Goal: Information Seeking & Learning: Learn about a topic

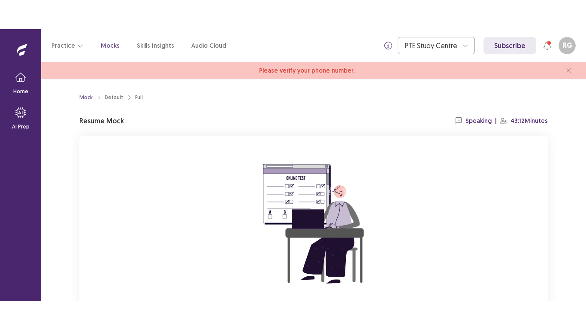
scroll to position [85, 0]
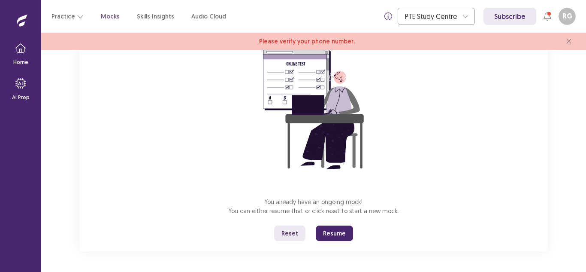
click at [292, 231] on button "Reset" at bounding box center [289, 232] width 31 height 15
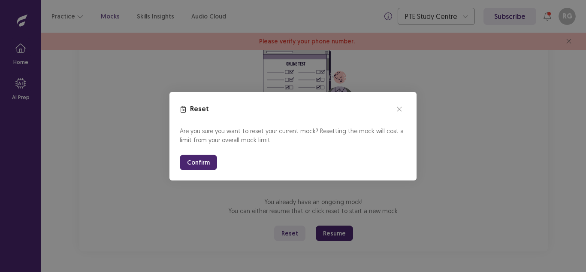
click at [193, 154] on button "Confirm" at bounding box center [198, 161] width 37 height 15
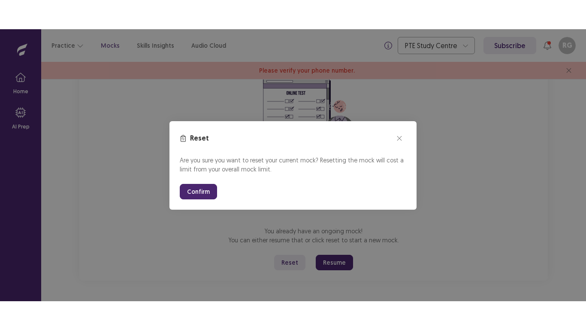
scroll to position [27, 0]
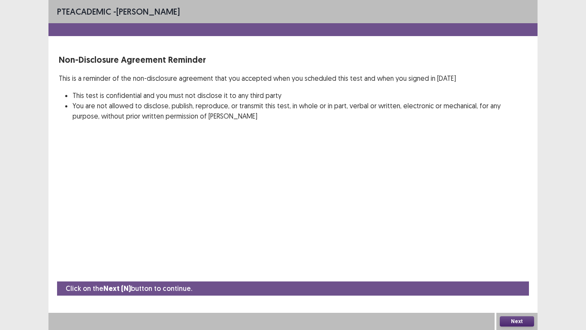
click at [520, 271] on button "Next" at bounding box center [517, 321] width 34 height 10
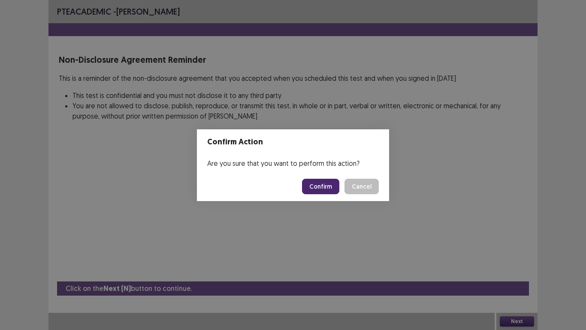
click at [323, 185] on button "Confirm" at bounding box center [320, 185] width 37 height 15
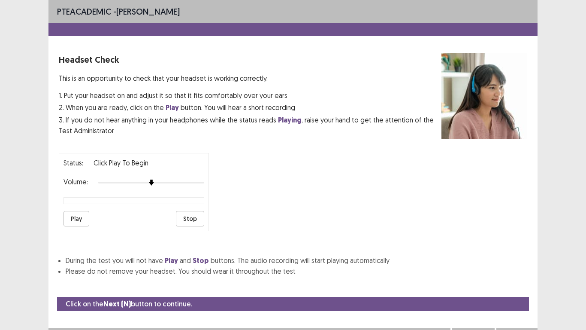
scroll to position [15, 0]
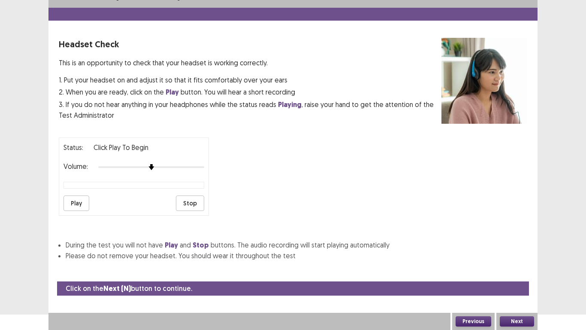
click at [68, 199] on button "Play" at bounding box center [77, 202] width 26 height 15
click at [514, 271] on button "Next" at bounding box center [517, 321] width 34 height 10
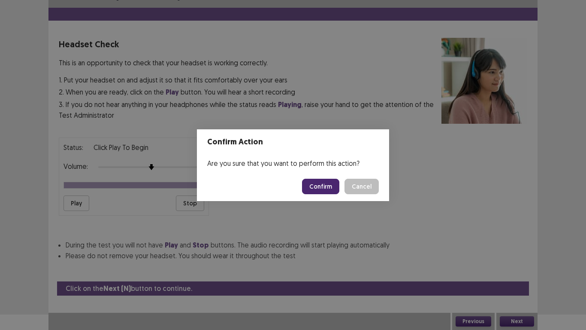
click at [325, 180] on button "Confirm" at bounding box center [320, 185] width 37 height 15
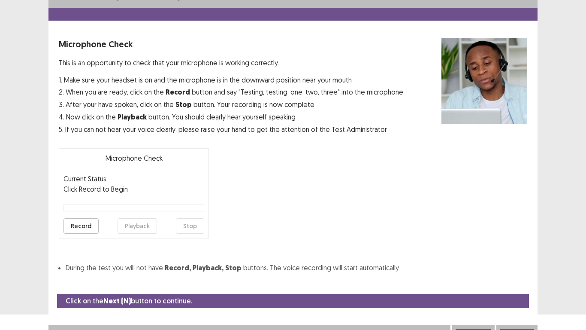
scroll to position [24, 0]
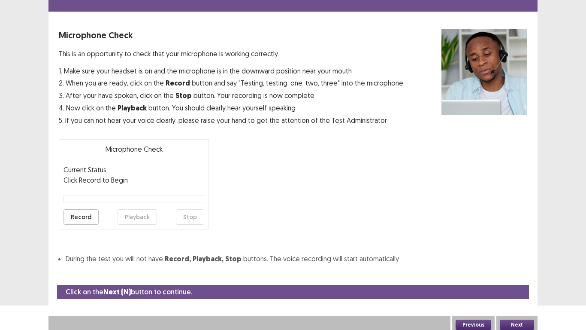
click at [74, 223] on button "Record" at bounding box center [81, 216] width 35 height 15
click at [190, 213] on button "Stop" at bounding box center [190, 216] width 28 height 15
drag, startPoint x: 126, startPoint y: 217, endPoint x: 138, endPoint y: 214, distance: 12.7
click at [138, 214] on div "Microphone Check Current Status: Recorded Click Record to Begin Record Playback…" at bounding box center [134, 184] width 150 height 90
click at [138, 214] on button "Playback" at bounding box center [137, 216] width 39 height 15
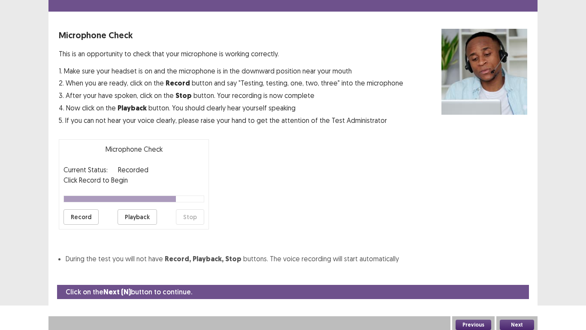
click at [520, 271] on button "Next" at bounding box center [517, 324] width 34 height 10
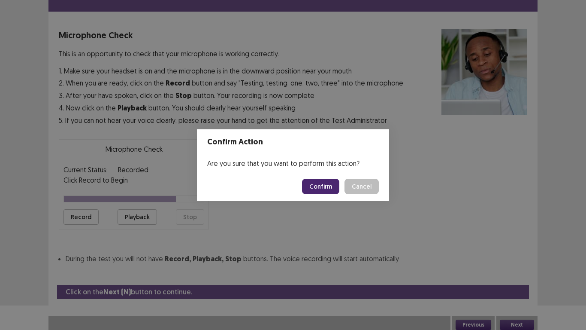
click at [321, 192] on button "Confirm" at bounding box center [320, 185] width 37 height 15
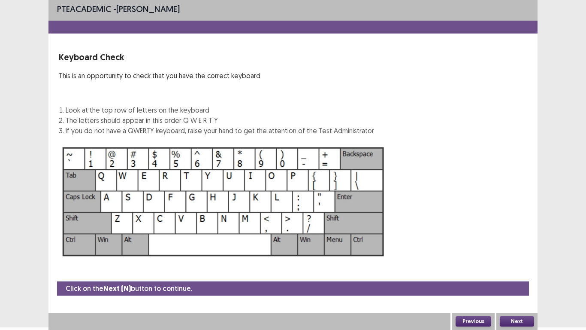
scroll to position [3, 0]
click at [516, 271] on button "Next" at bounding box center [517, 321] width 34 height 10
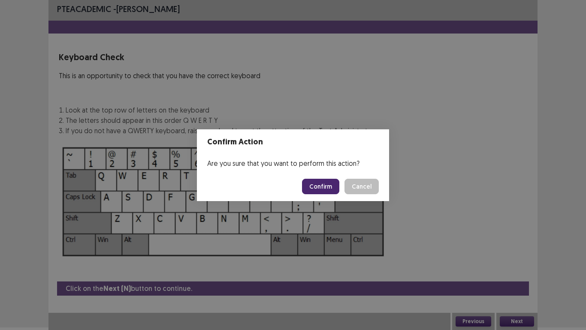
click at [332, 183] on button "Confirm" at bounding box center [320, 185] width 37 height 15
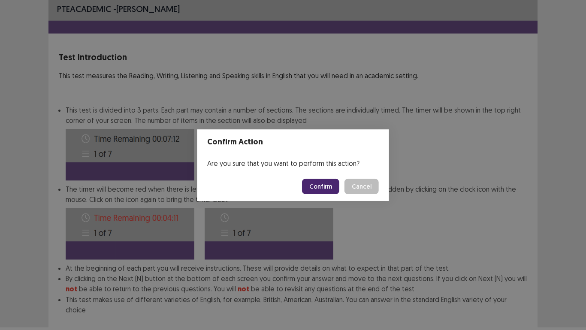
scroll to position [46, 0]
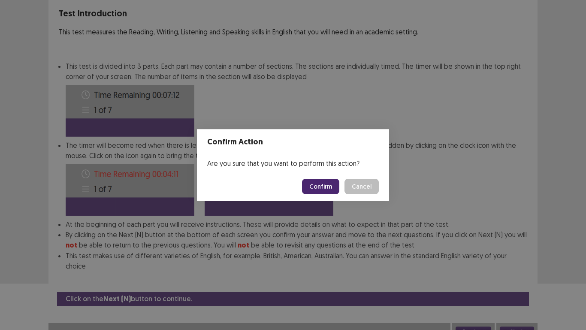
click at [354, 115] on div "Confirm Action Are you sure that you want to perform this action? Confirm Cancel" at bounding box center [293, 165] width 586 height 330
click at [327, 183] on button "Confirm" at bounding box center [320, 185] width 37 height 15
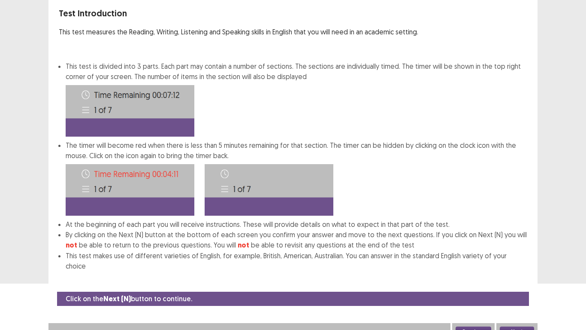
scroll to position [0, 0]
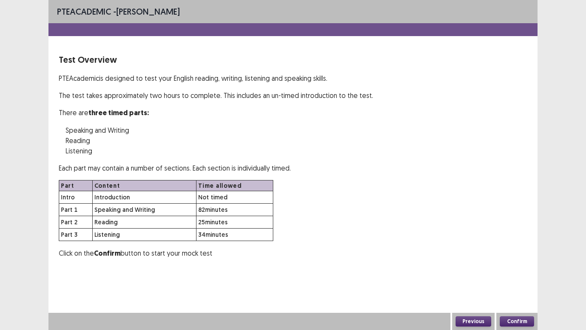
click at [521, 271] on button "Confirm" at bounding box center [517, 321] width 34 height 10
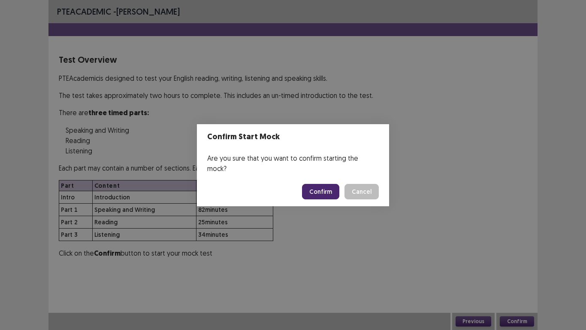
click at [323, 184] on button "Confirm" at bounding box center [320, 191] width 37 height 15
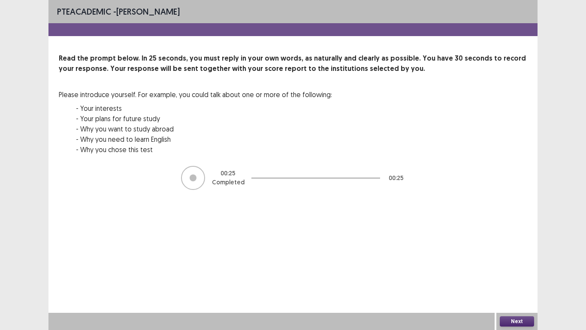
click at [509, 271] on div "Time Expired Your time has been expired for this part. Press okay to continue. …" at bounding box center [293, 165] width 586 height 330
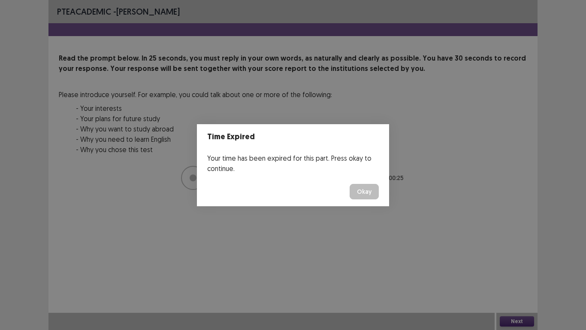
drag, startPoint x: 366, startPoint y: 200, endPoint x: 361, endPoint y: 187, distance: 14.0
click at [361, 187] on footer "Okay" at bounding box center [293, 191] width 192 height 29
click at [361, 187] on button "Okay" at bounding box center [364, 191] width 29 height 15
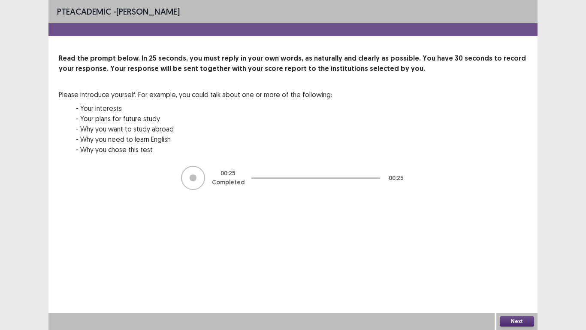
click at [522, 271] on button "Next" at bounding box center [517, 321] width 34 height 10
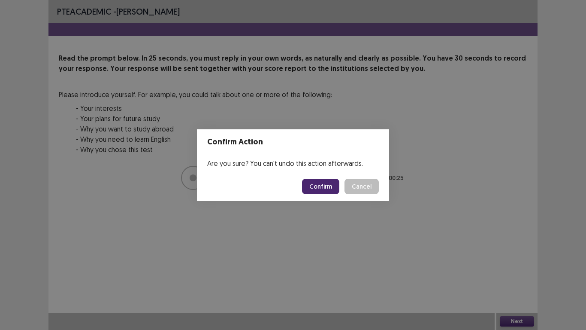
click at [324, 192] on button "Confirm" at bounding box center [320, 185] width 37 height 15
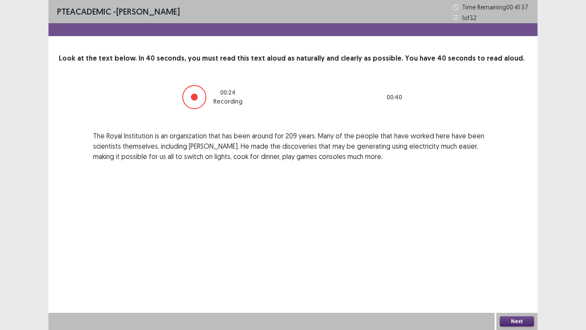
click at [509, 271] on button "Next" at bounding box center [517, 321] width 34 height 10
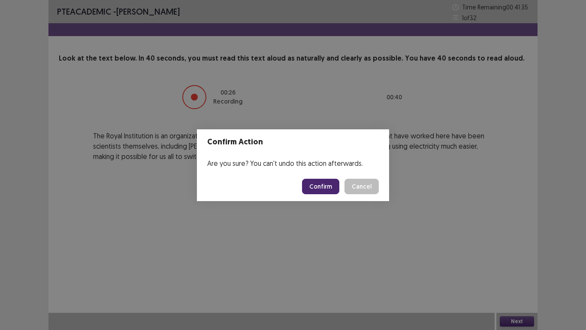
click at [312, 182] on button "Confirm" at bounding box center [320, 185] width 37 height 15
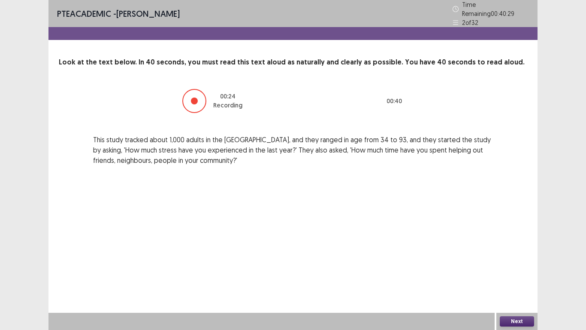
click at [519, 271] on button "Next" at bounding box center [517, 321] width 34 height 10
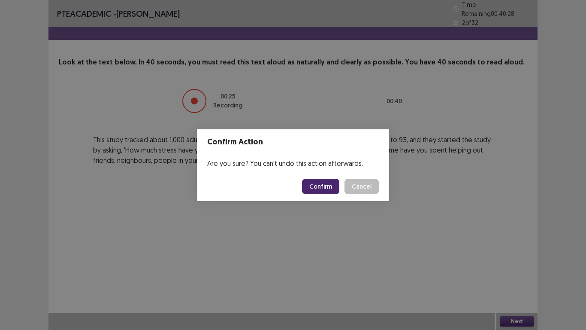
click at [324, 184] on button "Confirm" at bounding box center [320, 185] width 37 height 15
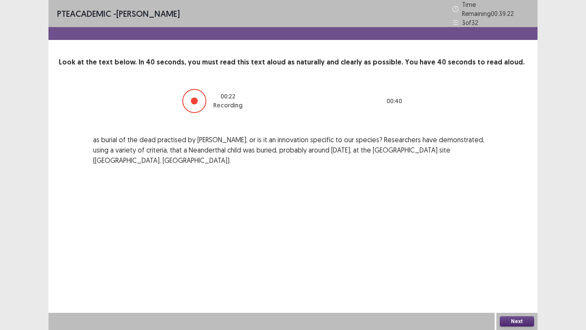
click at [507, 271] on button "Next" at bounding box center [517, 321] width 34 height 10
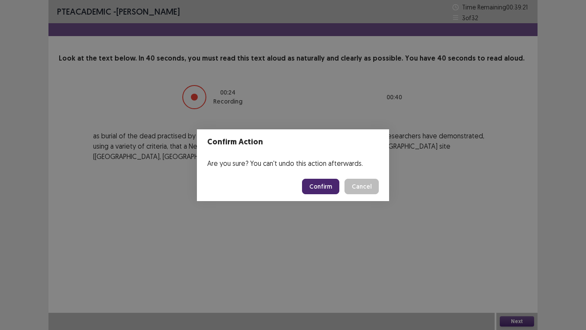
click at [315, 181] on button "Confirm" at bounding box center [320, 185] width 37 height 15
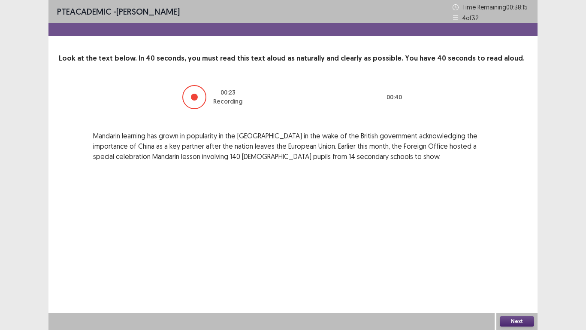
click at [512, 271] on button "Next" at bounding box center [517, 321] width 34 height 10
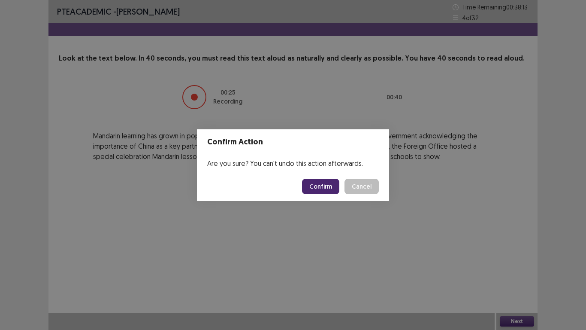
click at [321, 185] on button "Confirm" at bounding box center [320, 185] width 37 height 15
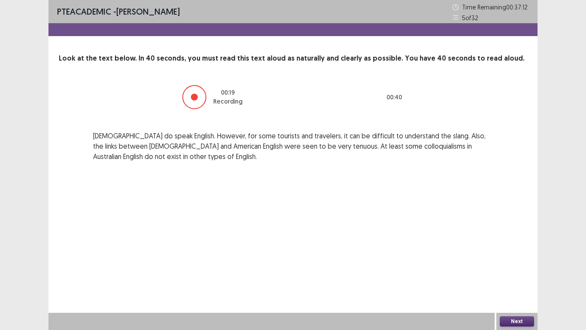
click at [506, 271] on button "Next" at bounding box center [517, 321] width 34 height 10
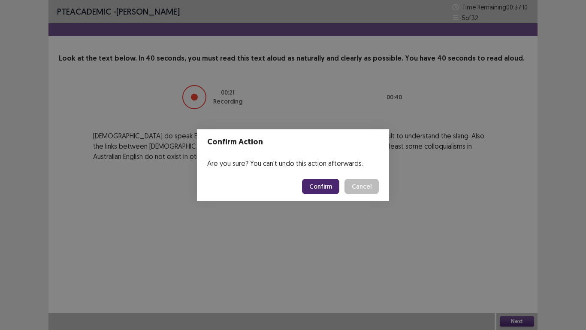
click at [331, 188] on button "Confirm" at bounding box center [320, 185] width 37 height 15
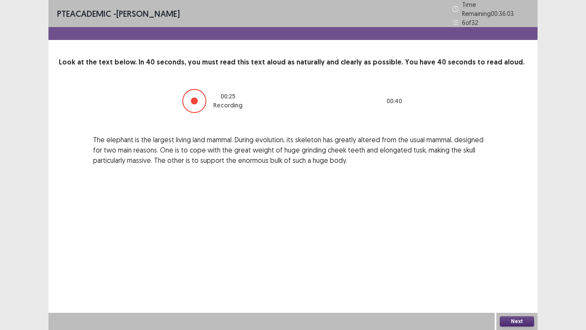
click at [511, 271] on button "Next" at bounding box center [517, 321] width 34 height 10
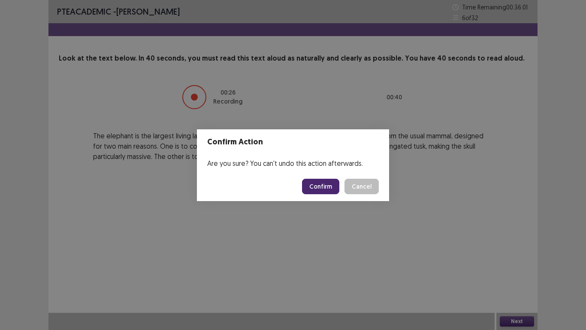
click at [318, 189] on button "Confirm" at bounding box center [320, 185] width 37 height 15
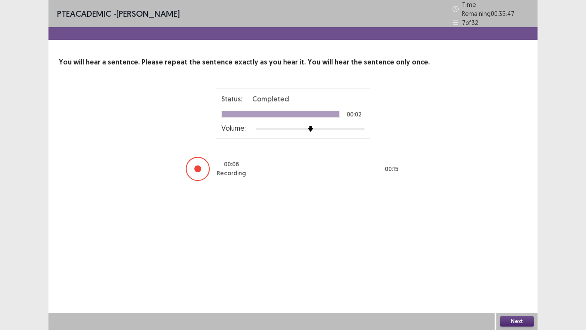
click at [516, 271] on button "Next" at bounding box center [517, 321] width 34 height 10
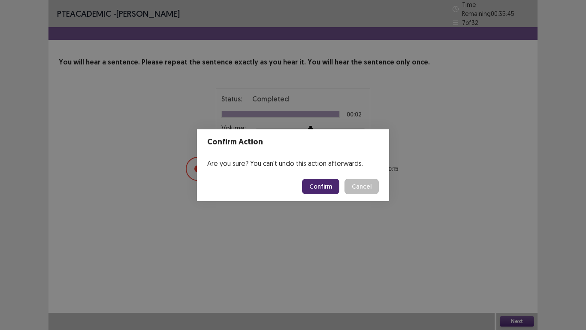
click at [324, 186] on button "Confirm" at bounding box center [320, 185] width 37 height 15
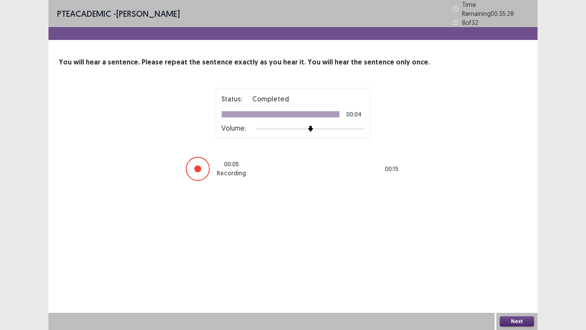
click at [508, 271] on button "Next" at bounding box center [517, 321] width 34 height 10
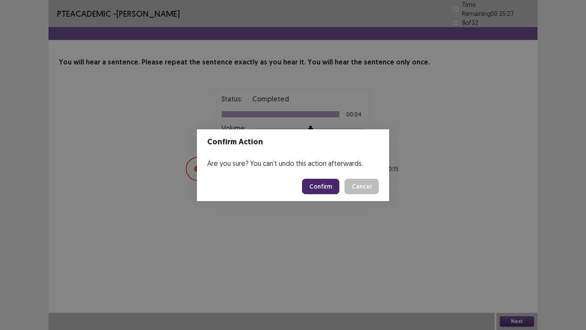
click at [322, 186] on button "Confirm" at bounding box center [320, 185] width 37 height 15
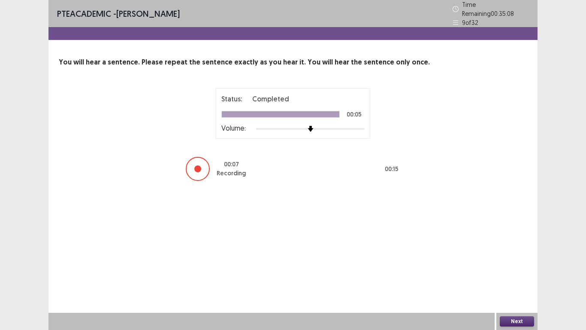
click at [504, 271] on button "Next" at bounding box center [517, 321] width 34 height 10
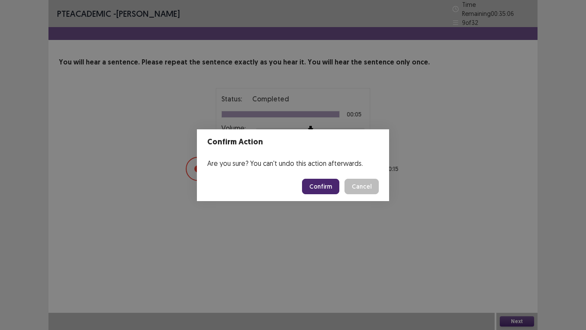
click at [333, 181] on button "Confirm" at bounding box center [320, 185] width 37 height 15
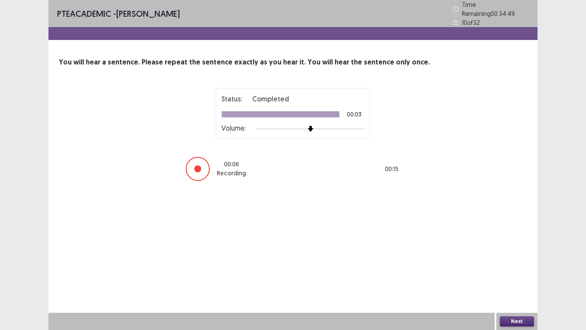
click at [521, 271] on button "Next" at bounding box center [517, 321] width 34 height 10
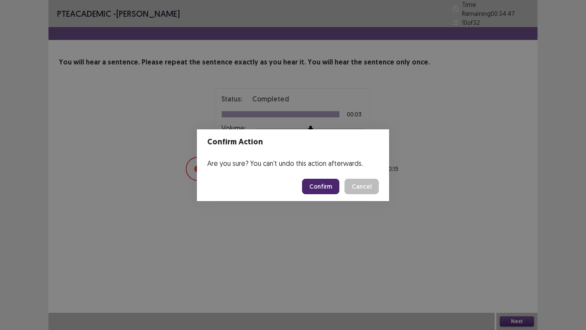
click at [322, 181] on button "Confirm" at bounding box center [320, 185] width 37 height 15
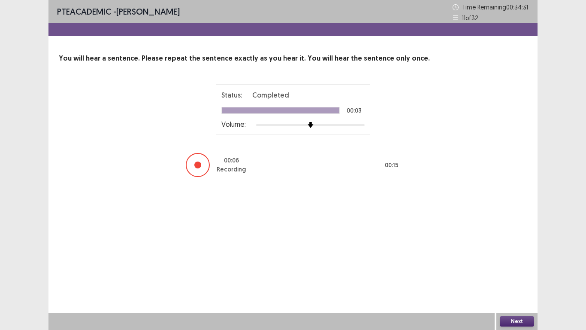
click at [527, 271] on button "Next" at bounding box center [517, 321] width 34 height 10
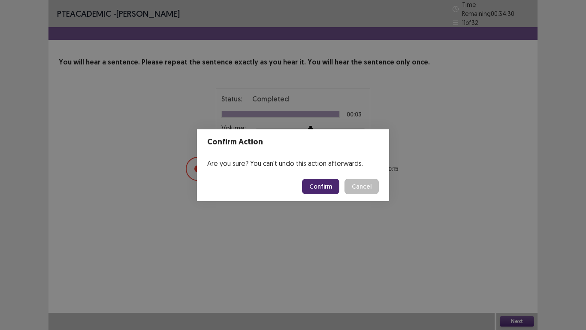
click at [320, 185] on button "Confirm" at bounding box center [320, 185] width 37 height 15
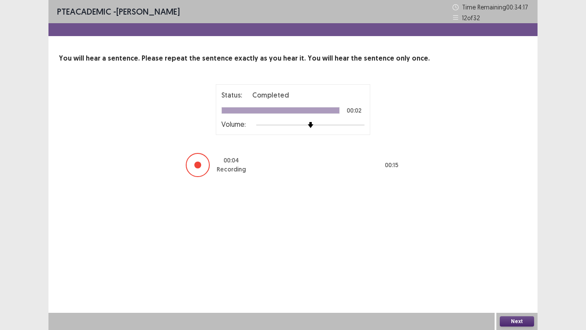
click at [504, 271] on button "Next" at bounding box center [517, 321] width 34 height 10
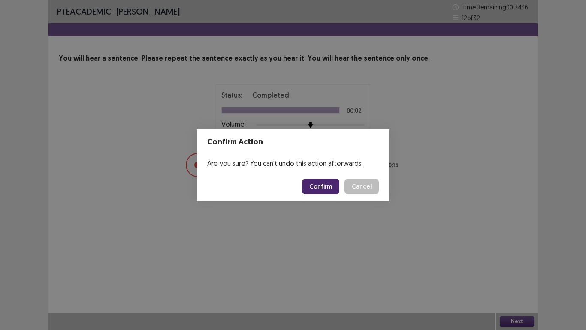
click at [332, 183] on button "Confirm" at bounding box center [320, 185] width 37 height 15
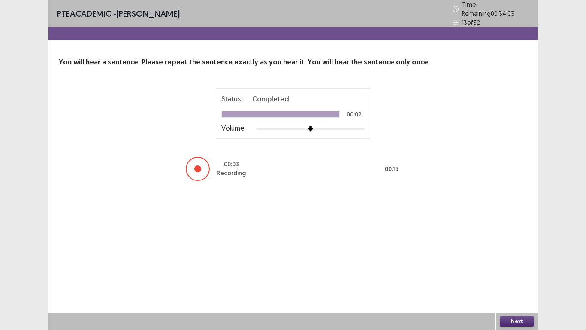
click at [513, 271] on button "Next" at bounding box center [517, 321] width 34 height 10
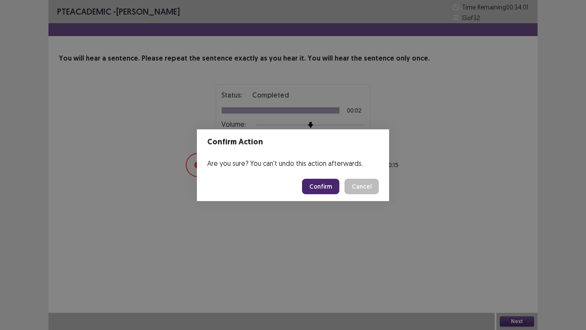
click at [330, 187] on button "Confirm" at bounding box center [320, 185] width 37 height 15
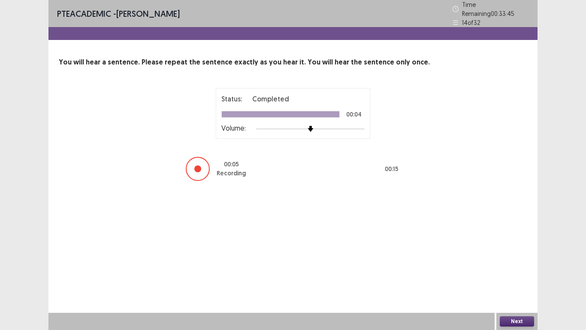
click at [524, 271] on button "Next" at bounding box center [517, 321] width 34 height 10
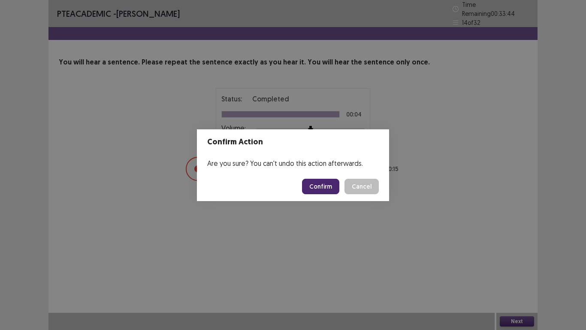
click at [322, 180] on button "Confirm" at bounding box center [320, 185] width 37 height 15
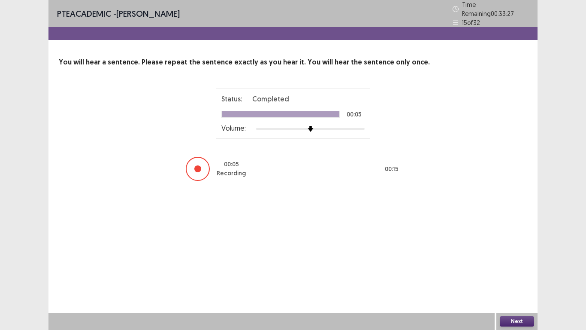
click at [517, 271] on button "Next" at bounding box center [517, 321] width 34 height 10
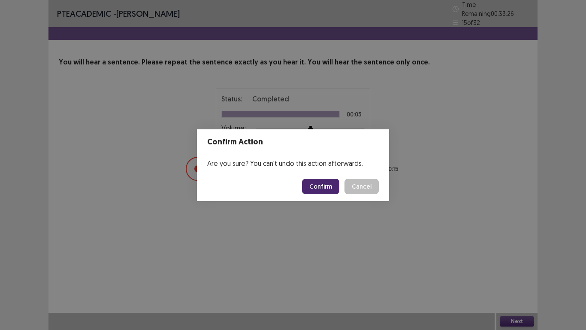
click at [329, 190] on button "Confirm" at bounding box center [320, 185] width 37 height 15
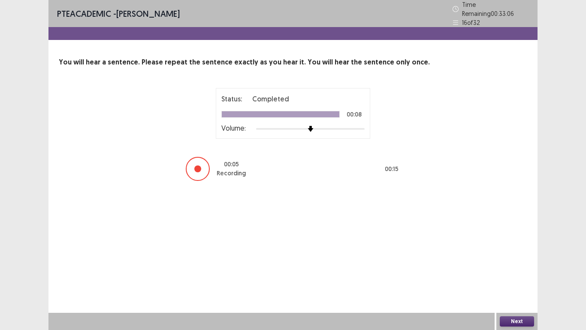
click at [508, 271] on button "Next" at bounding box center [517, 321] width 34 height 10
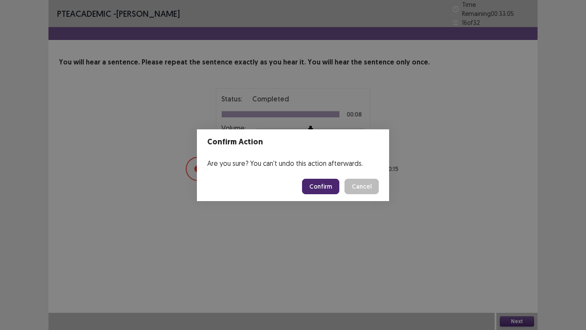
click at [316, 181] on button "Confirm" at bounding box center [320, 185] width 37 height 15
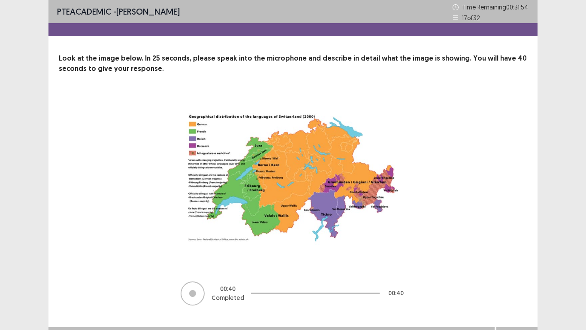
scroll to position [14, 0]
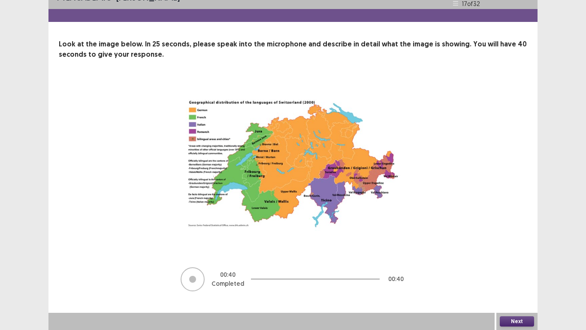
click at [508, 271] on button "Next" at bounding box center [517, 321] width 34 height 10
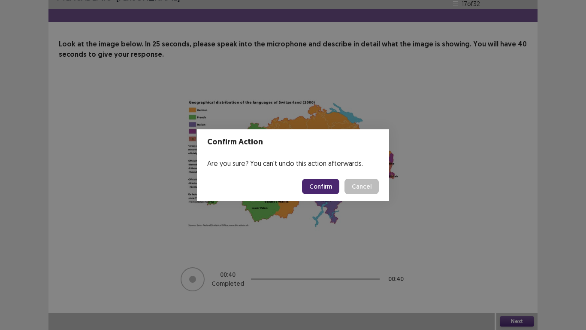
click at [319, 188] on button "Confirm" at bounding box center [320, 185] width 37 height 15
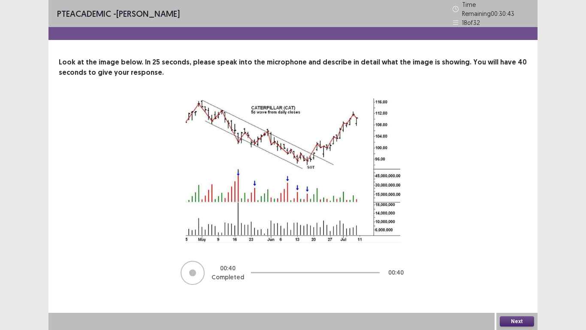
click at [515, 271] on button "Next" at bounding box center [517, 321] width 34 height 10
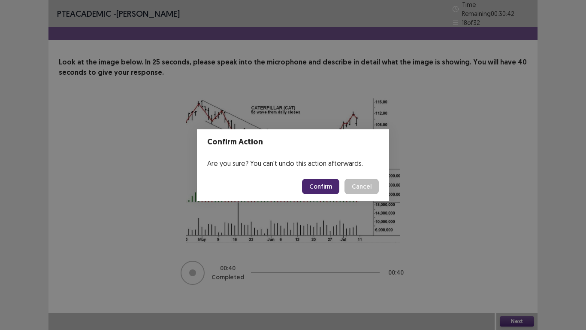
click at [316, 178] on button "Confirm" at bounding box center [320, 185] width 37 height 15
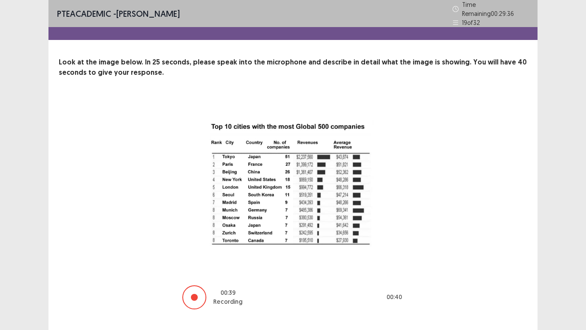
scroll to position [14, 0]
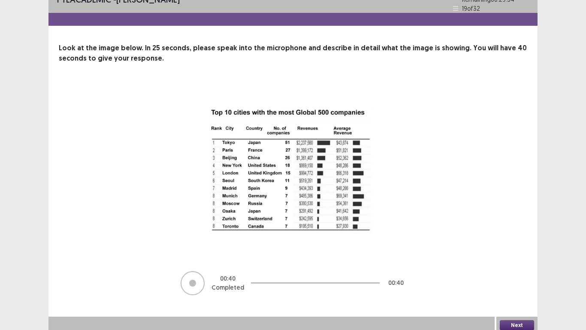
click at [514, 271] on button "Next" at bounding box center [517, 325] width 34 height 10
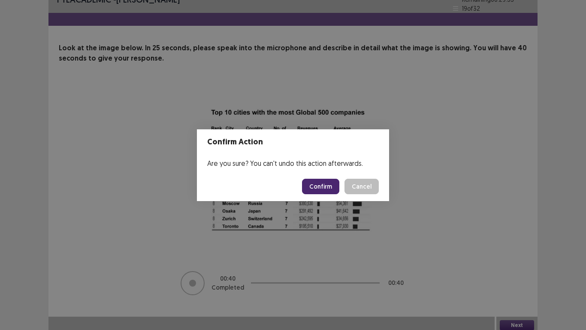
click at [325, 187] on button "Confirm" at bounding box center [320, 185] width 37 height 15
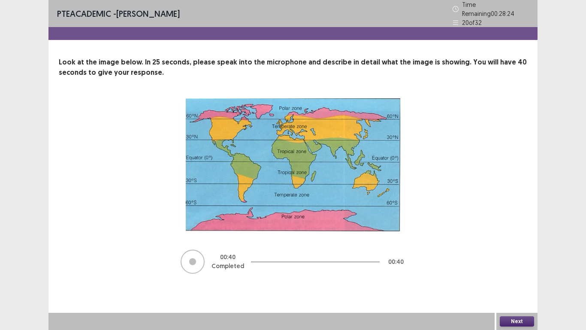
click at [529, 271] on button "Next" at bounding box center [517, 321] width 34 height 10
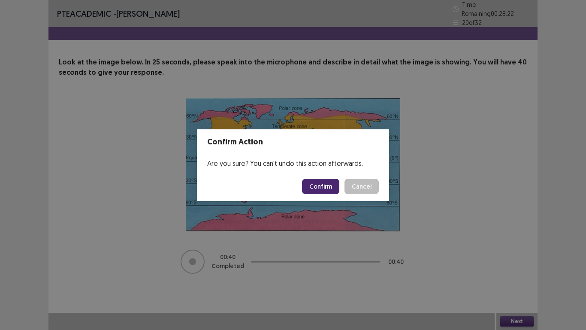
click at [329, 186] on button "Confirm" at bounding box center [320, 185] width 37 height 15
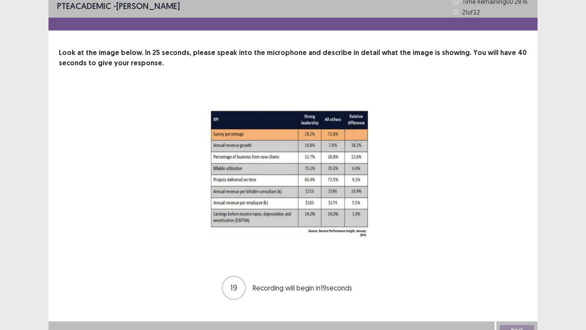
scroll to position [14, 0]
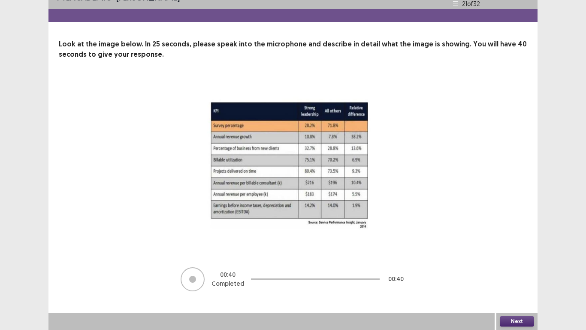
click at [517, 271] on button "Next" at bounding box center [517, 321] width 34 height 10
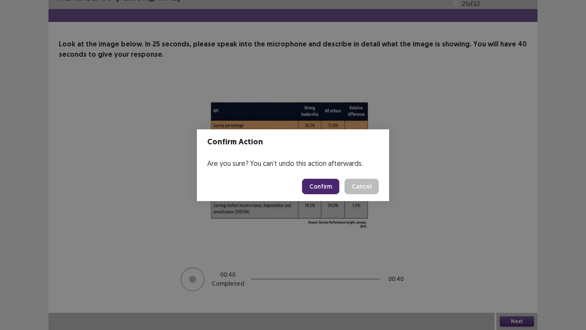
click at [328, 185] on button "Confirm" at bounding box center [320, 185] width 37 height 15
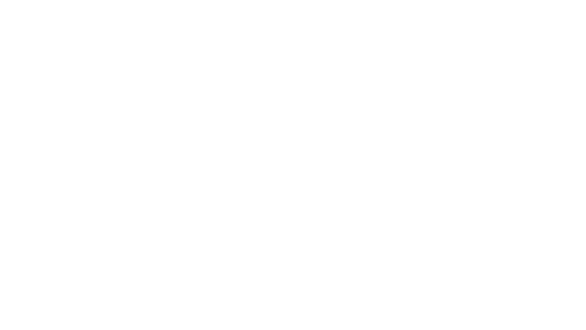
scroll to position [0, 0]
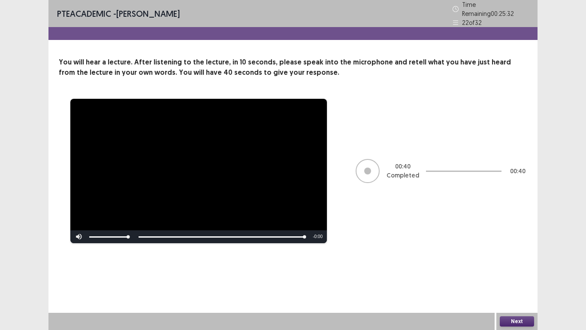
click at [516, 271] on button "Next" at bounding box center [517, 321] width 34 height 10
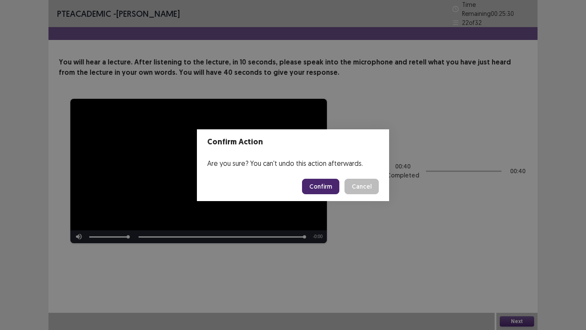
click at [316, 184] on button "Confirm" at bounding box center [320, 185] width 37 height 15
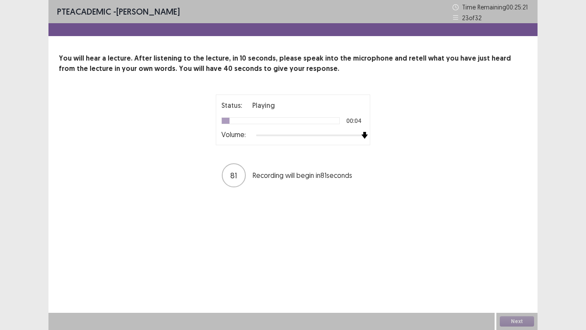
click at [369, 135] on div "Status: Playing 00:04 Volume:" at bounding box center [293, 119] width 154 height 51
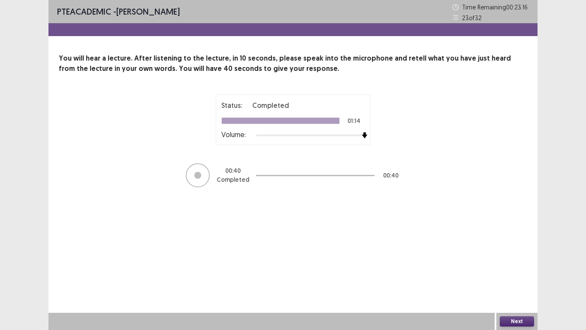
click at [518, 271] on button "Next" at bounding box center [517, 321] width 34 height 10
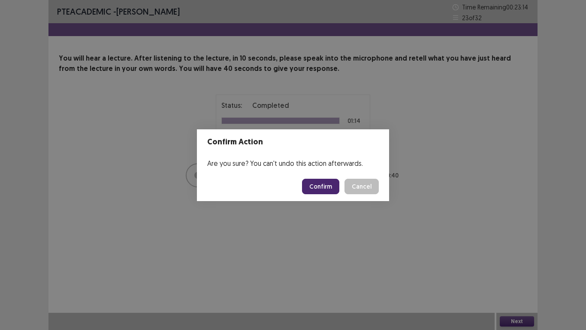
click at [315, 179] on button "Confirm" at bounding box center [320, 185] width 37 height 15
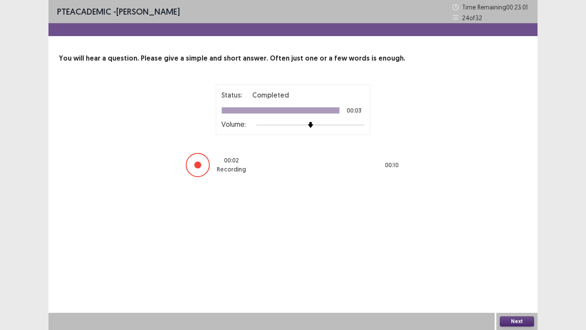
click at [518, 271] on button "Next" at bounding box center [517, 321] width 34 height 10
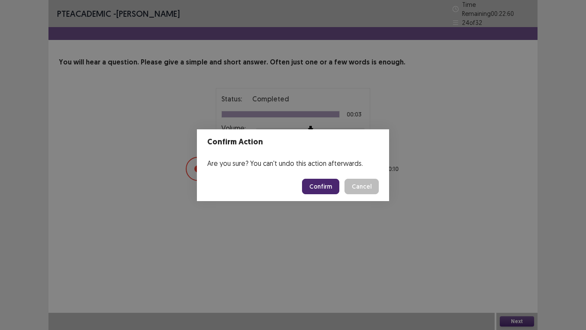
click at [327, 182] on button "Confirm" at bounding box center [320, 185] width 37 height 15
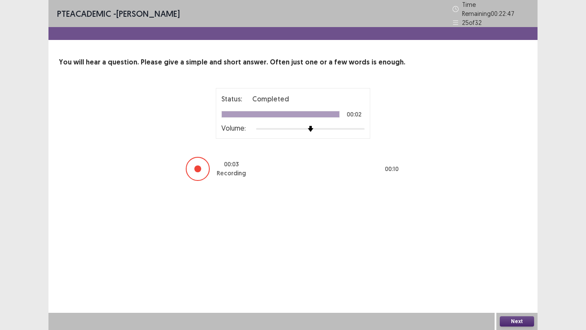
click at [513, 271] on button "Next" at bounding box center [517, 321] width 34 height 10
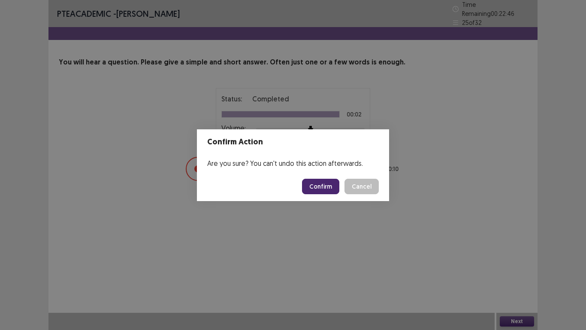
click at [330, 178] on footer "Confirm Cancel" at bounding box center [293, 186] width 192 height 29
click at [330, 182] on button "Confirm" at bounding box center [320, 185] width 37 height 15
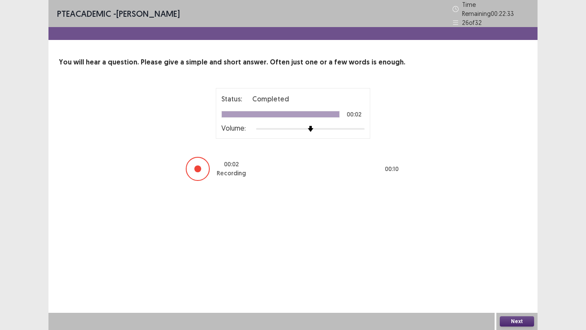
click at [519, 271] on button "Next" at bounding box center [517, 321] width 34 height 10
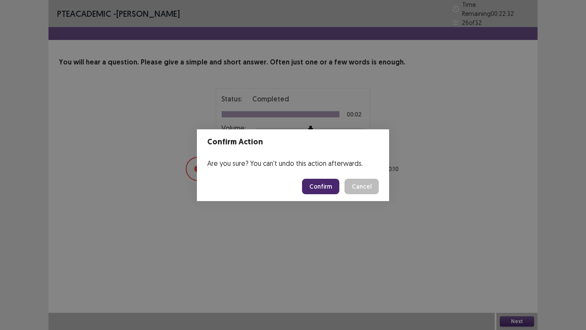
click at [320, 183] on button "Confirm" at bounding box center [320, 185] width 37 height 15
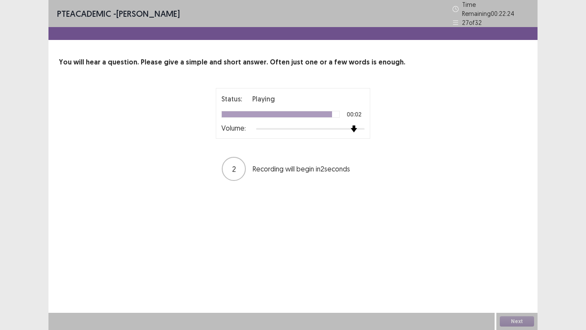
click at [355, 139] on div "Status: Playing 00:02 Volume: 2 Recording will begin in 2 seconds" at bounding box center [293, 135] width 215 height 94
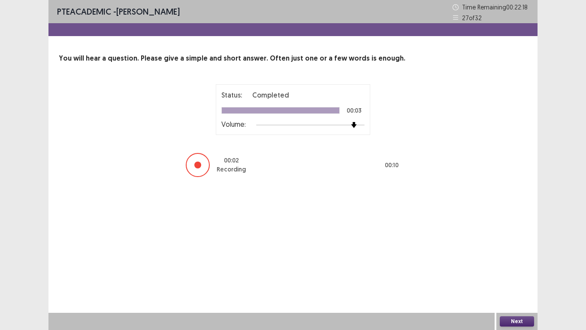
click at [515, 271] on button "Next" at bounding box center [517, 321] width 34 height 10
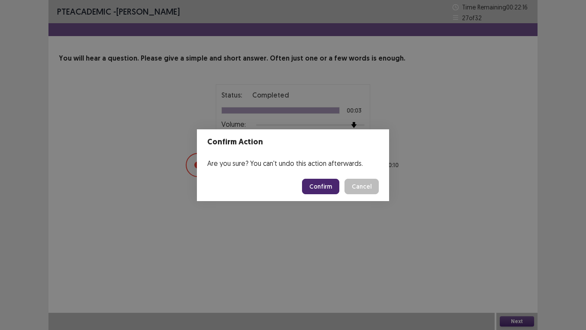
click at [315, 187] on button "Confirm" at bounding box center [320, 185] width 37 height 15
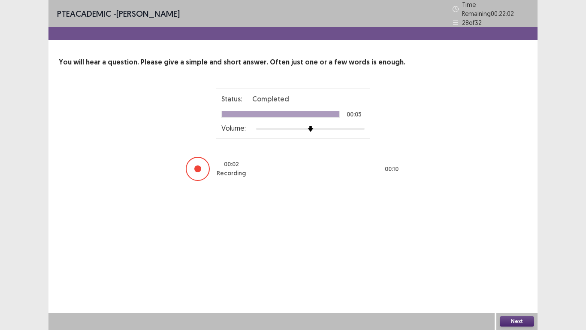
click at [523, 271] on button "Next" at bounding box center [517, 321] width 34 height 10
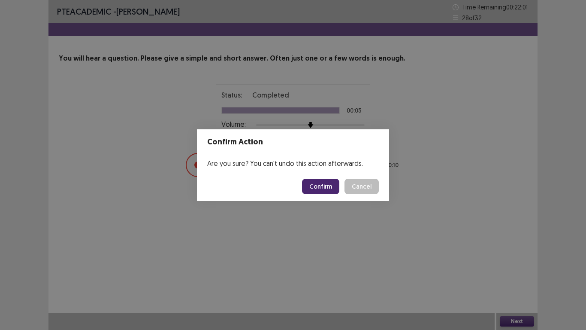
click at [326, 181] on button "Confirm" at bounding box center [320, 185] width 37 height 15
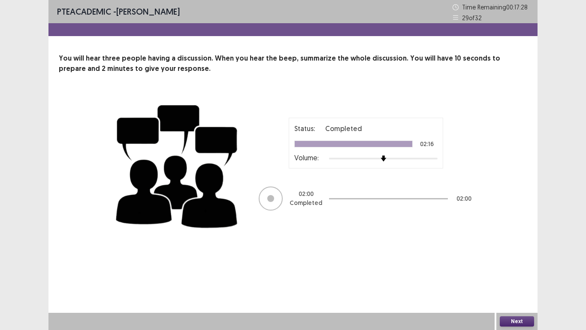
click at [518, 271] on button "Next" at bounding box center [517, 321] width 34 height 10
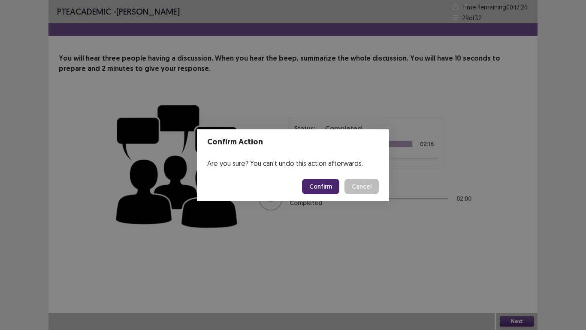
click at [321, 183] on button "Confirm" at bounding box center [320, 185] width 37 height 15
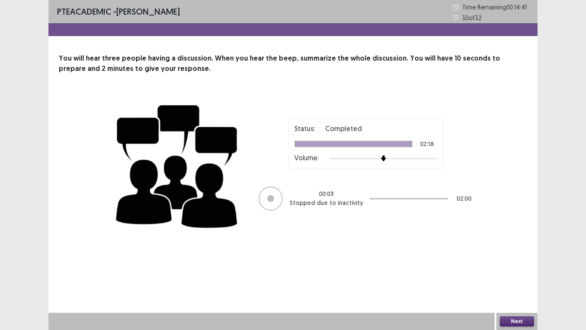
click at [278, 200] on div at bounding box center [271, 198] width 24 height 24
drag, startPoint x: 278, startPoint y: 200, endPoint x: 349, endPoint y: 201, distance: 70.8
click at [349, 201] on div "00 : 03 Stopped due to inactivity 02 : 00" at bounding box center [366, 198] width 215 height 26
click at [349, 201] on p "Stopped due to inactivity" at bounding box center [326, 202] width 73 height 9
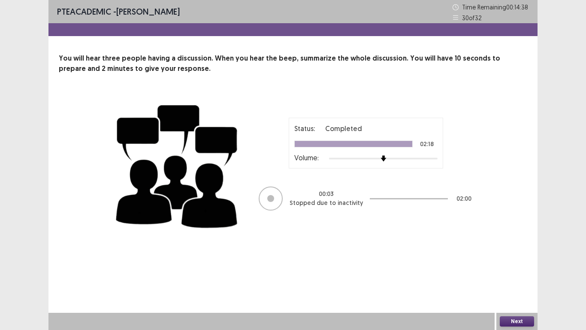
click at [524, 271] on button "Next" at bounding box center [517, 321] width 34 height 10
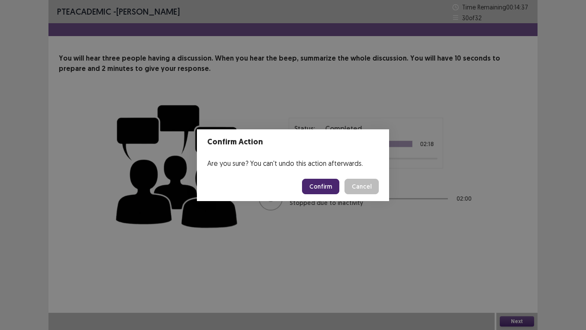
click at [325, 182] on button "Confirm" at bounding box center [320, 185] width 37 height 15
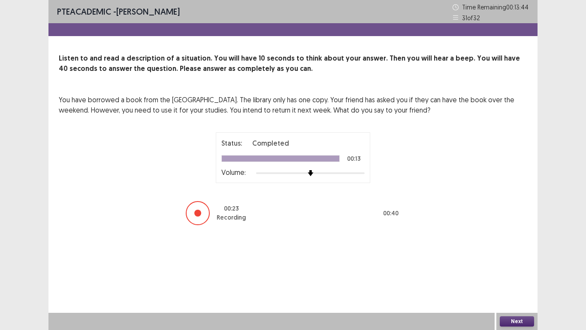
click at [516, 271] on button "Next" at bounding box center [517, 321] width 34 height 10
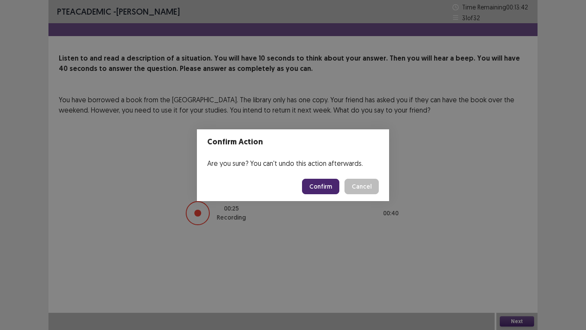
click at [321, 188] on button "Confirm" at bounding box center [320, 185] width 37 height 15
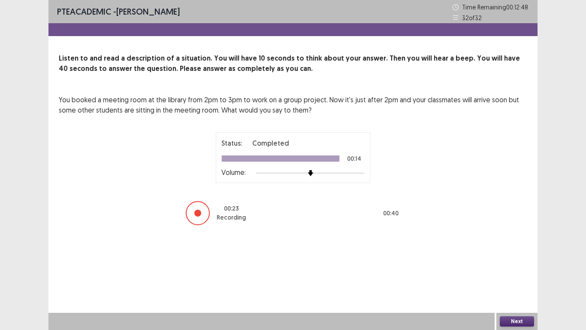
click at [515, 271] on button "Next" at bounding box center [517, 321] width 34 height 10
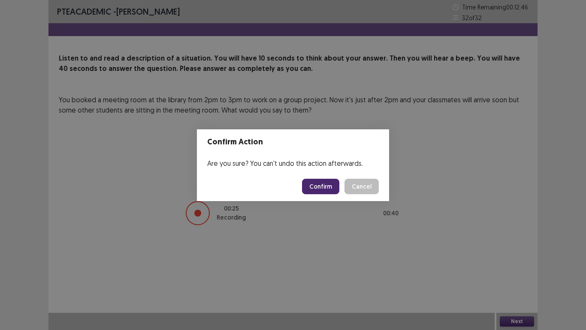
click at [322, 180] on button "Confirm" at bounding box center [320, 185] width 37 height 15
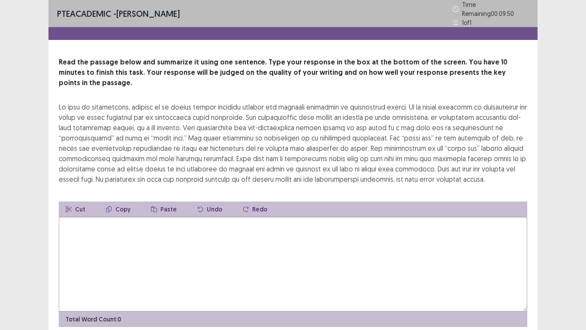
click at [75, 223] on textarea at bounding box center [293, 264] width 469 height 94
type textarea "*"
click at [211, 217] on textarea "**********" at bounding box center [293, 264] width 469 height 94
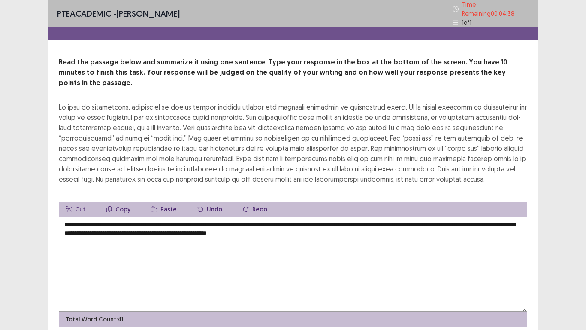
click at [354, 219] on textarea "**********" at bounding box center [293, 264] width 469 height 94
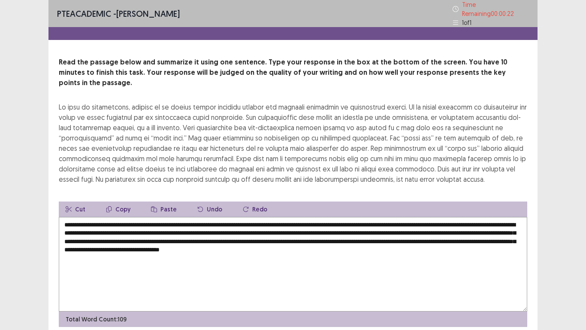
scroll to position [21, 0]
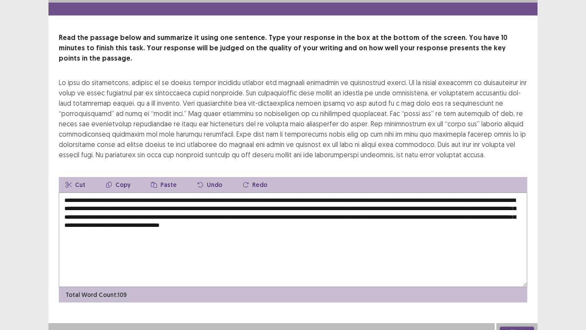
type textarea "**********"
click at [518, 271] on button "Next" at bounding box center [517, 331] width 34 height 10
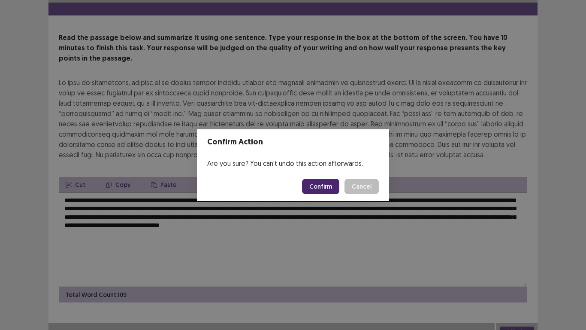
click at [338, 179] on button "Confirm" at bounding box center [320, 185] width 37 height 15
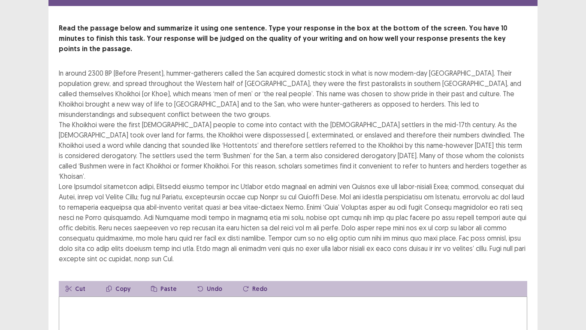
scroll to position [30, 0]
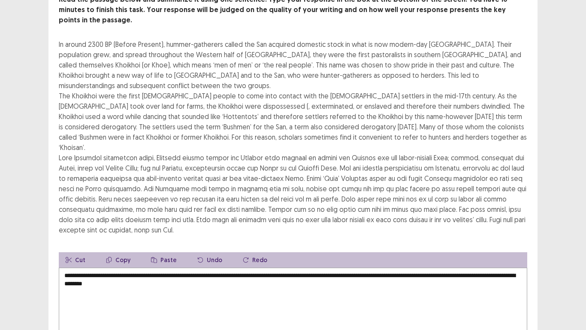
scroll to position [63, 0]
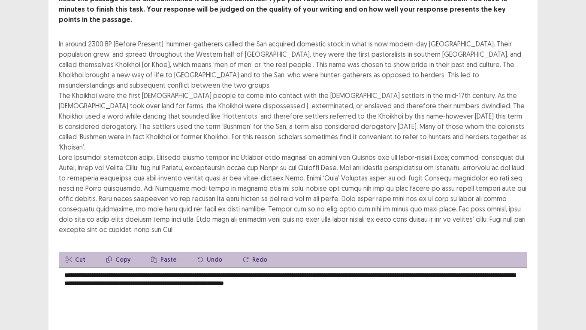
drag, startPoint x: 57, startPoint y: 81, endPoint x: 133, endPoint y: 80, distance: 76.4
click at [133, 80] on div "Read the passage below and summarize it using one sentence. Type your response …" at bounding box center [292, 185] width 489 height 383
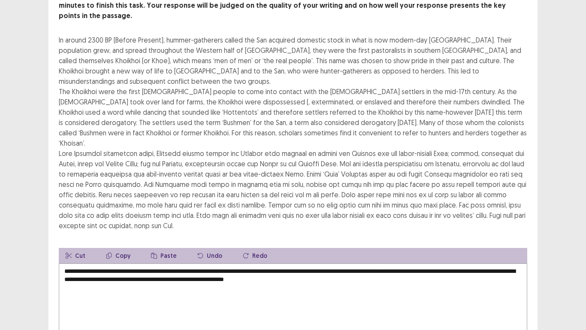
drag, startPoint x: 91, startPoint y: 85, endPoint x: 147, endPoint y: 78, distance: 56.6
click at [147, 78] on div "In around 2300 BP (Before Present), hummer-gatherers called the San acquired do…" at bounding box center [293, 133] width 469 height 196
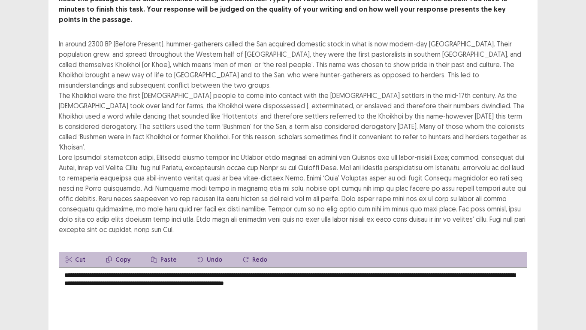
scroll to position [40, 0]
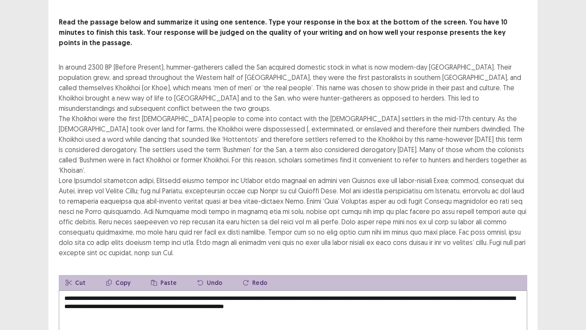
drag, startPoint x: 262, startPoint y: 132, endPoint x: 316, endPoint y: 143, distance: 55.6
click at [316, 143] on div "In around 2300 BP (Before Present), hummer-gatherers called the San acquired do…" at bounding box center [293, 160] width 469 height 196
drag, startPoint x: 316, startPoint y: 143, endPoint x: 390, endPoint y: 155, distance: 74.7
click at [390, 155] on div "In around 2300 BP (Before Present), hummer-gatherers called the San acquired do…" at bounding box center [293, 160] width 469 height 196
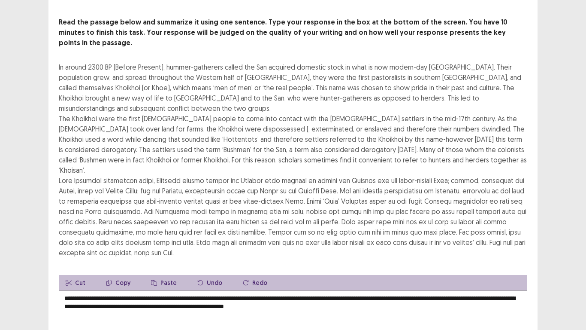
click at [115, 271] on button "Copy" at bounding box center [118, 282] width 38 height 15
drag, startPoint x: 191, startPoint y: 213, endPoint x: 203, endPoint y: 215, distance: 11.3
click at [203, 215] on div "In around 2300 BP (Before Present), hummer-gatherers called the San acquired do…" at bounding box center [293, 160] width 469 height 196
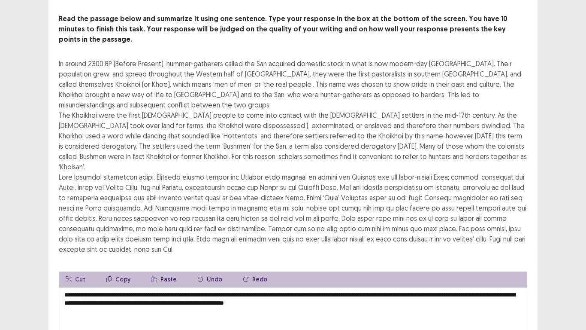
scroll to position [45, 0]
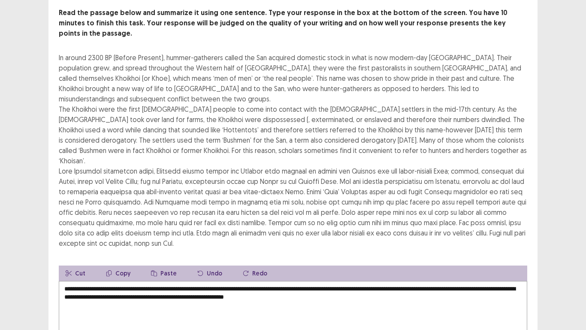
click at [396, 271] on textarea "**********" at bounding box center [293, 328] width 469 height 94
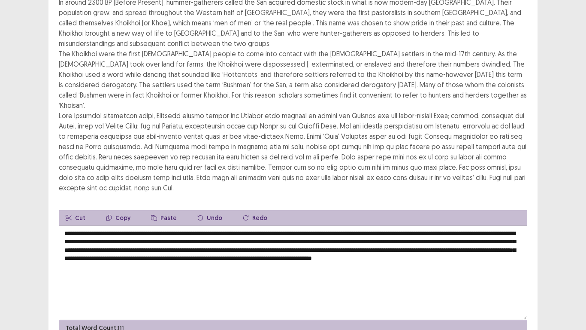
scroll to position [113, 0]
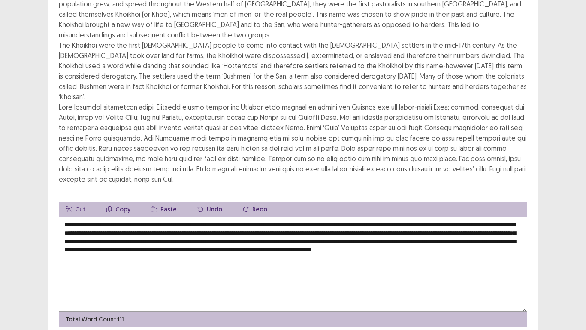
type textarea "**********"
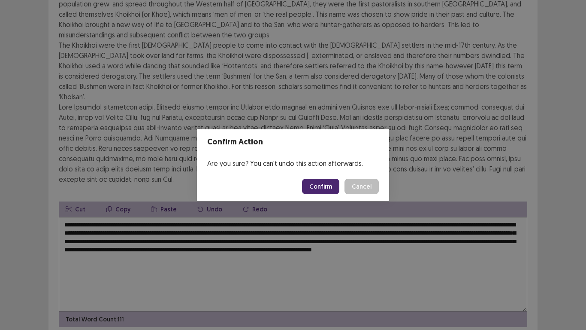
click at [328, 184] on button "Confirm" at bounding box center [320, 185] width 37 height 15
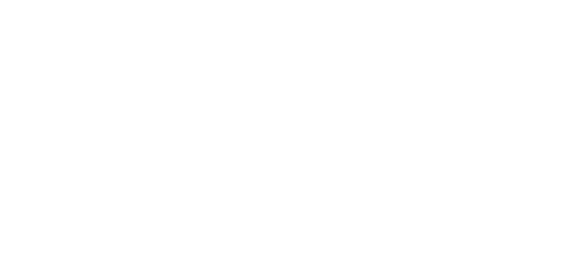
scroll to position [0, 0]
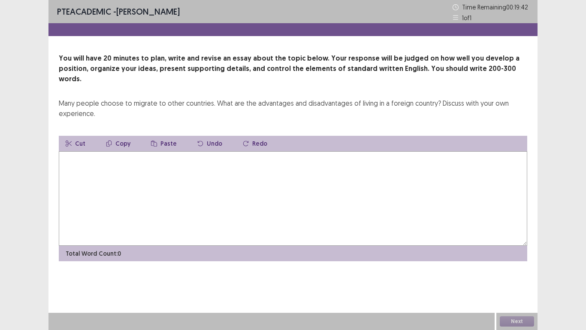
click at [74, 152] on textarea at bounding box center [293, 198] width 469 height 94
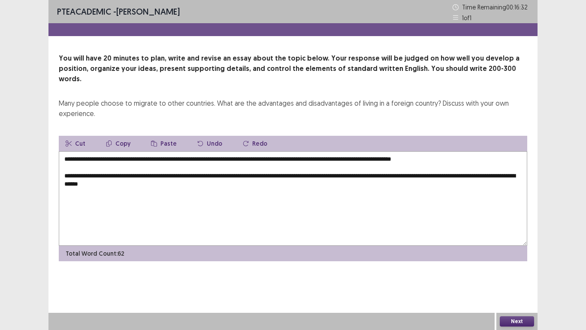
click at [63, 151] on textarea "**********" at bounding box center [293, 198] width 469 height 94
drag, startPoint x: 63, startPoint y: 148, endPoint x: 310, endPoint y: 152, distance: 247.2
click at [310, 152] on textarea "**********" at bounding box center [293, 198] width 469 height 94
click at [211, 153] on textarea "**********" at bounding box center [293, 198] width 469 height 94
drag, startPoint x: 64, startPoint y: 147, endPoint x: 215, endPoint y: 156, distance: 151.7
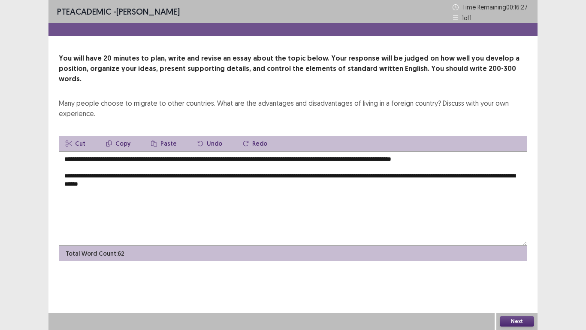
click at [215, 156] on textarea "**********" at bounding box center [293, 198] width 469 height 94
click at [80, 136] on button "Cut" at bounding box center [75, 143] width 33 height 15
click at [167, 169] on textarea "**********" at bounding box center [293, 198] width 469 height 94
click at [158, 136] on button "Paste" at bounding box center [163, 143] width 39 height 15
click at [164, 136] on button "Paste" at bounding box center [163, 143] width 39 height 15
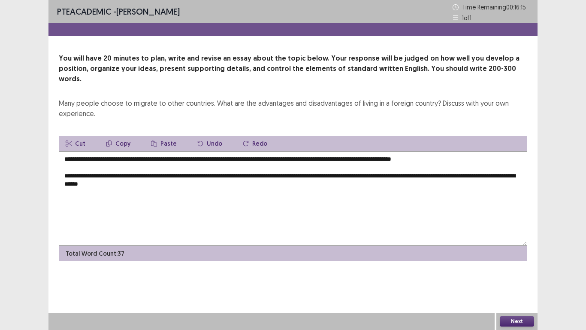
click at [166, 165] on textarea "**********" at bounding box center [293, 198] width 469 height 94
click at [163, 136] on button "Paste" at bounding box center [163, 143] width 39 height 15
click at [171, 168] on textarea "**********" at bounding box center [293, 198] width 469 height 94
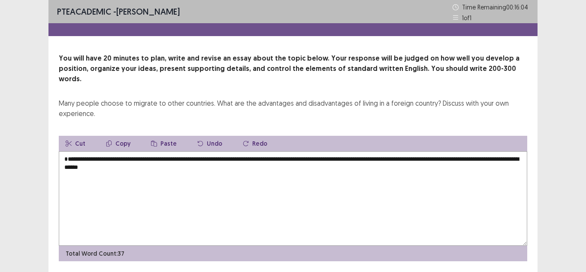
click at [212, 136] on button "Undo" at bounding box center [210, 143] width 39 height 15
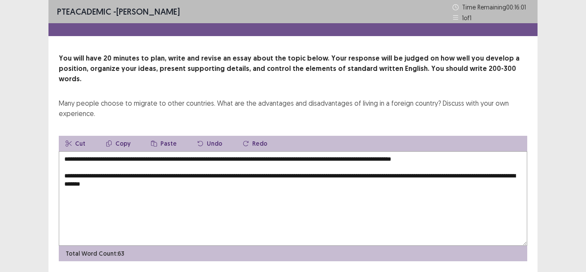
drag, startPoint x: 63, startPoint y: 150, endPoint x: 245, endPoint y: 159, distance: 181.7
click at [245, 159] on textarea "**********" at bounding box center [293, 198] width 469 height 94
click at [116, 136] on button "Copy" at bounding box center [118, 143] width 38 height 15
click at [169, 174] on textarea "**********" at bounding box center [293, 198] width 469 height 94
click at [164, 136] on button "Paste" at bounding box center [163, 143] width 39 height 15
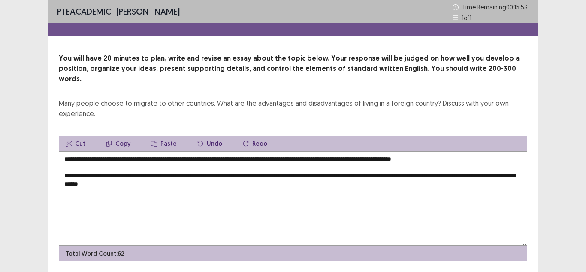
drag, startPoint x: 163, startPoint y: 144, endPoint x: 164, endPoint y: 139, distance: 4.4
click at [164, 139] on div "**********" at bounding box center [293, 198] width 469 height 125
click at [163, 136] on button "Paste" at bounding box center [163, 143] width 39 height 15
click at [164, 170] on textarea "**********" at bounding box center [293, 198] width 469 height 94
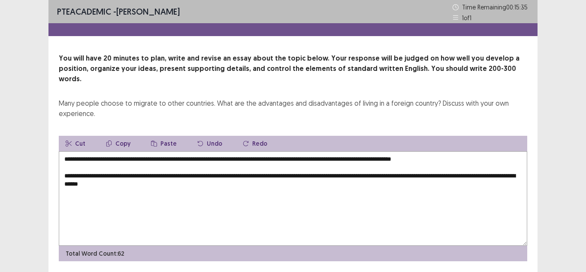
drag, startPoint x: 63, startPoint y: 149, endPoint x: 449, endPoint y: 148, distance: 385.7
click at [449, 151] on textarea "**********" at bounding box center [293, 198] width 469 height 94
click at [166, 171] on textarea "**********" at bounding box center [293, 198] width 469 height 94
paste textarea "**********"
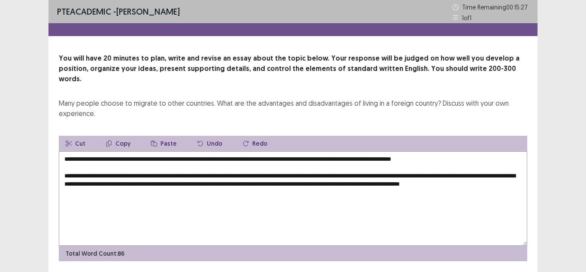
drag, startPoint x: 63, startPoint y: 148, endPoint x: 334, endPoint y: 157, distance: 270.9
click at [334, 157] on textarea "**********" at bounding box center [293, 198] width 469 height 94
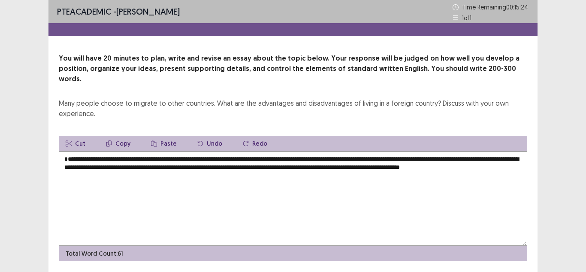
click at [102, 175] on textarea "**********" at bounding box center [293, 198] width 469 height 94
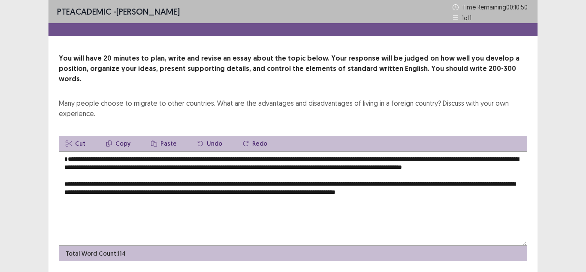
click at [399, 201] on textarea "**********" at bounding box center [293, 198] width 469 height 94
click at [453, 200] on textarea "**********" at bounding box center [293, 198] width 469 height 94
click at [494, 202] on textarea "**********" at bounding box center [293, 198] width 469 height 94
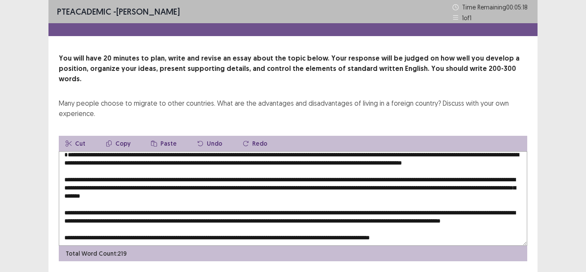
scroll to position [17, 0]
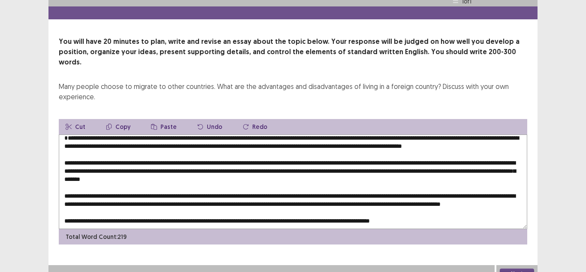
type textarea "**********"
click at [511, 268] on button "Next" at bounding box center [517, 273] width 34 height 10
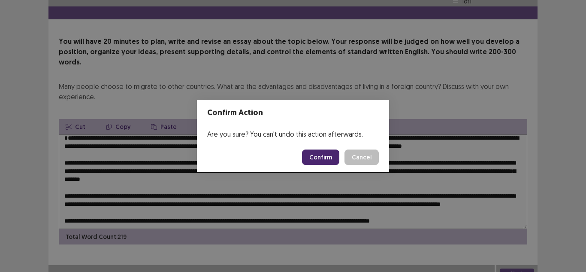
click at [334, 158] on button "Confirm" at bounding box center [320, 156] width 37 height 15
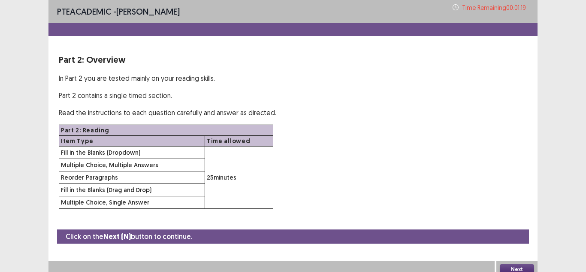
scroll to position [6, 0]
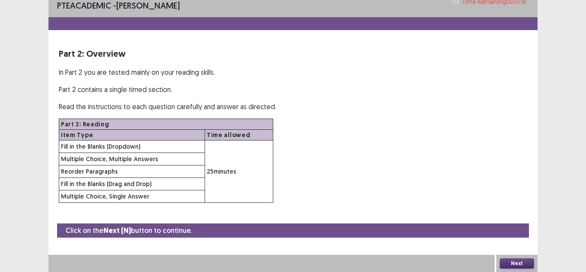
click at [514, 261] on button "Next" at bounding box center [517, 263] width 34 height 10
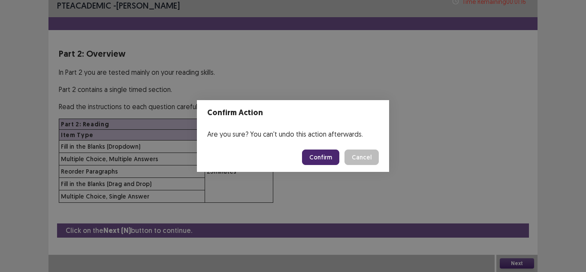
click at [325, 158] on button "Confirm" at bounding box center [320, 156] width 37 height 15
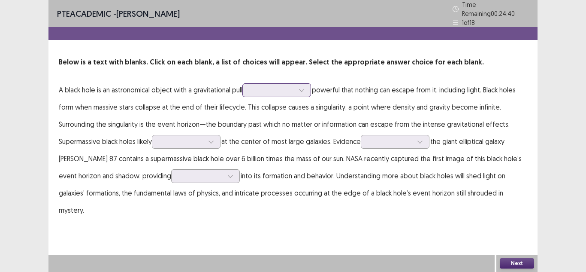
click at [300, 86] on div at bounding box center [301, 90] width 13 height 13
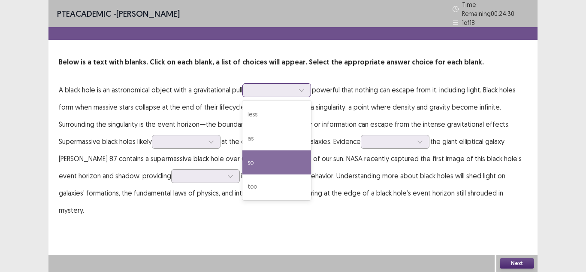
click at [250, 160] on div "so" at bounding box center [276, 162] width 69 height 24
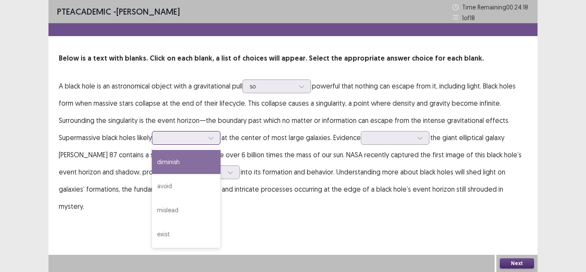
click at [201, 137] on div at bounding box center [181, 137] width 45 height 8
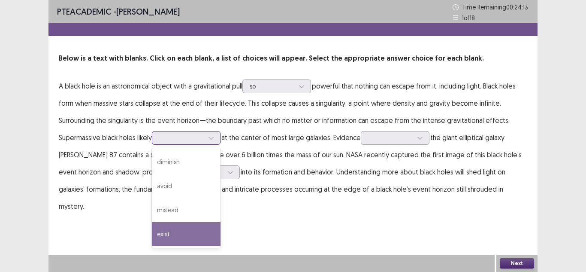
click at [185, 227] on div "exist" at bounding box center [186, 234] width 69 height 24
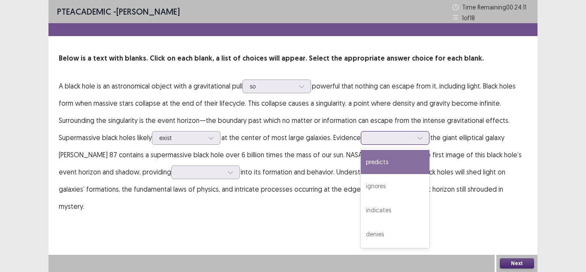
click at [400, 136] on div at bounding box center [390, 137] width 45 height 8
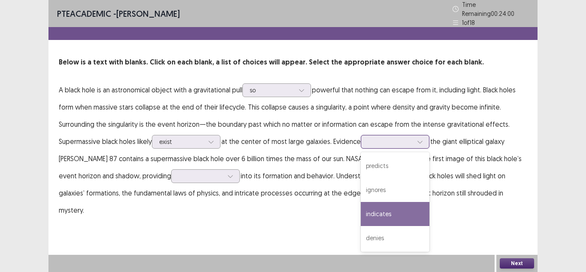
click at [379, 214] on div "indicates" at bounding box center [395, 214] width 69 height 24
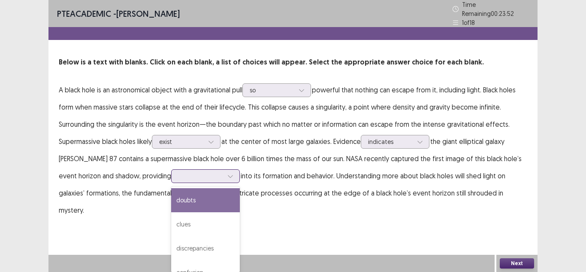
click at [224, 176] on div at bounding box center [230, 175] width 13 height 13
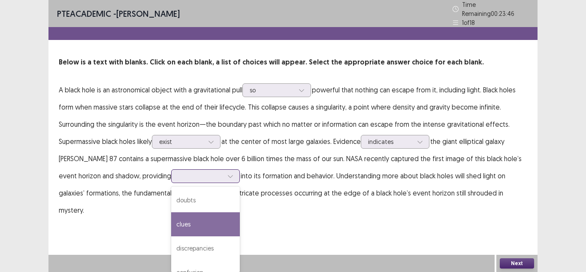
click at [199, 225] on div "clues" at bounding box center [205, 224] width 69 height 24
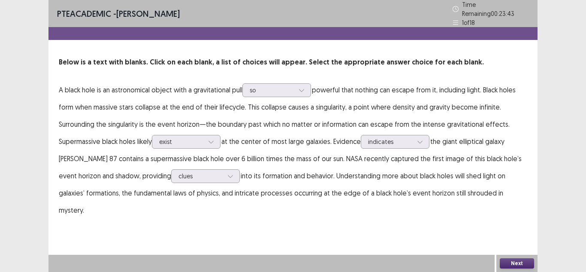
click at [521, 259] on button "Next" at bounding box center [517, 263] width 34 height 10
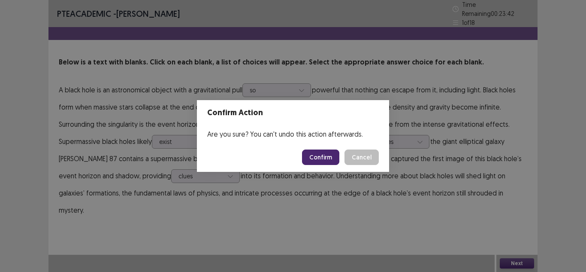
click at [309, 158] on button "Confirm" at bounding box center [320, 156] width 37 height 15
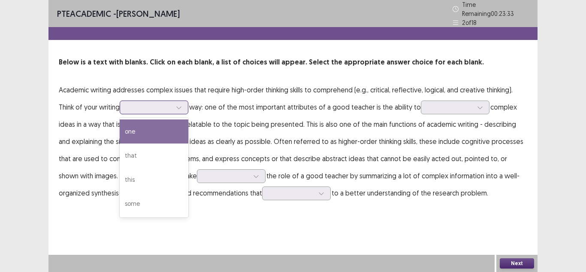
click at [160, 106] on div at bounding box center [149, 107] width 45 height 8
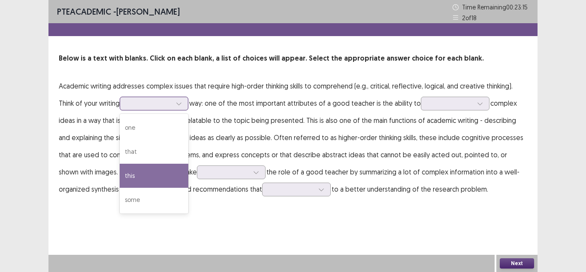
click at [124, 175] on div "this" at bounding box center [154, 175] width 69 height 24
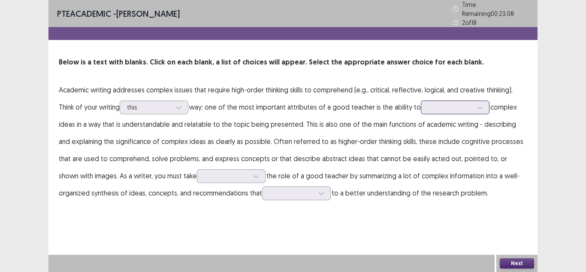
click at [436, 103] on div at bounding box center [450, 107] width 45 height 8
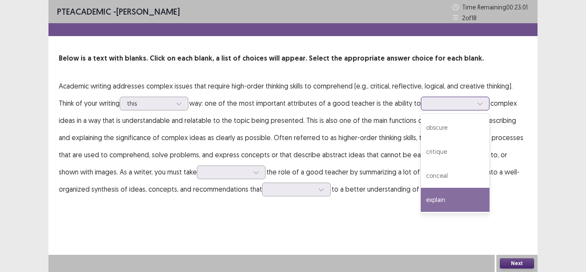
click at [451, 188] on div "explain" at bounding box center [455, 200] width 69 height 24
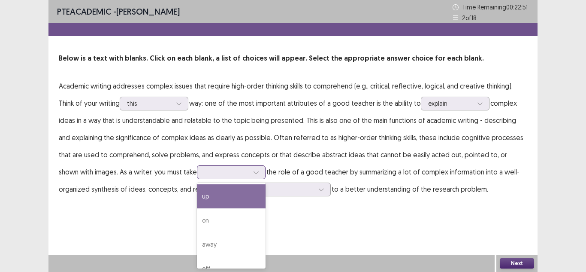
click at [204, 173] on div at bounding box center [226, 172] width 45 height 8
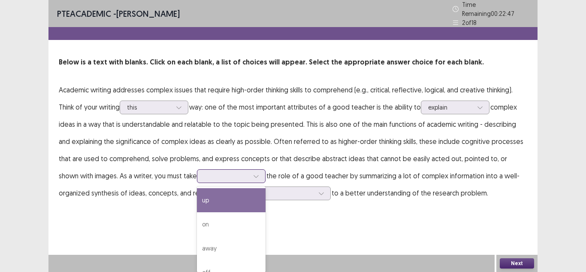
click at [201, 196] on div "up" at bounding box center [231, 200] width 69 height 24
click at [250, 176] on div at bounding box center [256, 175] width 13 height 13
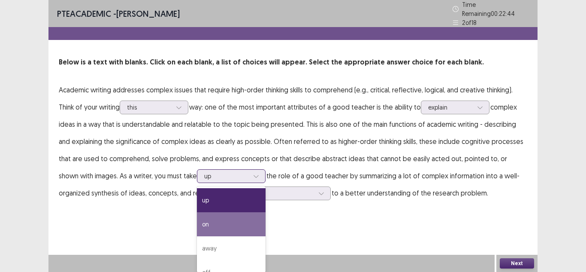
click at [210, 212] on div "on" at bounding box center [231, 224] width 69 height 24
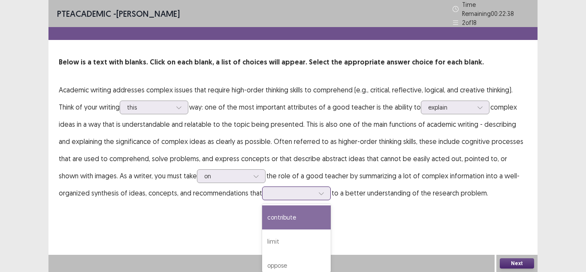
click at [315, 191] on div at bounding box center [321, 193] width 13 height 13
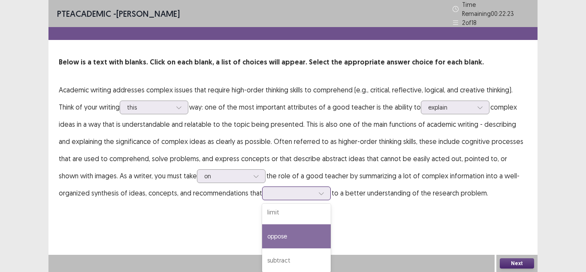
scroll to position [31, 0]
click at [262, 228] on div "oppose" at bounding box center [296, 234] width 69 height 24
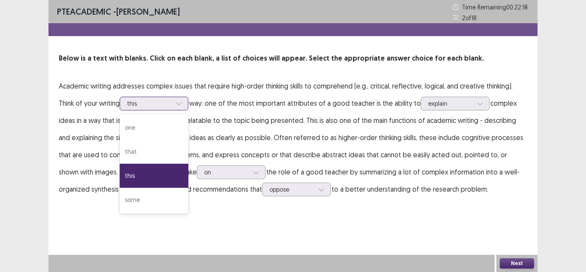
click at [169, 104] on div at bounding box center [149, 103] width 45 height 8
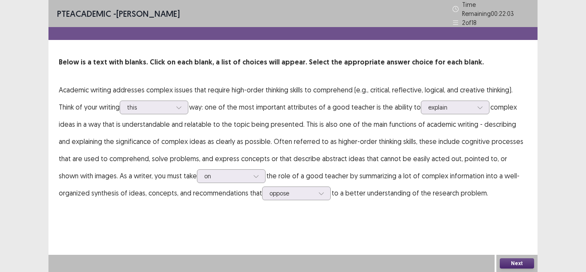
click at [523, 262] on button "Next" at bounding box center [517, 263] width 34 height 10
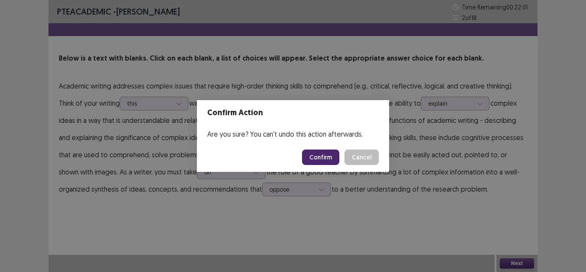
click at [321, 159] on button "Confirm" at bounding box center [320, 156] width 37 height 15
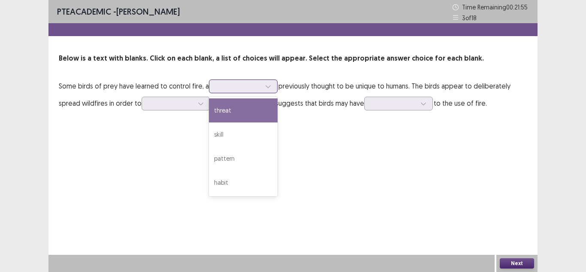
click at [223, 87] on div at bounding box center [238, 86] width 45 height 8
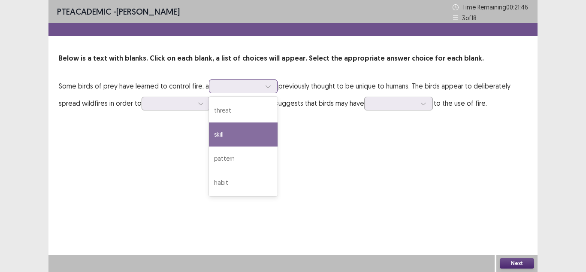
click at [230, 130] on div "skill" at bounding box center [243, 134] width 69 height 24
click at [252, 84] on div at bounding box center [238, 86] width 45 height 8
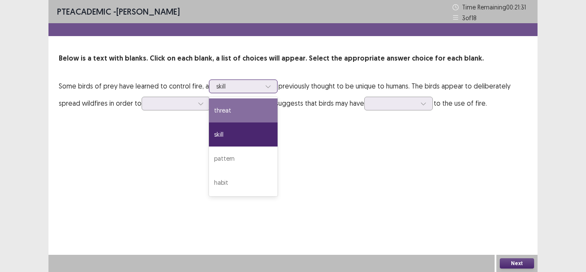
click at [228, 115] on div "threat" at bounding box center [243, 110] width 69 height 24
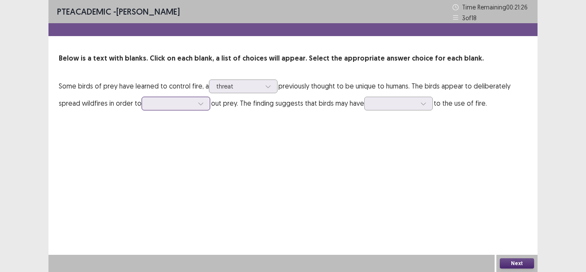
click at [178, 108] on div at bounding box center [171, 103] width 46 height 10
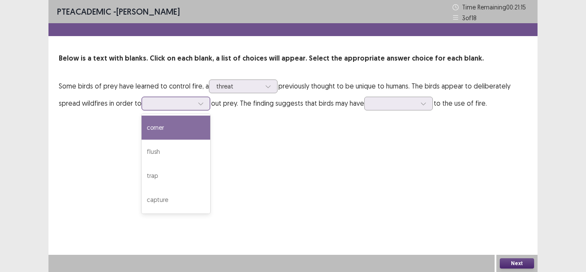
click at [172, 136] on div "corner" at bounding box center [176, 127] width 69 height 24
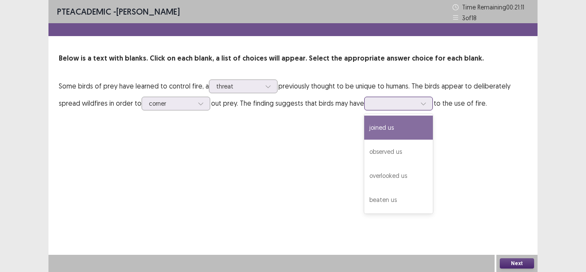
click at [416, 108] on div at bounding box center [394, 103] width 46 height 10
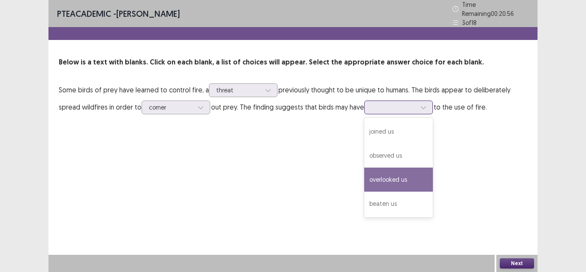
click at [385, 170] on div "overlooked us" at bounding box center [398, 179] width 69 height 24
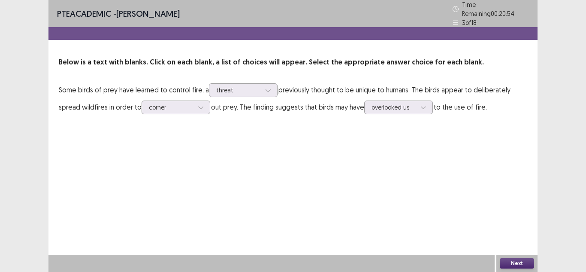
click at [522, 265] on button "Next" at bounding box center [517, 263] width 34 height 10
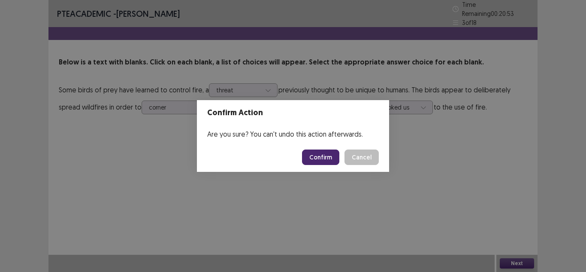
click at [319, 154] on button "Confirm" at bounding box center [320, 156] width 37 height 15
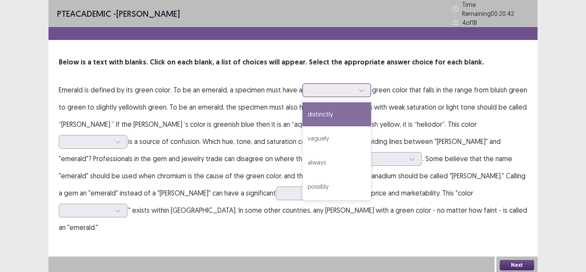
click at [321, 88] on div at bounding box center [332, 90] width 45 height 8
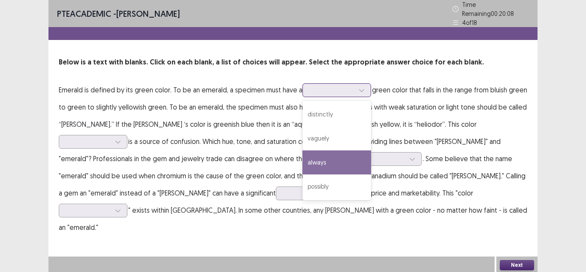
click at [322, 153] on div "always" at bounding box center [336, 162] width 69 height 24
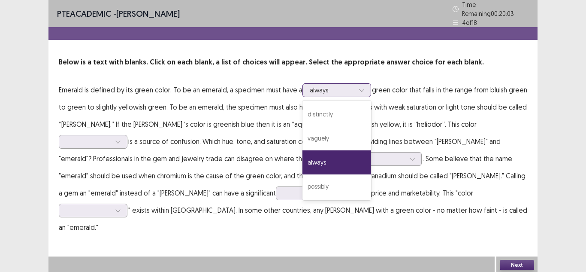
click at [359, 88] on icon at bounding box center [362, 90] width 6 height 6
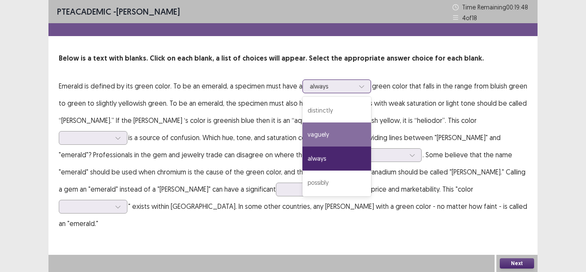
click at [326, 135] on div "vaguely" at bounding box center [336, 134] width 69 height 24
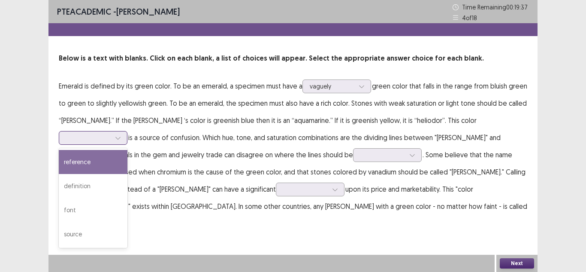
click at [111, 133] on div at bounding box center [88, 137] width 45 height 8
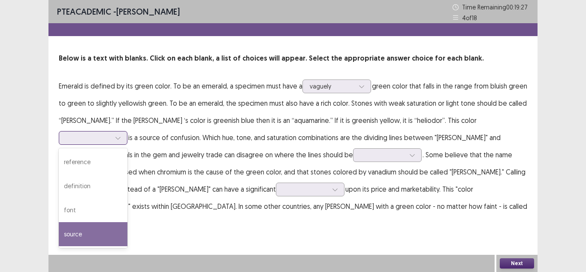
click at [127, 223] on div "source" at bounding box center [93, 234] width 69 height 24
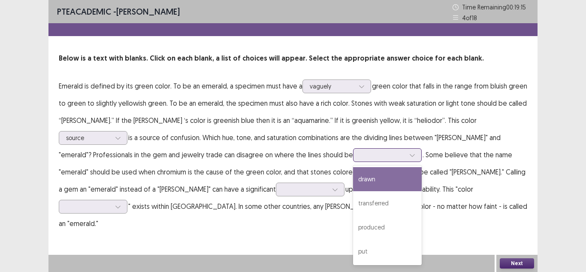
click at [409, 155] on icon at bounding box center [412, 155] width 6 height 6
click at [353, 187] on div "drawn" at bounding box center [387, 179] width 69 height 24
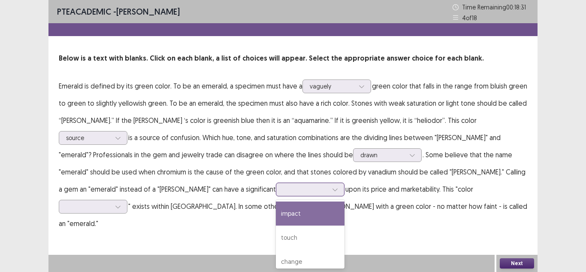
click at [283, 190] on div at bounding box center [305, 189] width 45 height 8
click at [276, 216] on div "impact" at bounding box center [310, 213] width 69 height 24
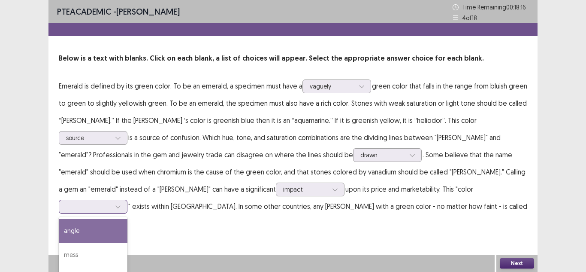
click at [127, 200] on div at bounding box center [93, 207] width 69 height 14
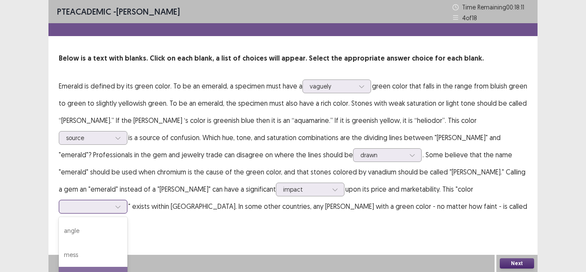
click at [523, 262] on button "Next" at bounding box center [517, 263] width 34 height 10
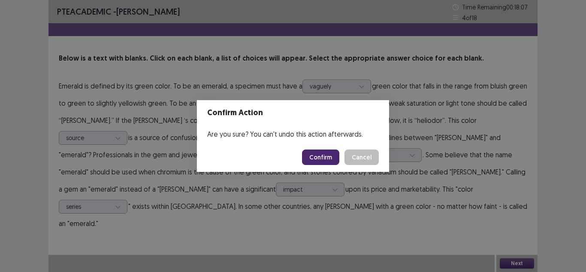
click at [315, 153] on button "Confirm" at bounding box center [320, 156] width 37 height 15
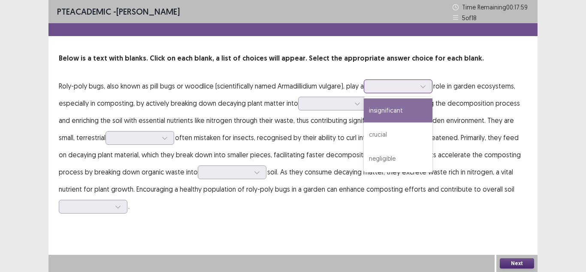
click at [411, 85] on div at bounding box center [393, 86] width 45 height 8
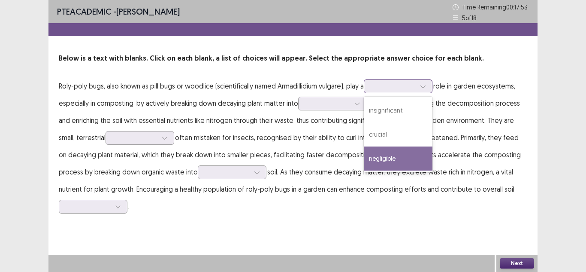
click at [387, 151] on div "negligible" at bounding box center [398, 158] width 69 height 24
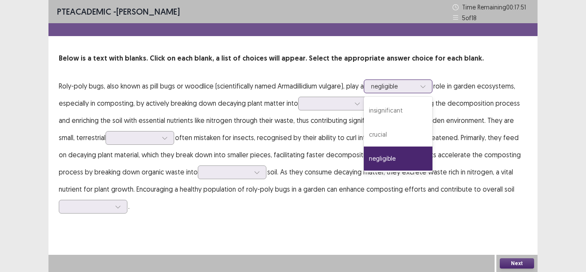
click at [409, 87] on div at bounding box center [393, 86] width 45 height 8
click at [387, 132] on div "crucial" at bounding box center [398, 134] width 69 height 24
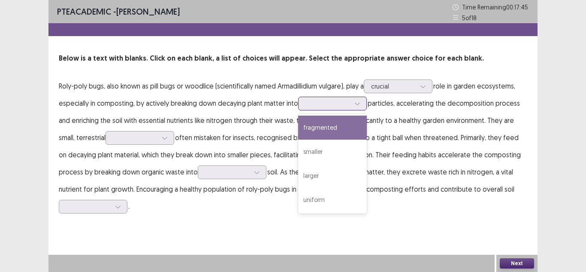
click at [318, 106] on div at bounding box center [327, 103] width 45 height 8
click at [315, 133] on div "fragmented" at bounding box center [332, 127] width 69 height 24
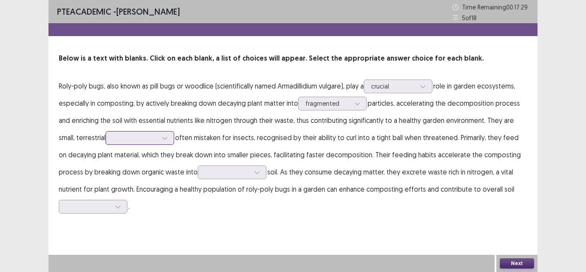
click at [160, 138] on div at bounding box center [164, 137] width 13 height 13
click at [201, 140] on p "Roly-poly bugs, also known as pill bugs or woodlice (scientifically named Armad…" at bounding box center [293, 145] width 469 height 137
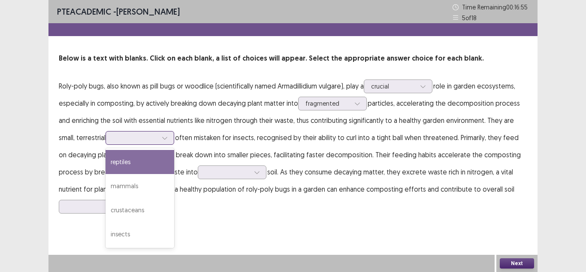
click at [171, 140] on div at bounding box center [164, 137] width 13 height 13
click at [114, 156] on div "reptiles" at bounding box center [140, 162] width 69 height 24
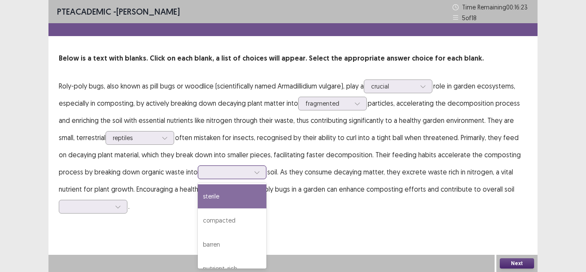
click at [245, 173] on div at bounding box center [227, 172] width 45 height 8
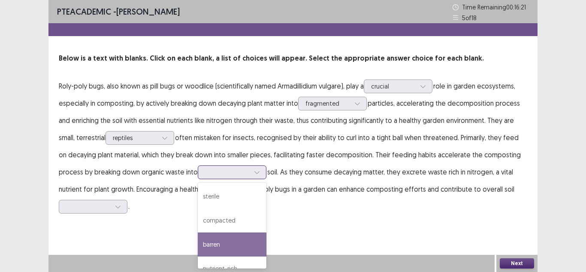
scroll to position [14, 0]
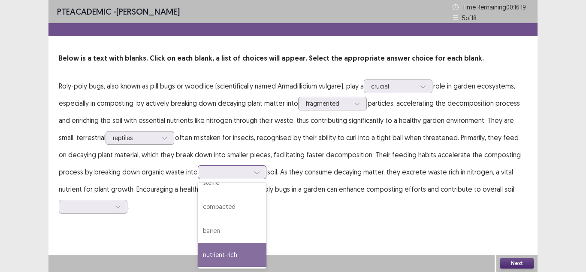
click at [241, 251] on div "nutrient-rich" at bounding box center [232, 254] width 69 height 24
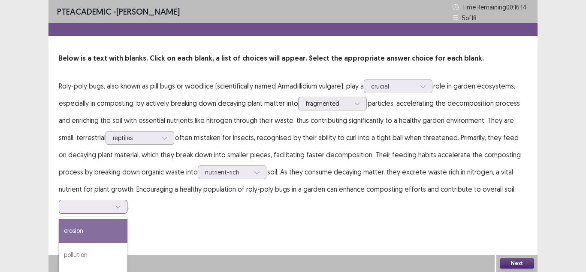
scroll to position [45, 0]
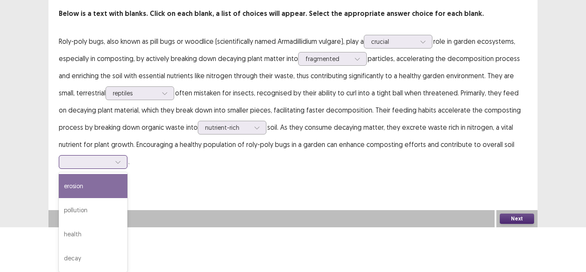
click at [110, 169] on div "4 results available. Use Up and Down to choose options, press Enter to select t…" at bounding box center [93, 162] width 69 height 14
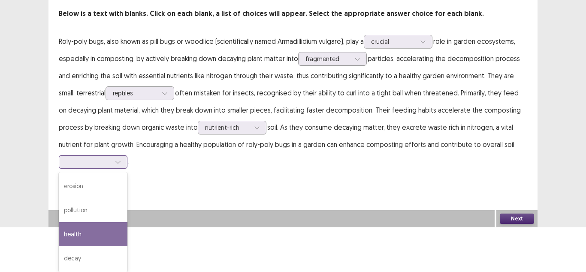
click at [100, 226] on div "health" at bounding box center [93, 234] width 69 height 24
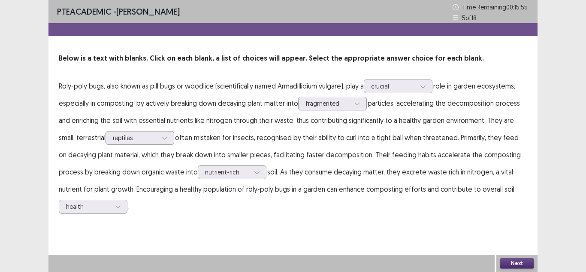
click at [518, 266] on button "Next" at bounding box center [517, 263] width 34 height 10
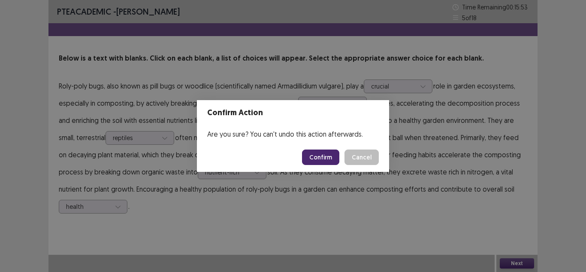
click at [325, 151] on button "Confirm" at bounding box center [320, 156] width 37 height 15
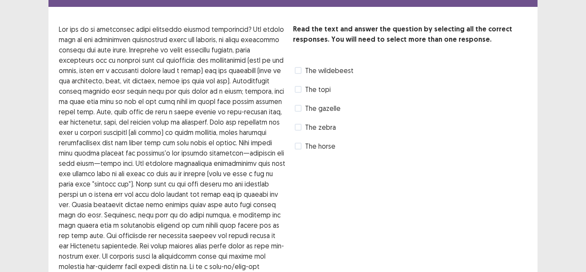
scroll to position [30, 0]
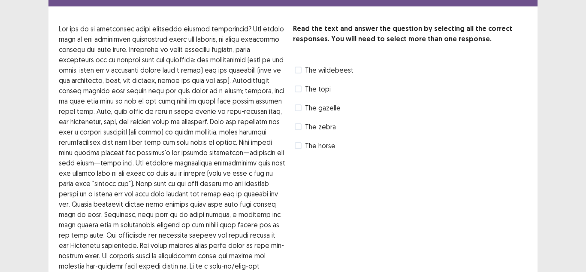
click at [296, 71] on span at bounding box center [298, 70] width 7 height 7
click at [299, 92] on label "The topi" at bounding box center [313, 89] width 36 height 10
click at [301, 109] on span at bounding box center [298, 107] width 7 height 7
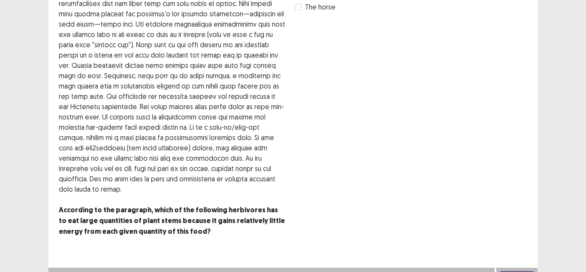
scroll to position [181, 0]
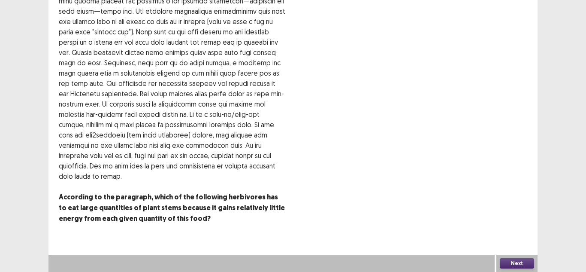
click at [520, 264] on button "Next" at bounding box center [517, 263] width 34 height 10
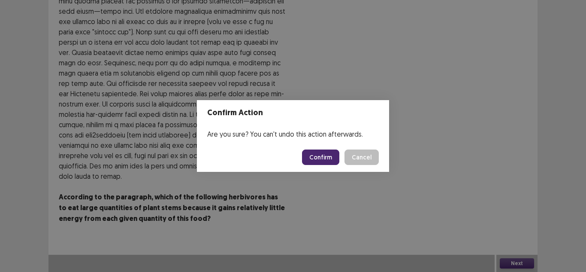
click at [325, 154] on button "Confirm" at bounding box center [320, 156] width 37 height 15
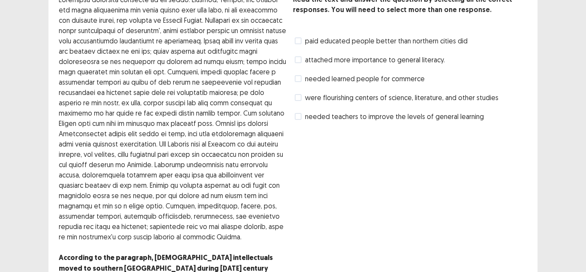
scroll to position [58, 0]
click at [303, 99] on label "were flourishing centers of science, literature, and other studies" at bounding box center [397, 98] width 204 height 10
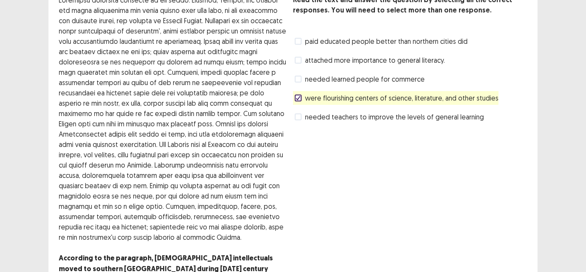
click at [300, 58] on span at bounding box center [298, 60] width 7 height 7
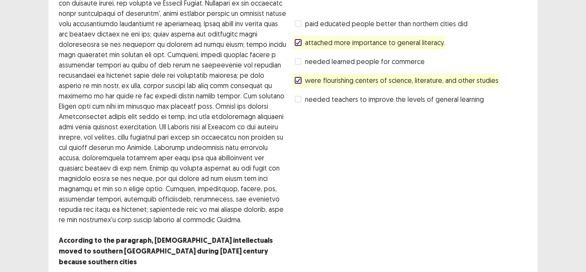
scroll to position [109, 0]
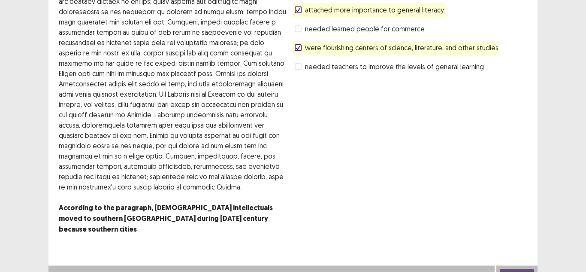
click at [513, 269] on button "Next" at bounding box center [517, 274] width 34 height 10
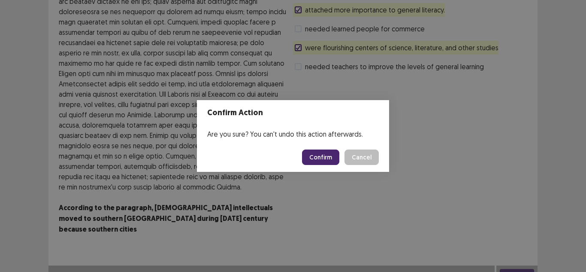
click at [327, 155] on button "Confirm" at bounding box center [320, 156] width 37 height 15
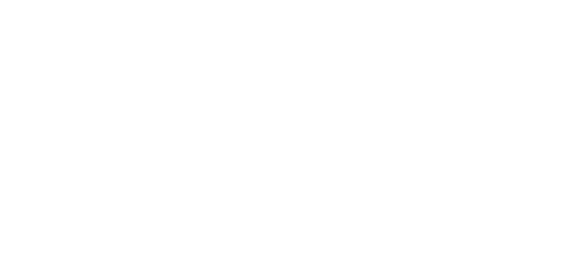
scroll to position [0, 0]
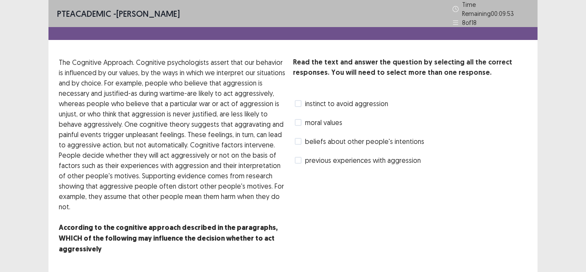
click at [298, 138] on span at bounding box center [298, 141] width 7 height 7
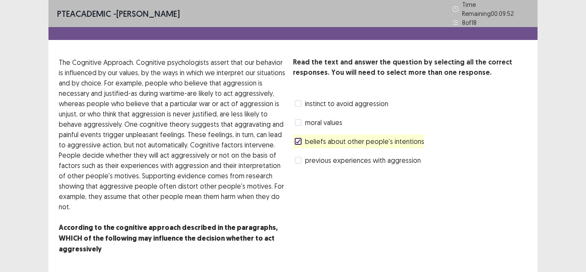
click at [299, 159] on span at bounding box center [298, 160] width 7 height 7
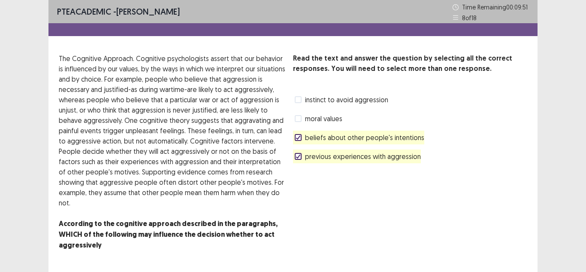
scroll to position [27, 0]
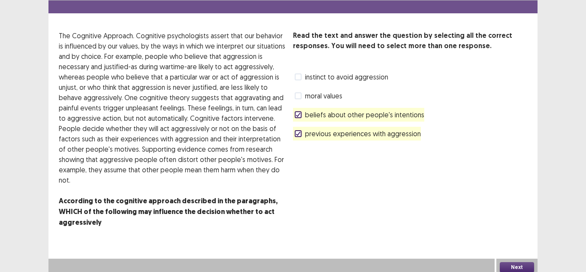
click at [514, 267] on button "Next" at bounding box center [517, 267] width 34 height 10
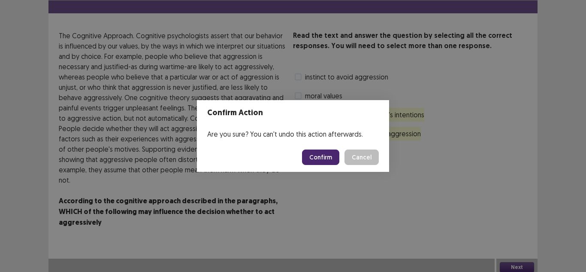
click at [319, 157] on button "Confirm" at bounding box center [320, 156] width 37 height 15
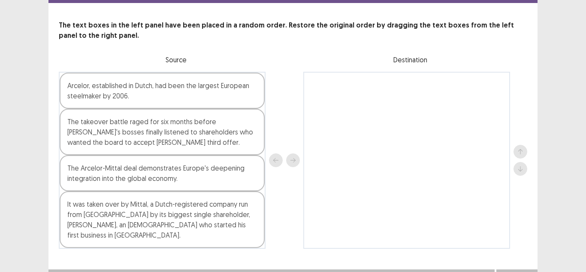
scroll to position [37, 0]
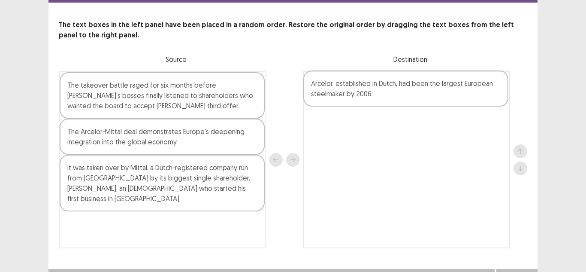
drag, startPoint x: 168, startPoint y: 85, endPoint x: 416, endPoint y: 87, distance: 248.0
click at [416, 87] on div "Arcelor, established in Dutch, had been the largest European steelmaker by 2006…" at bounding box center [293, 159] width 469 height 177
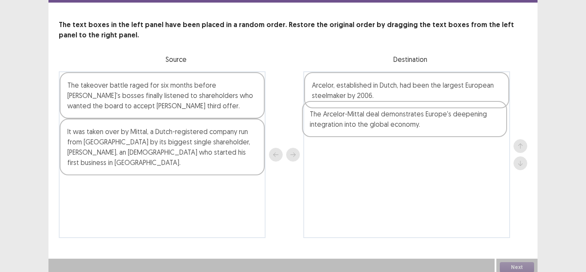
drag, startPoint x: 124, startPoint y: 140, endPoint x: 369, endPoint y: 127, distance: 245.4
click at [369, 127] on div "The takeover battle raged for six months before [PERSON_NAME]'s bosses finally …" at bounding box center [293, 154] width 469 height 166
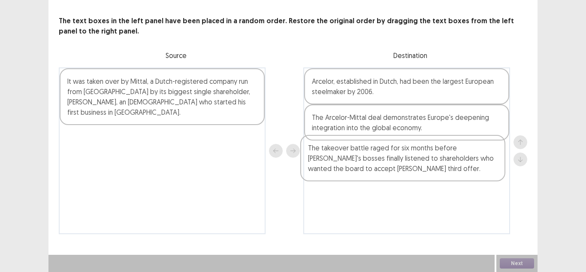
drag, startPoint x: 151, startPoint y: 100, endPoint x: 394, endPoint y: 170, distance: 253.4
click at [394, 170] on div "The takeover battle raged for six months before [PERSON_NAME]'s bosses finally …" at bounding box center [293, 150] width 469 height 166
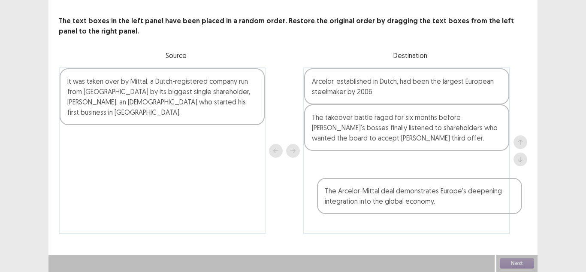
drag, startPoint x: 365, startPoint y: 127, endPoint x: 379, endPoint y: 208, distance: 82.8
click at [379, 208] on div "Arcelor, established in Dutch, had been the largest European steelmaker by 2006…" at bounding box center [406, 150] width 207 height 166
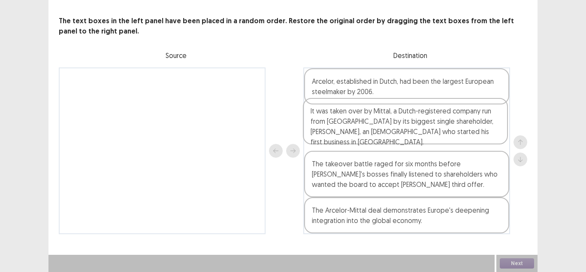
drag, startPoint x: 152, startPoint y: 103, endPoint x: 399, endPoint y: 133, distance: 248.6
click at [399, 133] on div "It was taken over by Mittal, a Dutch-registered company run from [GEOGRAPHIC_DA…" at bounding box center [293, 150] width 469 height 166
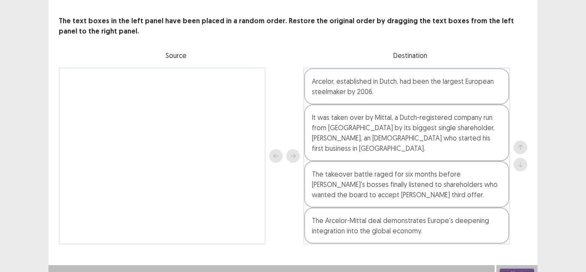
click at [523, 268] on button "Next" at bounding box center [517, 273] width 34 height 10
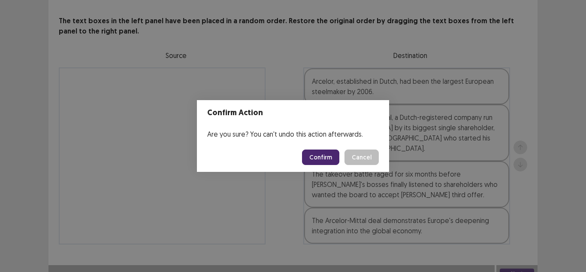
click at [321, 154] on button "Confirm" at bounding box center [320, 156] width 37 height 15
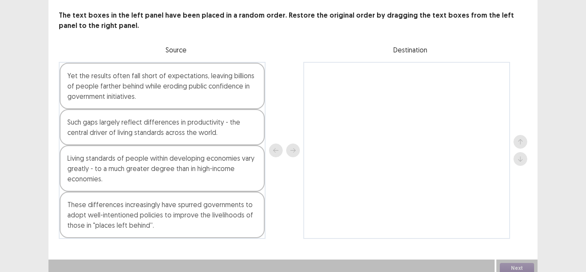
scroll to position [44, 0]
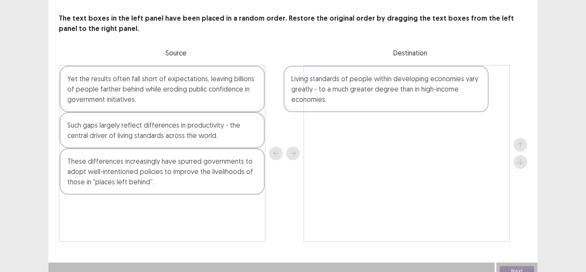
drag, startPoint x: 133, startPoint y: 174, endPoint x: 360, endPoint y: 95, distance: 240.1
click at [360, 95] on div "Yet the results often fall short of expectations, leaving billions of people fa…" at bounding box center [293, 153] width 469 height 177
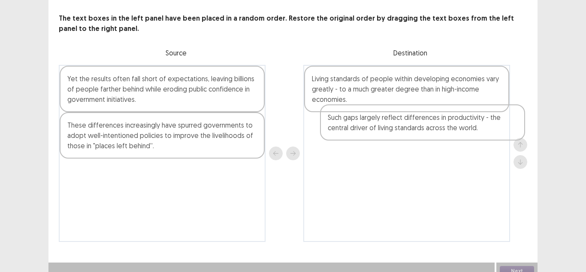
drag, startPoint x: 135, startPoint y: 138, endPoint x: 400, endPoint y: 134, distance: 264.8
click at [400, 134] on div "Yet the results often fall short of expectations, leaving billions of people fa…" at bounding box center [293, 153] width 469 height 177
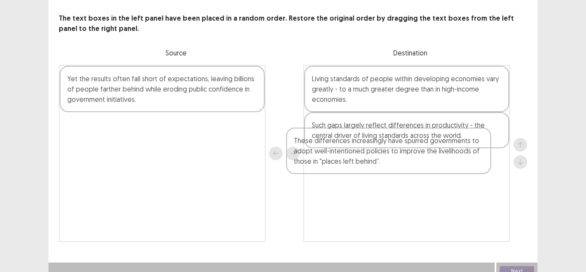
drag, startPoint x: 165, startPoint y: 138, endPoint x: 397, endPoint y: 157, distance: 233.0
click at [397, 157] on div "Yet the results often fall short of expectations, leaving billions of people fa…" at bounding box center [293, 153] width 469 height 177
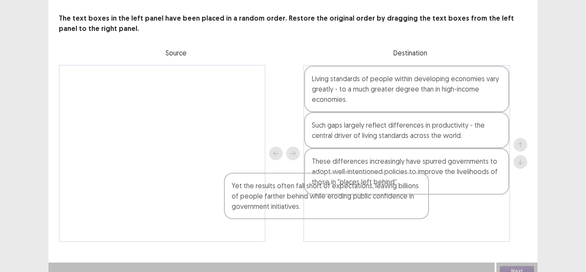
scroll to position [48, 0]
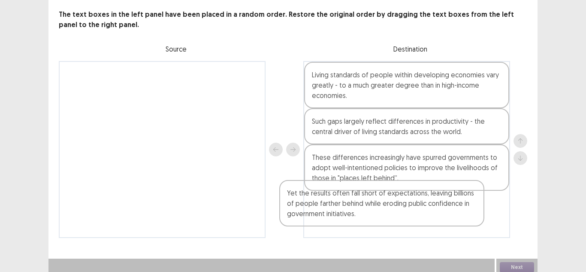
drag, startPoint x: 114, startPoint y: 78, endPoint x: 336, endPoint y: 198, distance: 252.6
click at [336, 198] on div "Yet the results often fall short of expectations, leaving billions of people fa…" at bounding box center [293, 149] width 469 height 177
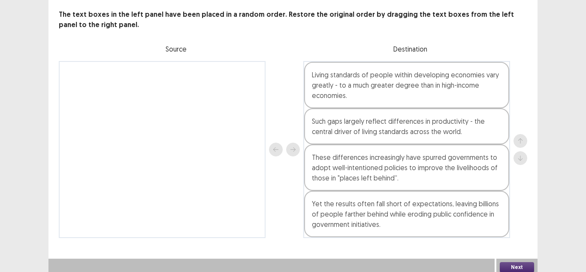
click at [510, 262] on button "Next" at bounding box center [517, 267] width 34 height 10
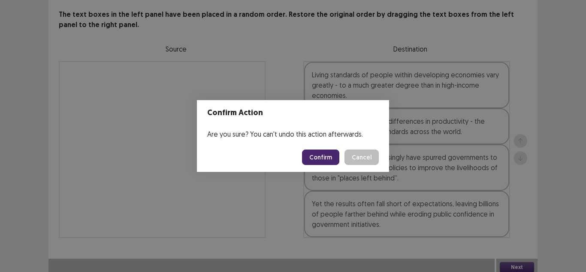
click at [321, 160] on button "Confirm" at bounding box center [320, 156] width 37 height 15
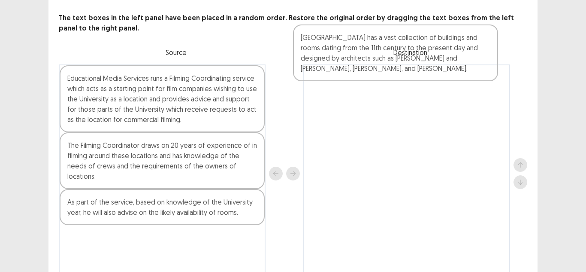
scroll to position [40, 0]
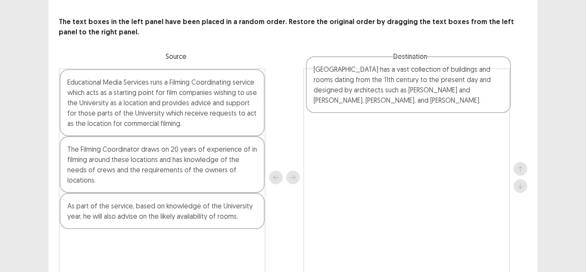
drag, startPoint x: 150, startPoint y: 218, endPoint x: 399, endPoint y: 89, distance: 280.8
click at [399, 89] on div "Educational Media Services runs a Filming Coordinating service which acts as a …" at bounding box center [293, 177] width 469 height 218
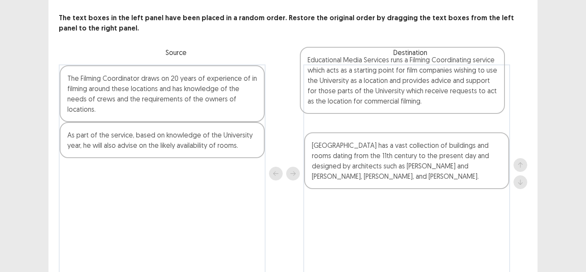
drag, startPoint x: 125, startPoint y: 106, endPoint x: 369, endPoint y: 90, distance: 244.3
click at [369, 90] on div "Educational Media Services runs a Filming Coordinating service which acts as a …" at bounding box center [293, 173] width 469 height 218
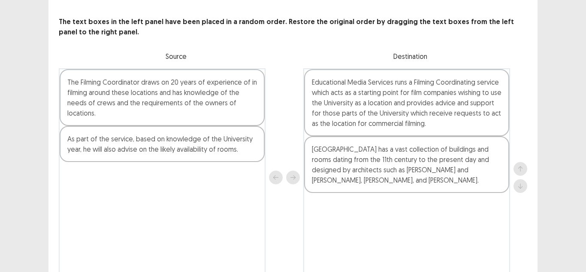
scroll to position [0, 0]
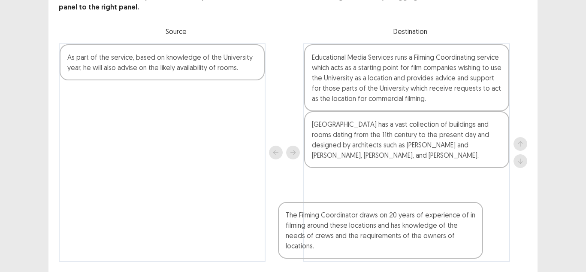
drag, startPoint x: 133, startPoint y: 138, endPoint x: 408, endPoint y: 254, distance: 299.2
click at [408, 254] on div "PTE academic - [PERSON_NAME] Time Remaining 00 : 05 : 52 11 of 18 The text boxe…" at bounding box center [292, 117] width 489 height 364
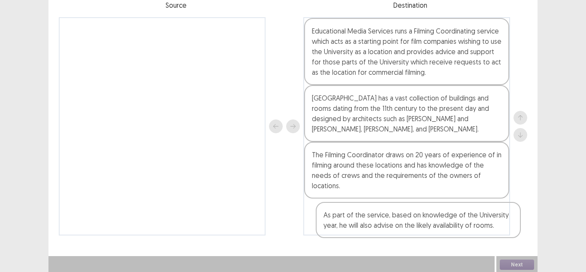
scroll to position [89, 0]
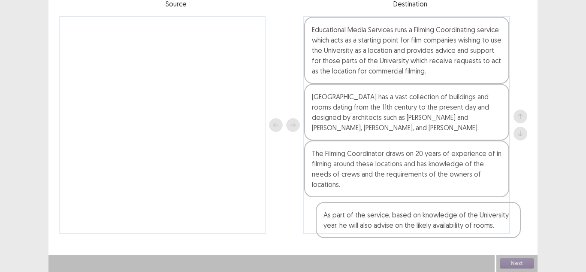
drag, startPoint x: 135, startPoint y: 45, endPoint x: 417, endPoint y: 241, distance: 344.1
click at [417, 241] on div "PTE academic - [PERSON_NAME] Time Remaining 00 : 05 : 51 11 of 18 The text boxe…" at bounding box center [292, 81] width 489 height 340
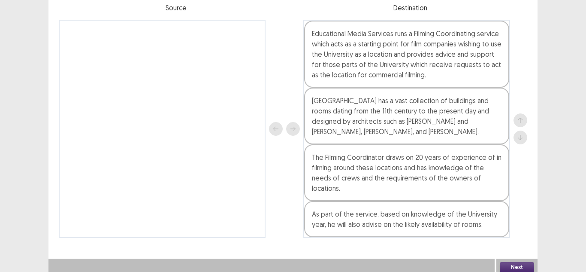
click at [515, 262] on button "Next" at bounding box center [517, 267] width 34 height 10
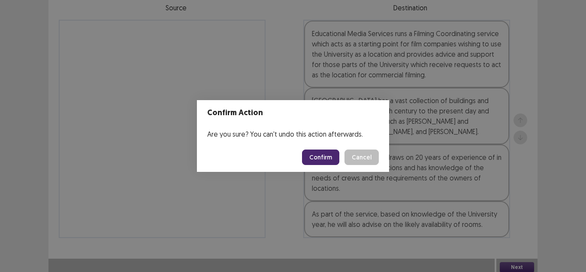
click at [315, 151] on button "Confirm" at bounding box center [320, 156] width 37 height 15
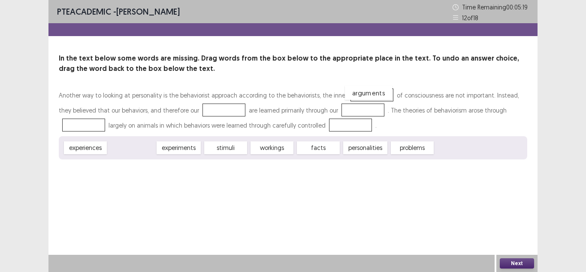
drag, startPoint x: 142, startPoint y: 146, endPoint x: 378, endPoint y: 91, distance: 243.1
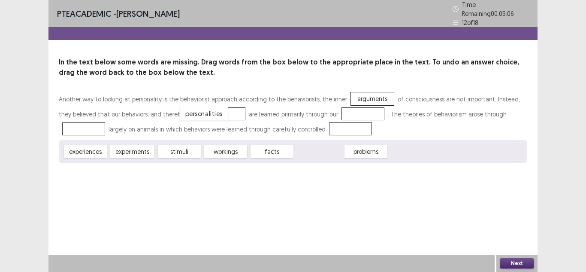
drag, startPoint x: 323, startPoint y: 146, endPoint x: 209, endPoint y: 107, distance: 119.7
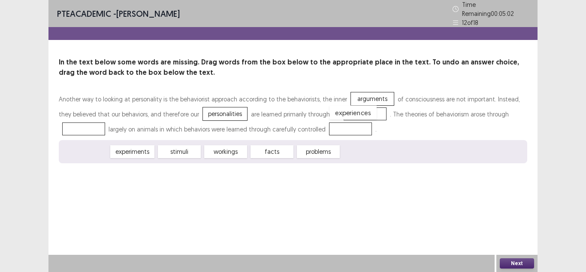
drag, startPoint x: 89, startPoint y: 146, endPoint x: 356, endPoint y: 107, distance: 269.7
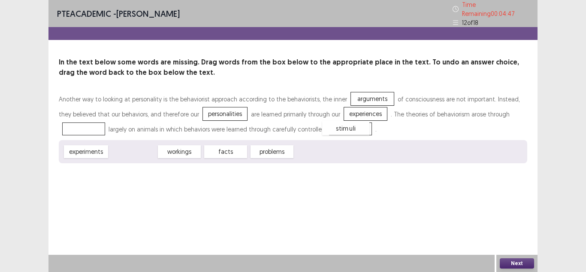
drag, startPoint x: 129, startPoint y: 150, endPoint x: 347, endPoint y: 125, distance: 219.3
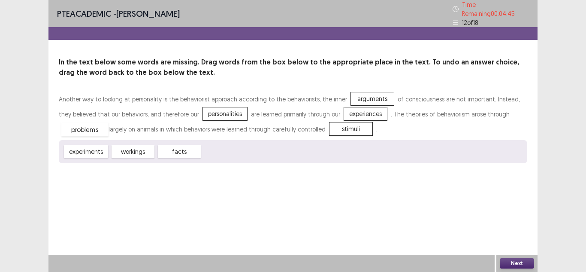
drag, startPoint x: 218, startPoint y: 148, endPoint x: 77, endPoint y: 123, distance: 142.8
click at [520, 262] on button "Next" at bounding box center [517, 263] width 34 height 10
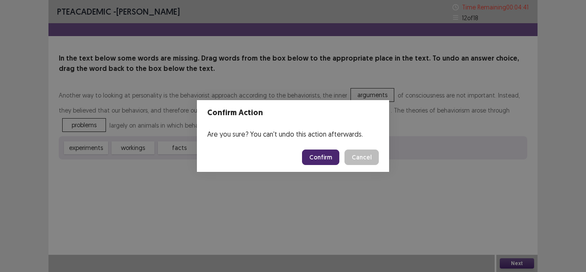
click at [321, 157] on button "Confirm" at bounding box center [320, 156] width 37 height 15
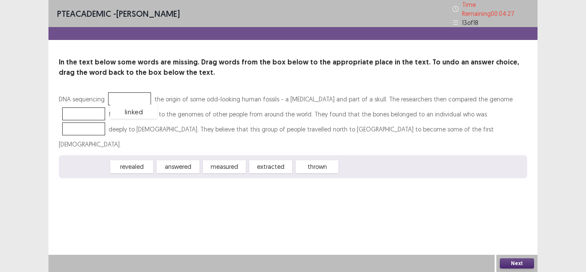
drag, startPoint x: 100, startPoint y: 148, endPoint x: 149, endPoint y: 94, distance: 72.0
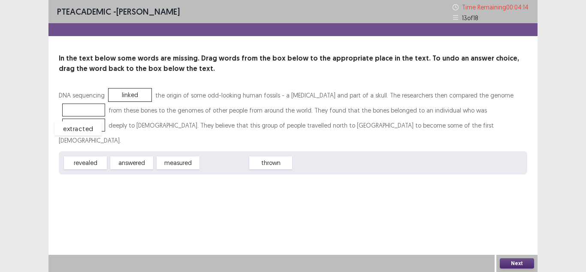
drag, startPoint x: 215, startPoint y: 148, endPoint x: 71, endPoint y: 111, distance: 148.4
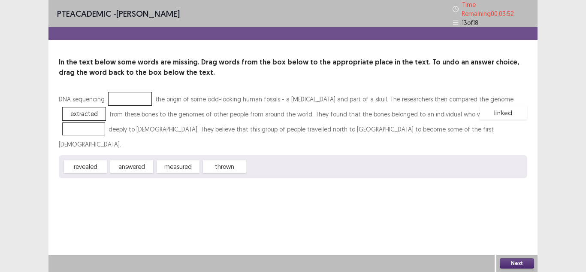
drag, startPoint x: 123, startPoint y: 93, endPoint x: 497, endPoint y: 107, distance: 374.4
drag, startPoint x: 89, startPoint y: 148, endPoint x: 141, endPoint y: 91, distance: 77.4
click at [519, 261] on button "Next" at bounding box center [517, 263] width 34 height 10
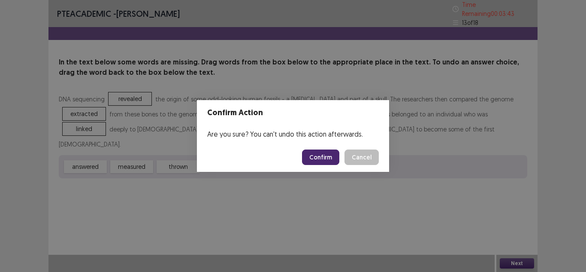
click at [317, 154] on button "Confirm" at bounding box center [320, 156] width 37 height 15
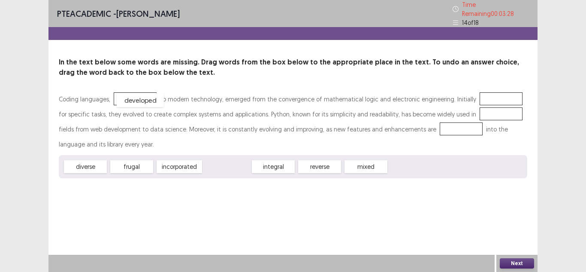
drag, startPoint x: 224, startPoint y: 163, endPoint x: 137, endPoint y: 96, distance: 109.2
drag, startPoint x: 143, startPoint y: 153, endPoint x: 482, endPoint y: 107, distance: 341.7
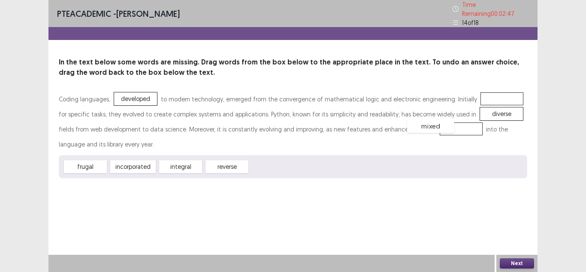
drag, startPoint x: 266, startPoint y: 167, endPoint x: 424, endPoint y: 127, distance: 162.6
drag, startPoint x: 126, startPoint y: 165, endPoint x: 481, endPoint y: 96, distance: 361.9
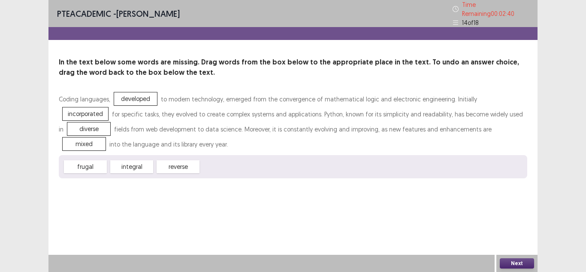
click at [518, 261] on button "Next" at bounding box center [517, 263] width 34 height 10
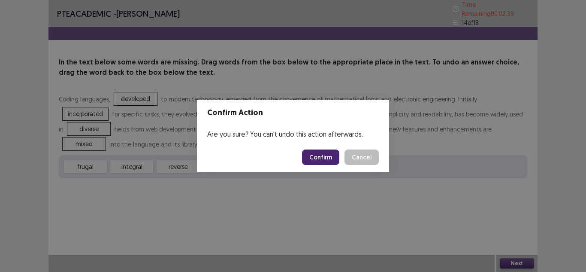
click at [322, 157] on button "Confirm" at bounding box center [320, 156] width 37 height 15
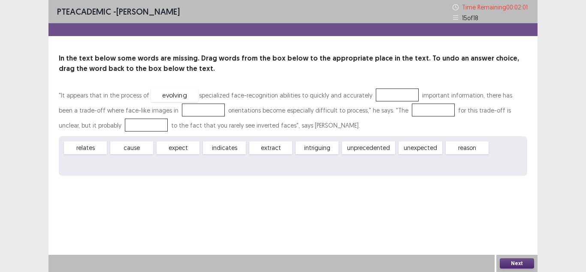
drag, startPoint x: 85, startPoint y: 164, endPoint x: 173, endPoint y: 95, distance: 112.4
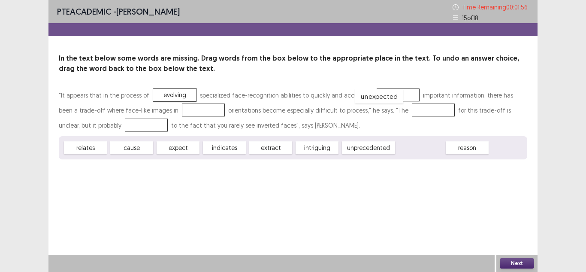
drag, startPoint x: 415, startPoint y: 149, endPoint x: 375, endPoint y: 97, distance: 66.2
drag, startPoint x: 216, startPoint y: 148, endPoint x: 99, endPoint y: 121, distance: 120.0
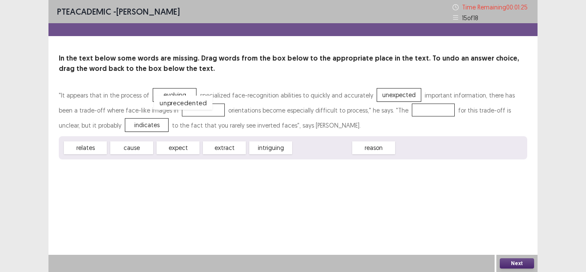
drag, startPoint x: 314, startPoint y: 151, endPoint x: 167, endPoint y: 106, distance: 153.6
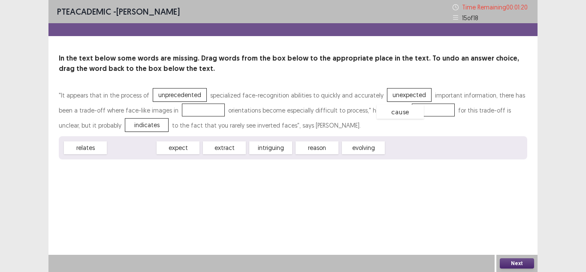
drag, startPoint x: 134, startPoint y: 149, endPoint x: 405, endPoint y: 112, distance: 272.8
click at [516, 263] on button "Next" at bounding box center [517, 263] width 34 height 10
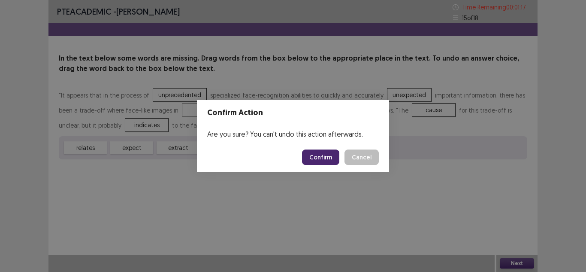
click at [320, 162] on button "Confirm" at bounding box center [320, 156] width 37 height 15
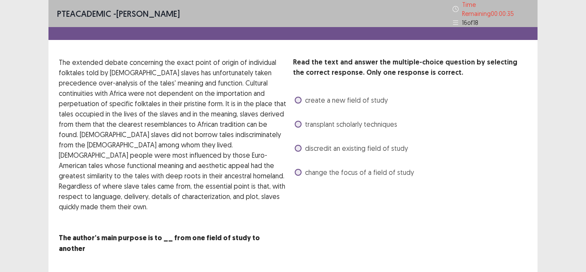
click at [299, 169] on span at bounding box center [298, 172] width 7 height 7
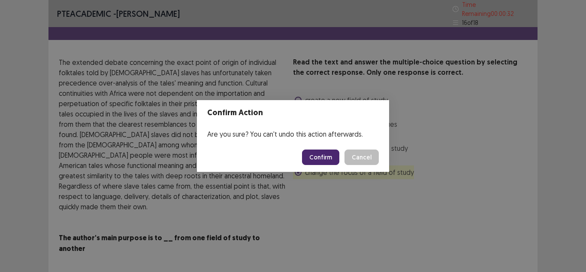
click at [320, 154] on button "Confirm" at bounding box center [320, 156] width 37 height 15
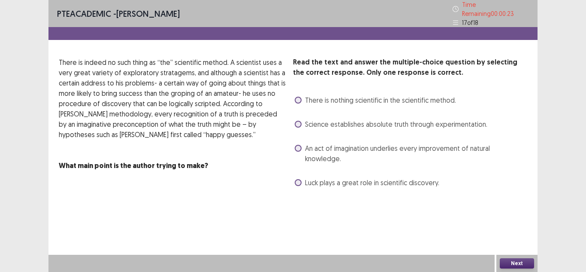
click at [297, 121] on span at bounding box center [298, 124] width 7 height 7
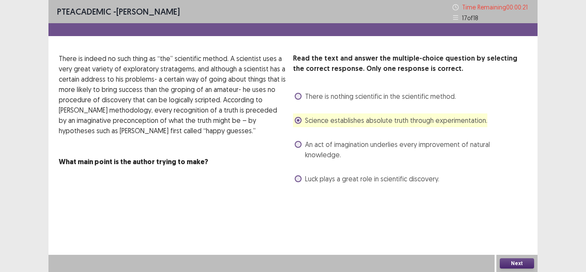
click at [529, 260] on button "Next" at bounding box center [517, 263] width 34 height 10
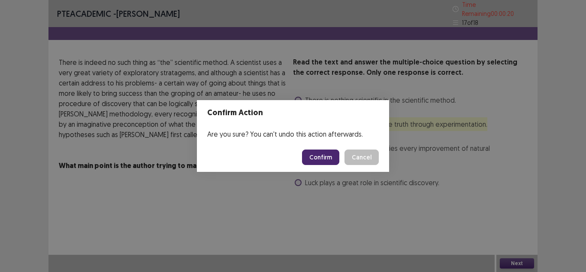
click at [326, 150] on button "Confirm" at bounding box center [320, 156] width 37 height 15
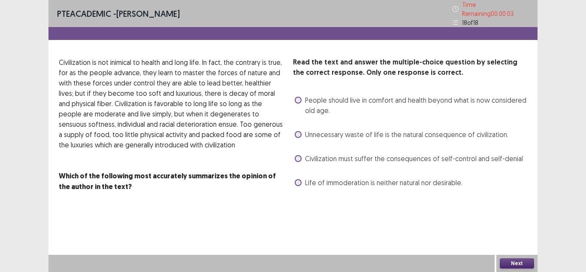
click at [294, 97] on div "People should live in comfort and health beyond what is now considered old age." at bounding box center [410, 105] width 234 height 24
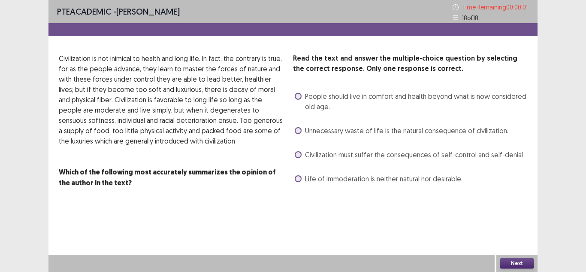
click at [299, 99] on span at bounding box center [298, 96] width 7 height 7
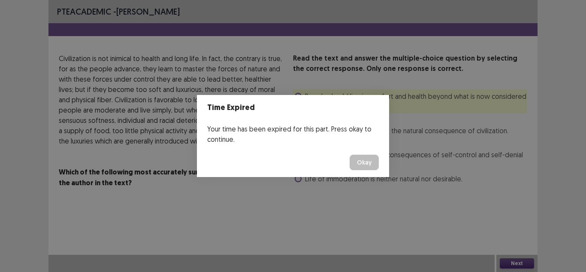
drag, startPoint x: 519, startPoint y: 271, endPoint x: 511, endPoint y: 261, distance: 12.3
click at [511, 261] on div "Time Expired Your time has been expired for this part. Press okay to continue. …" at bounding box center [293, 136] width 586 height 272
drag, startPoint x: 511, startPoint y: 261, endPoint x: 357, endPoint y: 160, distance: 184.6
click at [357, 160] on div "Time Expired Your time has been expired for this part. Press okay to continue. …" at bounding box center [293, 136] width 586 height 272
click at [357, 160] on button "Okay" at bounding box center [364, 161] width 29 height 15
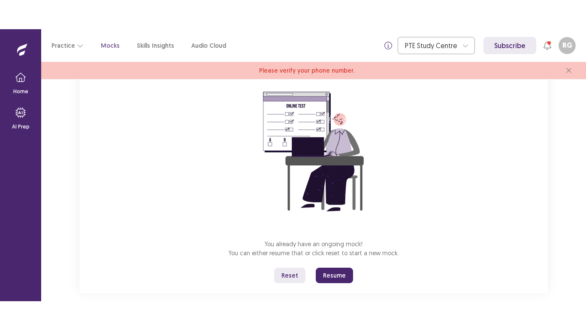
scroll to position [85, 0]
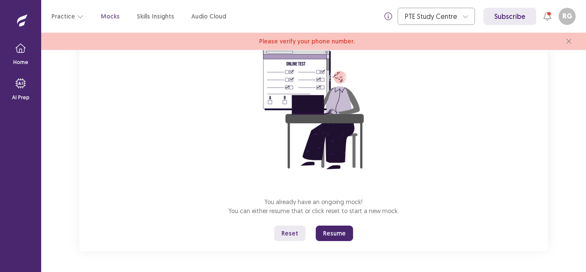
click at [322, 233] on button "Resume" at bounding box center [334, 232] width 37 height 15
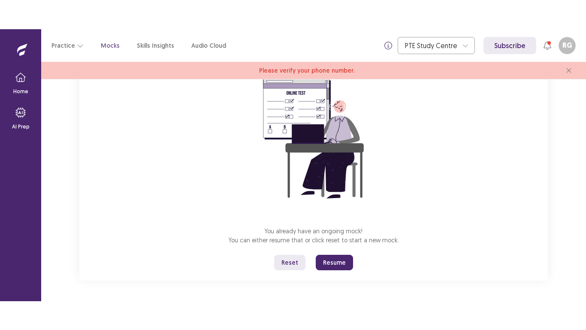
scroll to position [0, 0]
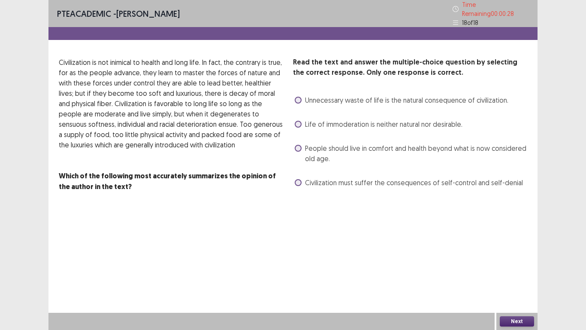
click at [296, 184] on div "Civilization must suffer the consequences of self-control and self-denial" at bounding box center [408, 182] width 230 height 14
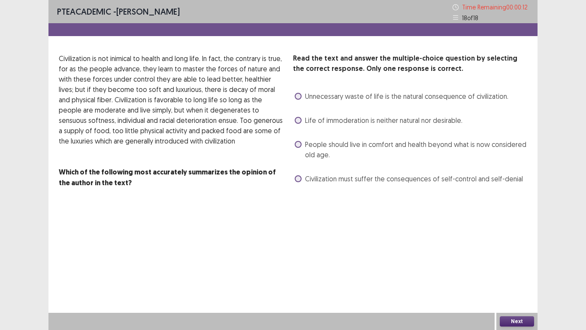
click at [296, 146] on span at bounding box center [298, 144] width 7 height 7
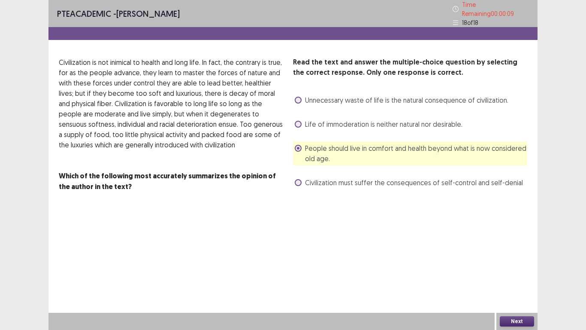
click at [518, 271] on button "Next" at bounding box center [517, 321] width 34 height 10
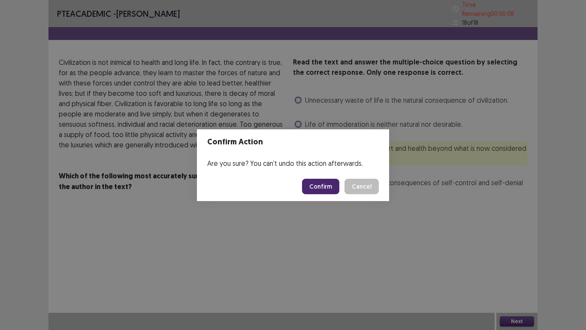
click at [332, 186] on button "Confirm" at bounding box center [320, 185] width 37 height 15
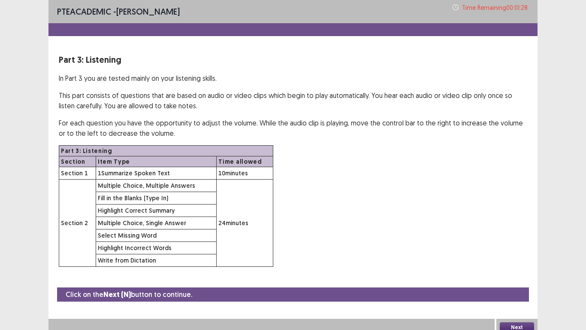
scroll to position [6, 0]
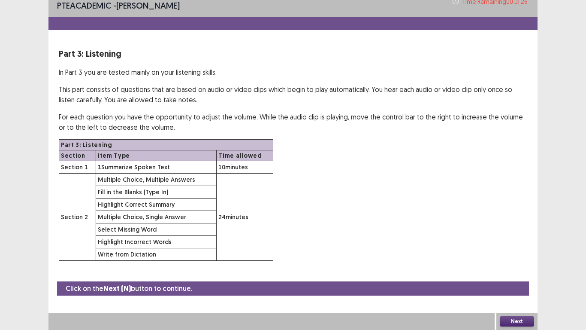
click at [511, 271] on button "Next" at bounding box center [517, 321] width 34 height 10
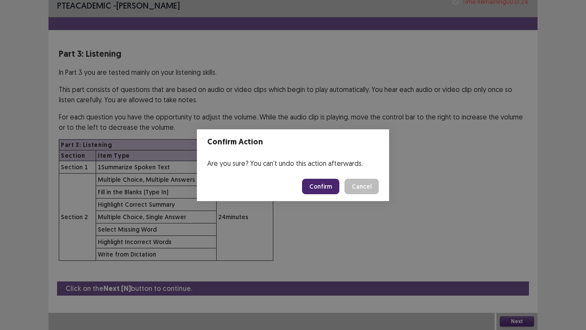
click at [319, 188] on button "Confirm" at bounding box center [320, 185] width 37 height 15
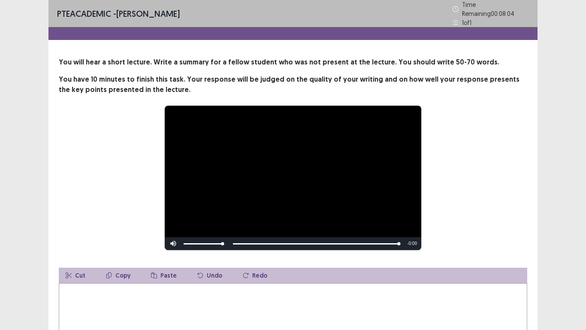
drag, startPoint x: 59, startPoint y: 294, endPoint x: 65, endPoint y: 294, distance: 6.0
click at [65, 271] on textarea at bounding box center [293, 330] width 469 height 94
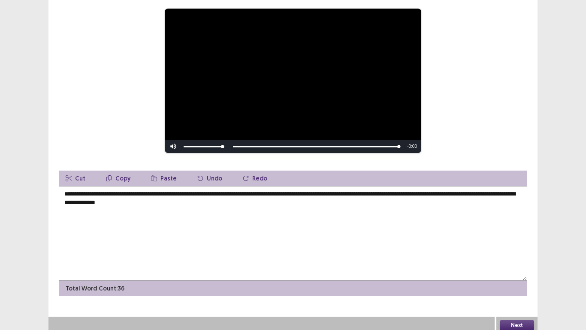
scroll to position [97, 0]
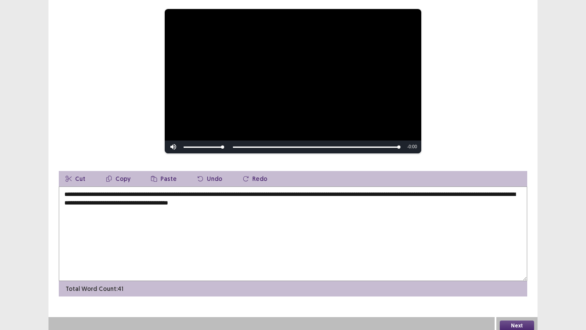
click at [260, 200] on textarea "**********" at bounding box center [293, 233] width 469 height 94
click at [288, 199] on textarea "**********" at bounding box center [293, 233] width 469 height 94
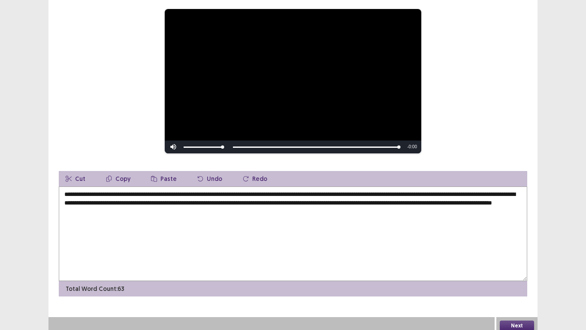
drag, startPoint x: 443, startPoint y: 201, endPoint x: 305, endPoint y: 199, distance: 137.3
click at [305, 199] on textarea "**********" at bounding box center [293, 233] width 469 height 94
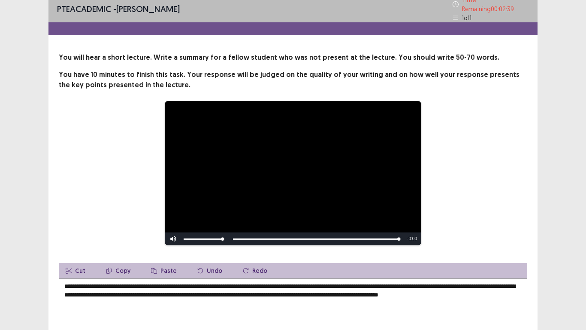
scroll to position [0, 0]
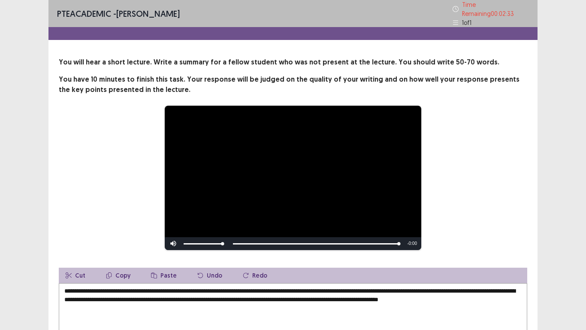
click at [189, 271] on textarea "**********" at bounding box center [293, 330] width 469 height 94
click at [246, 271] on textarea "**********" at bounding box center [293, 330] width 469 height 94
click at [272, 271] on textarea "**********" at bounding box center [293, 330] width 469 height 94
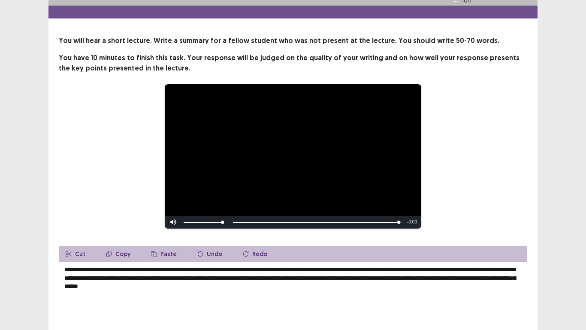
scroll to position [97, 0]
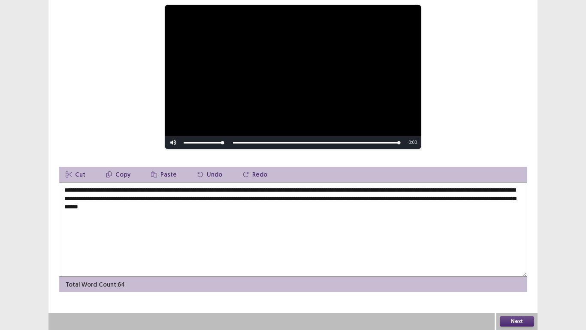
type textarea "**********"
click at [508, 271] on button "Next" at bounding box center [517, 321] width 34 height 10
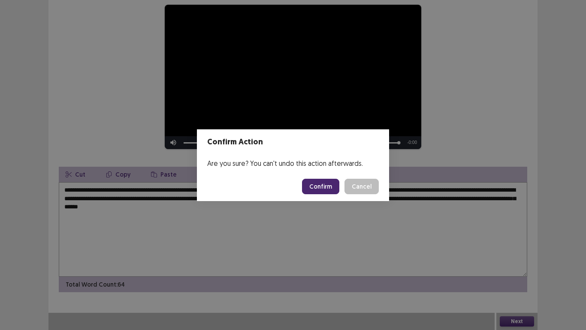
click at [332, 188] on button "Confirm" at bounding box center [320, 185] width 37 height 15
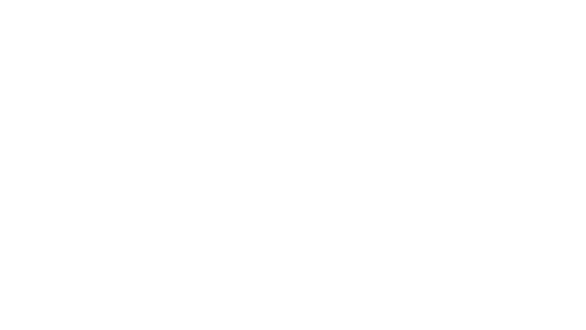
scroll to position [0, 0]
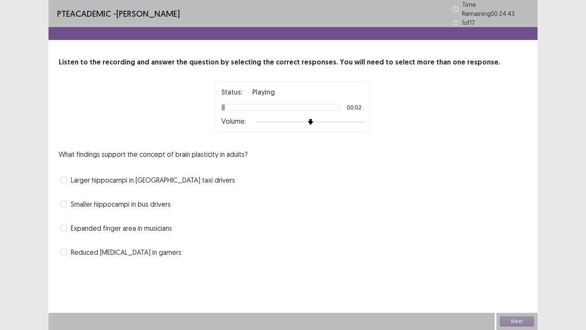
drag, startPoint x: 309, startPoint y: 113, endPoint x: 324, endPoint y: 115, distance: 14.7
click at [324, 115] on div "Status: Playing 00:02 Volume:" at bounding box center [292, 106] width 143 height 39
click at [329, 122] on div "Status: Playing 00:03 Volume:" at bounding box center [293, 106] width 154 height 51
click at [63, 176] on span at bounding box center [63, 179] width 7 height 7
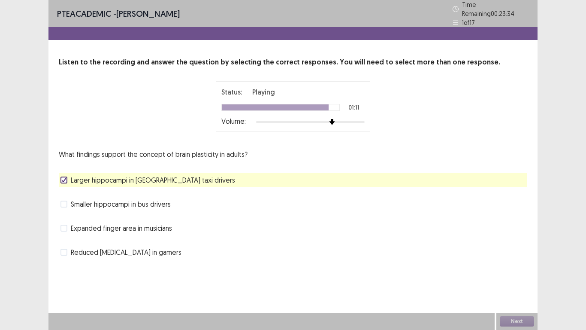
click at [65, 224] on span at bounding box center [63, 227] width 7 height 7
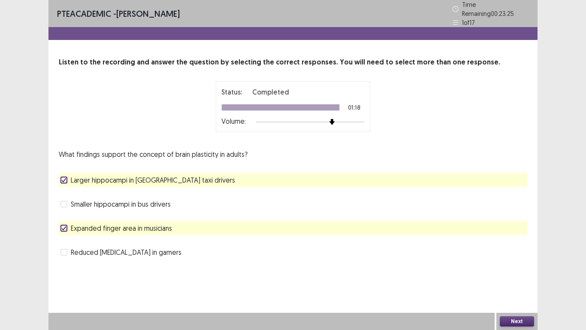
click at [515, 271] on button "Next" at bounding box center [517, 321] width 34 height 10
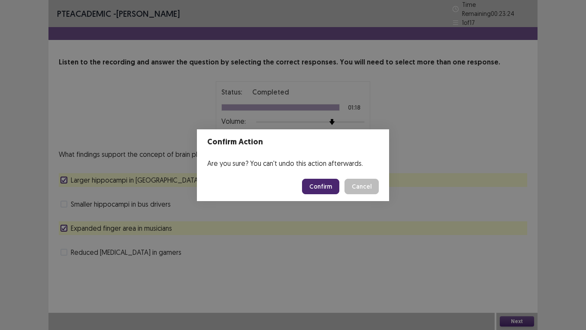
click at [324, 183] on button "Confirm" at bounding box center [320, 185] width 37 height 15
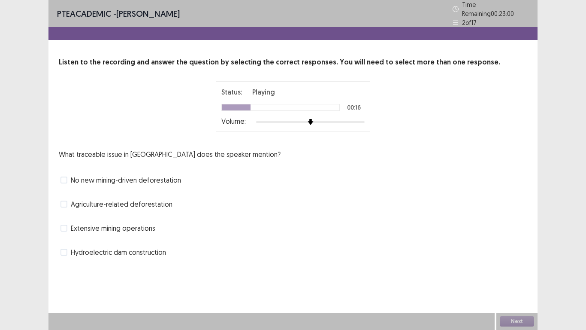
click at [66, 200] on span at bounding box center [63, 203] width 7 height 7
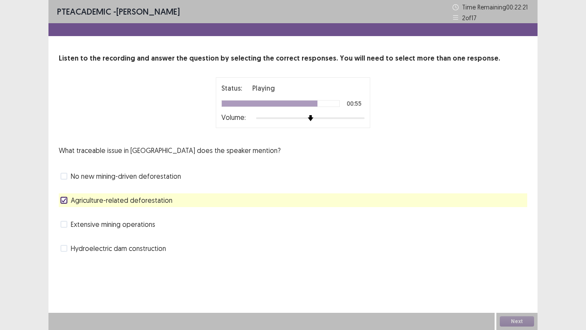
click at [64, 176] on span at bounding box center [63, 175] width 7 height 7
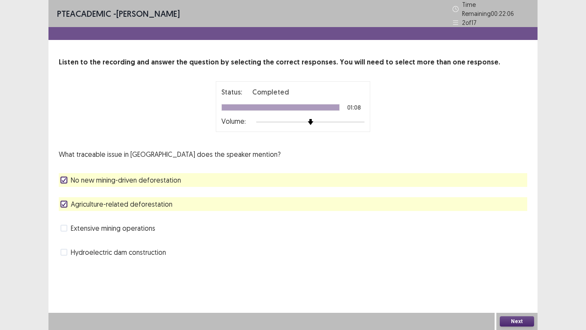
click at [523, 271] on button "Next" at bounding box center [517, 321] width 34 height 10
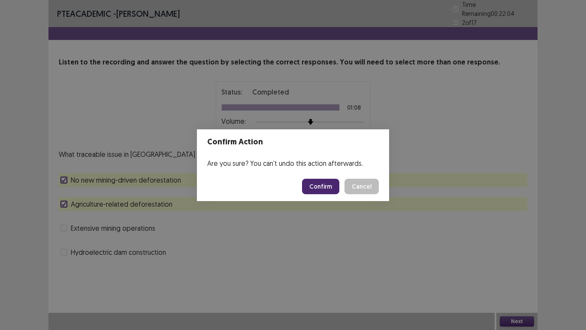
click at [339, 186] on button "Confirm" at bounding box center [320, 185] width 37 height 15
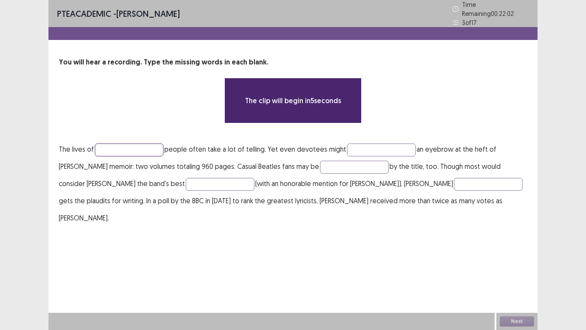
click at [142, 146] on input "text" at bounding box center [129, 149] width 69 height 13
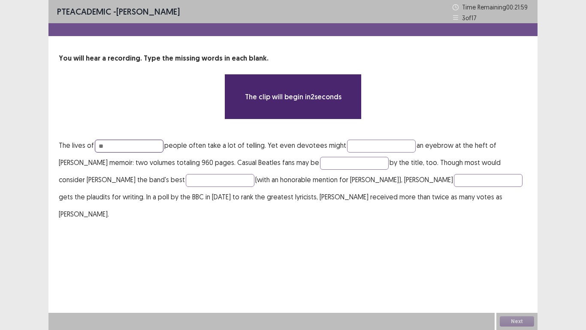
type input "*"
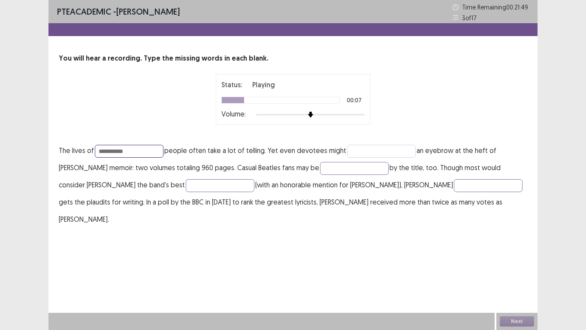
type input "**********"
click at [371, 149] on input "text" at bounding box center [381, 151] width 69 height 13
type input "*****"
click at [320, 167] on input "text" at bounding box center [354, 168] width 69 height 13
type input "*********"
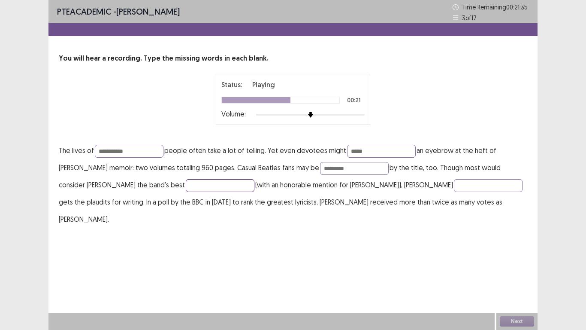
click at [186, 186] on input "text" at bounding box center [220, 185] width 69 height 13
type input "*********"
click at [454, 185] on input "text" at bounding box center [488, 185] width 69 height 13
type input "*********"
click at [186, 185] on input "*********" at bounding box center [220, 185] width 69 height 13
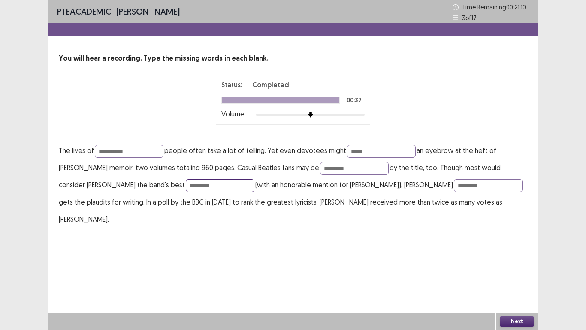
type input "*********"
click at [520, 271] on button "Next" at bounding box center [517, 321] width 34 height 10
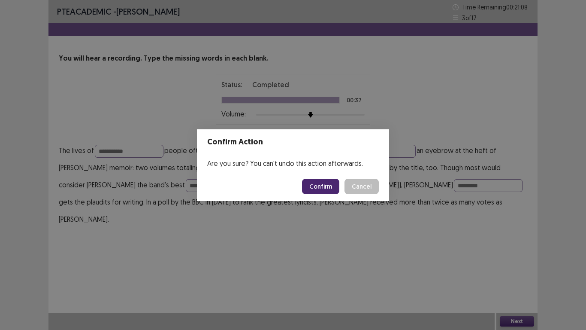
click at [325, 186] on button "Confirm" at bounding box center [320, 185] width 37 height 15
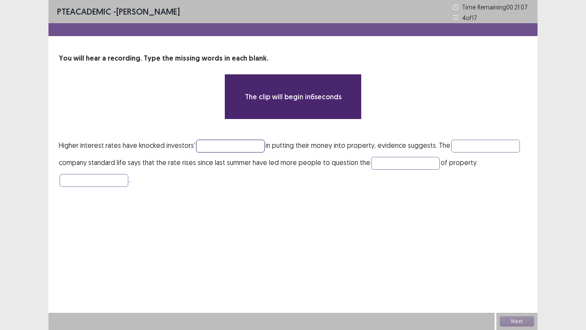
click at [202, 148] on input "text" at bounding box center [230, 145] width 69 height 13
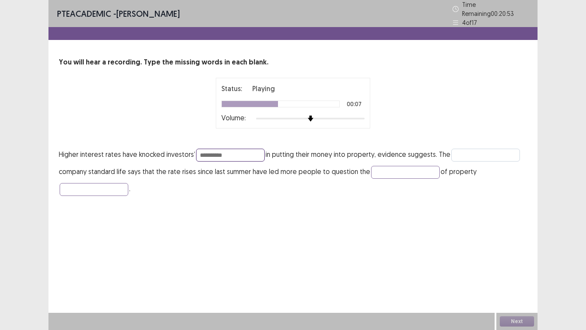
type input "**********"
click at [470, 148] on input "text" at bounding box center [485, 154] width 69 height 13
type input "*********"
click at [379, 167] on input "text" at bounding box center [405, 172] width 69 height 13
type input "******"
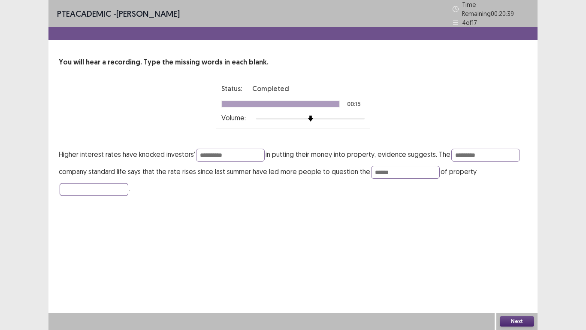
click at [95, 183] on input "text" at bounding box center [94, 189] width 69 height 13
type input "**********"
click at [516, 271] on button "Next" at bounding box center [517, 321] width 34 height 10
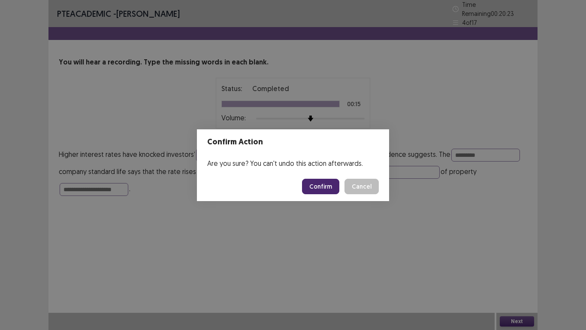
click at [324, 183] on button "Confirm" at bounding box center [320, 185] width 37 height 15
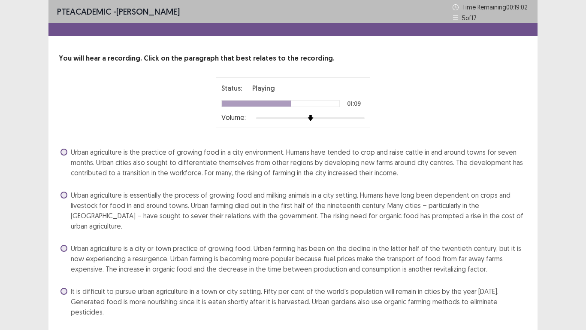
click at [66, 245] on span at bounding box center [63, 248] width 7 height 7
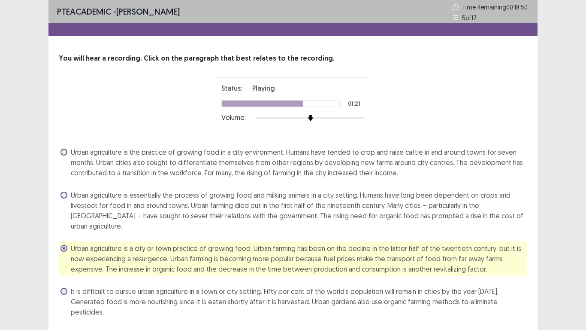
click at [63, 271] on span at bounding box center [63, 290] width 7 height 7
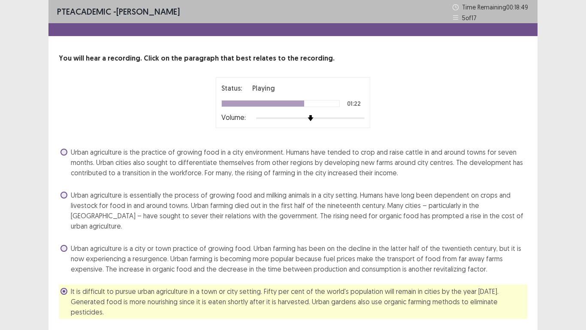
click at [64, 245] on span at bounding box center [63, 248] width 7 height 7
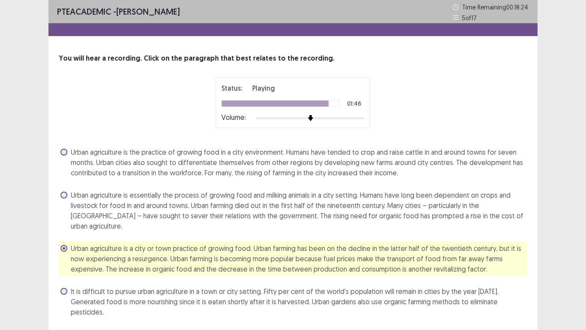
click at [72, 271] on span "It is difficult to pursue urban agriculture in a town or city setting. Fifty pe…" at bounding box center [299, 301] width 457 height 31
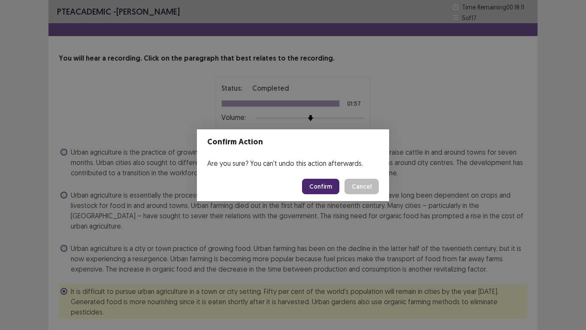
click at [322, 183] on button "Confirm" at bounding box center [320, 185] width 37 height 15
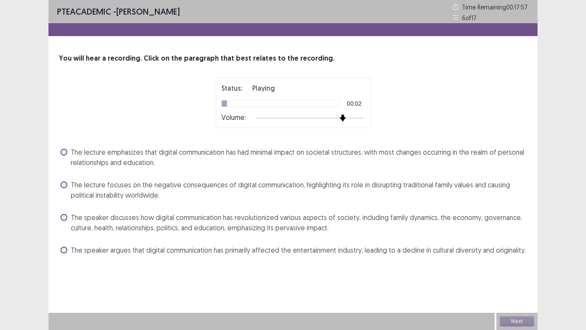
click at [343, 120] on div at bounding box center [310, 118] width 109 height 7
drag, startPoint x: 367, startPoint y: 118, endPoint x: 361, endPoint y: 118, distance: 6.4
click at [361, 118] on div "Status: Playing 00:03 Volume:" at bounding box center [293, 102] width 154 height 51
click at [361, 118] on div at bounding box center [310, 118] width 109 height 7
click at [64, 219] on span at bounding box center [63, 217] width 7 height 7
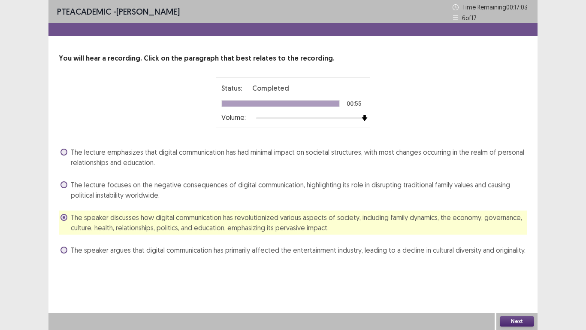
click at [514, 271] on button "Next" at bounding box center [517, 321] width 34 height 10
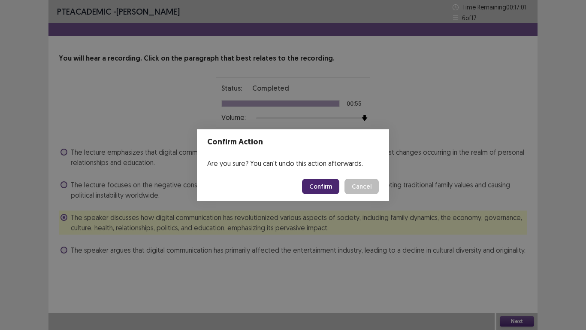
click at [323, 181] on button "Confirm" at bounding box center [320, 185] width 37 height 15
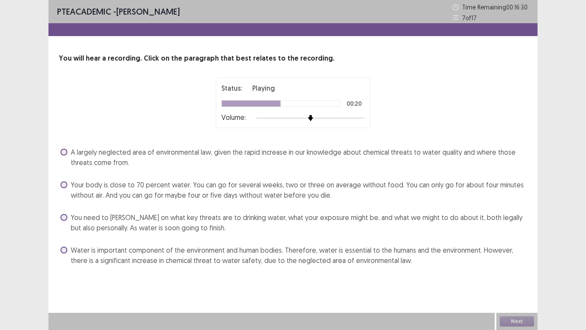
click at [68, 184] on label "Your body is close to 70 percent water. You can go for several weeks, two or th…" at bounding box center [293, 189] width 467 height 21
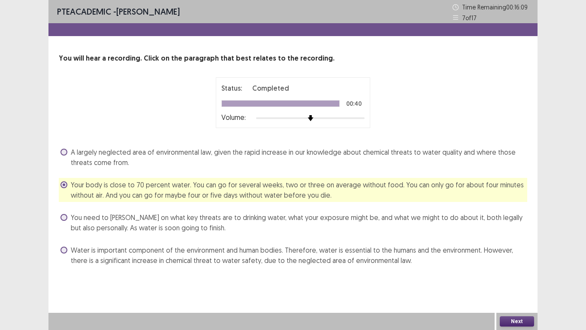
click at [506, 271] on div "PTE academic - [PERSON_NAME] Time Remaining 00 : 16 : 09 7 of 17 You will hear …" at bounding box center [292, 165] width 489 height 330
click at [518, 271] on button "Next" at bounding box center [517, 321] width 34 height 10
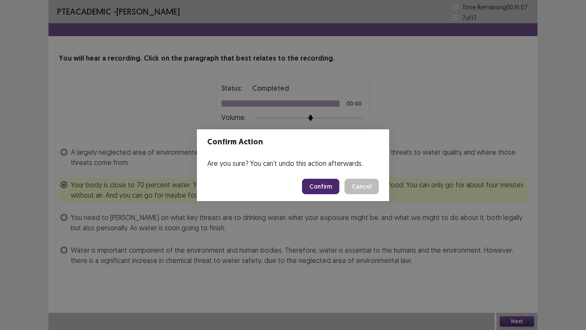
click at [324, 183] on button "Confirm" at bounding box center [320, 185] width 37 height 15
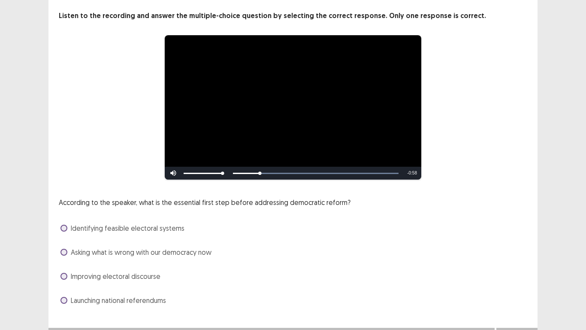
scroll to position [41, 0]
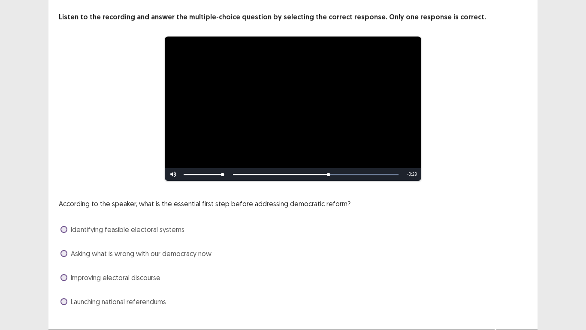
click at [64, 227] on span at bounding box center [63, 229] width 7 height 7
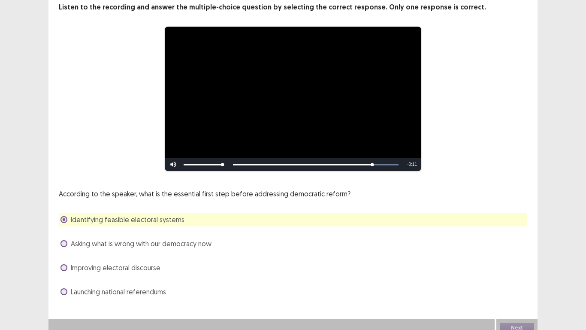
scroll to position [57, 0]
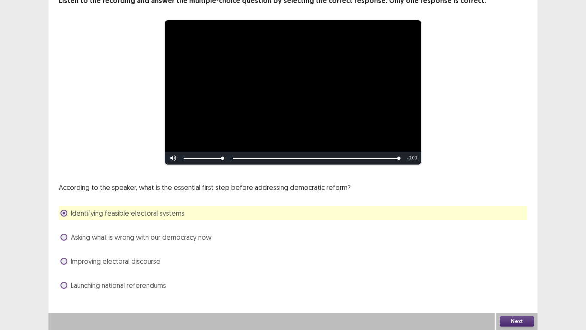
click at [520, 271] on button "Next" at bounding box center [517, 321] width 34 height 10
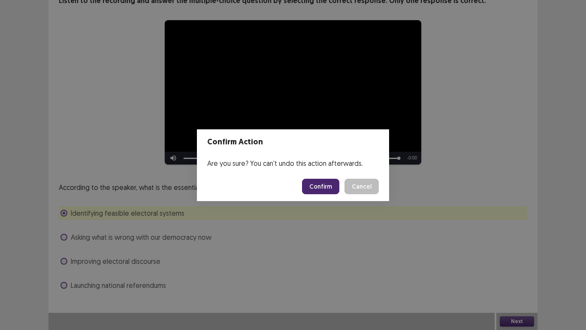
click at [318, 187] on button "Confirm" at bounding box center [320, 185] width 37 height 15
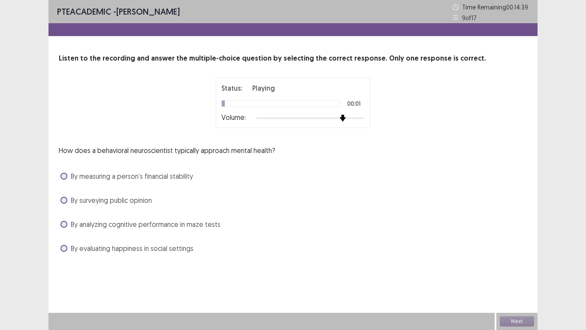
click at [348, 117] on div at bounding box center [310, 118] width 109 height 7
click at [61, 224] on span at bounding box center [63, 224] width 7 height 7
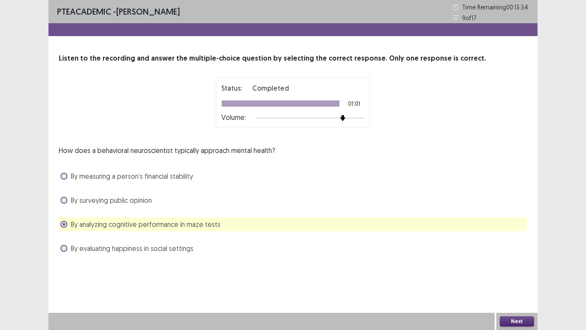
click at [515, 271] on button "Next" at bounding box center [517, 321] width 34 height 10
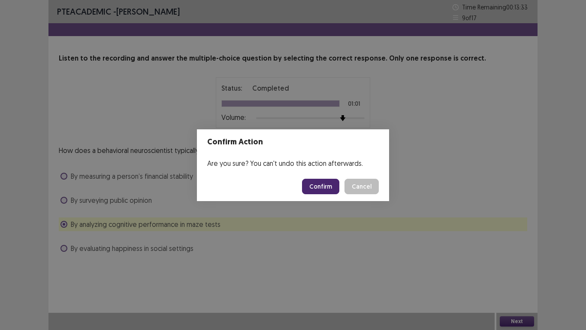
click at [320, 184] on button "Confirm" at bounding box center [320, 185] width 37 height 15
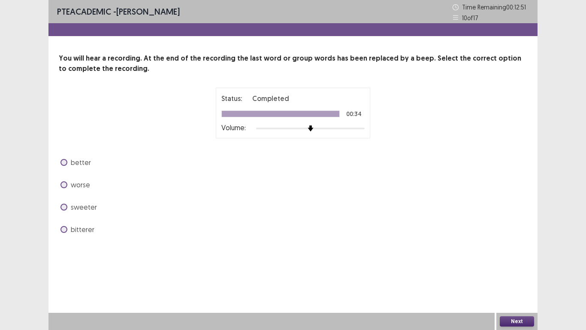
click at [62, 160] on span at bounding box center [63, 162] width 7 height 7
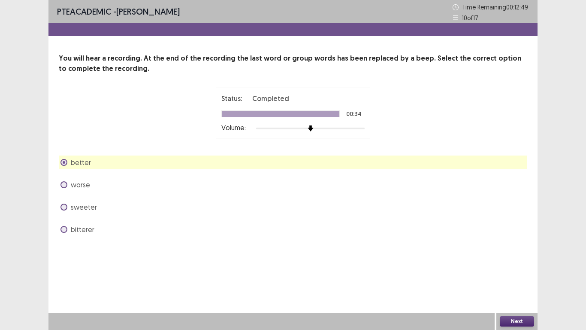
click at [519, 271] on button "Next" at bounding box center [517, 321] width 34 height 10
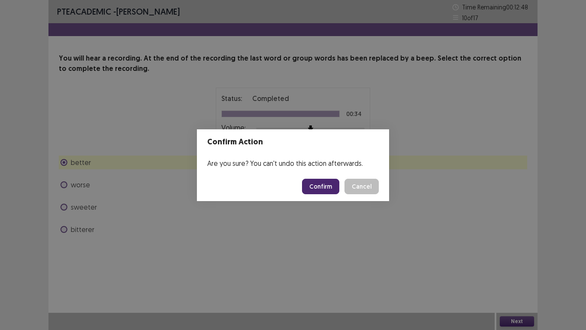
click at [315, 188] on button "Confirm" at bounding box center [320, 185] width 37 height 15
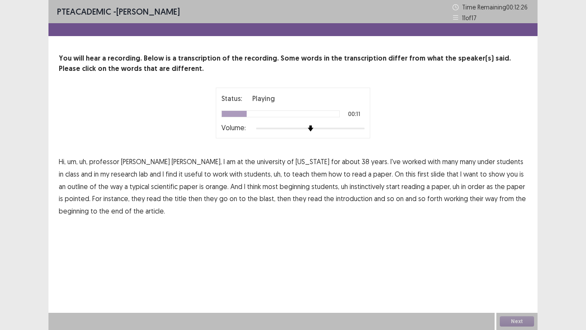
click at [478, 163] on span "under" at bounding box center [487, 161] width 18 height 10
click at [206, 189] on span "orange." at bounding box center [217, 186] width 23 height 10
click at [468, 189] on span "order" at bounding box center [476, 186] width 17 height 10
click at [91, 193] on span "pointed." at bounding box center [78, 198] width 26 height 10
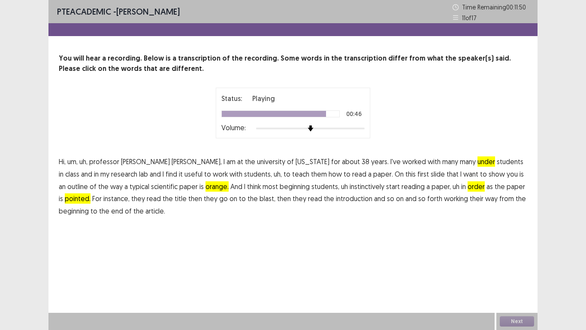
click at [260, 201] on span "blast," at bounding box center [268, 198] width 16 height 10
click at [529, 271] on button "Next" at bounding box center [517, 321] width 34 height 10
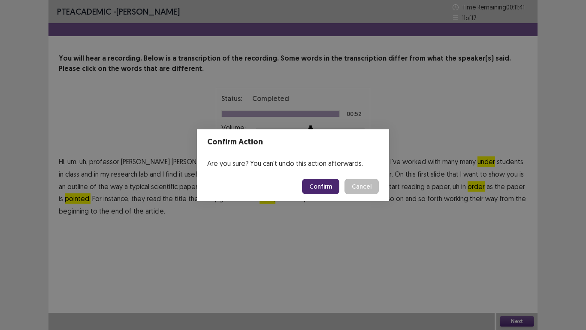
click at [323, 187] on button "Confirm" at bounding box center [320, 185] width 37 height 15
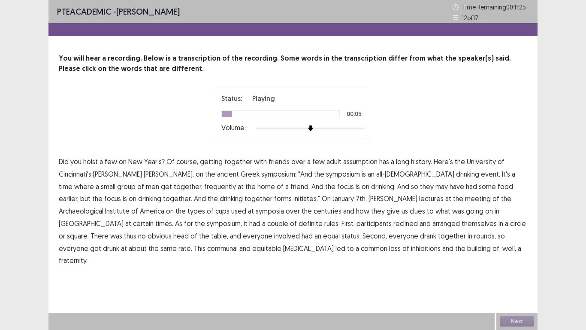
click at [348, 164] on span "assumption" at bounding box center [360, 161] width 34 height 10
click at [204, 186] on span "frequently" at bounding box center [220, 186] width 32 height 10
click at [191, 187] on p "Did you hoist a few on New Year's? Of course, getting together with friends ove…" at bounding box center [293, 210] width 469 height 111
click at [312, 188] on span "And" at bounding box center [318, 186] width 12 height 10
click at [293, 200] on span "initiates."" at bounding box center [306, 198] width 27 height 10
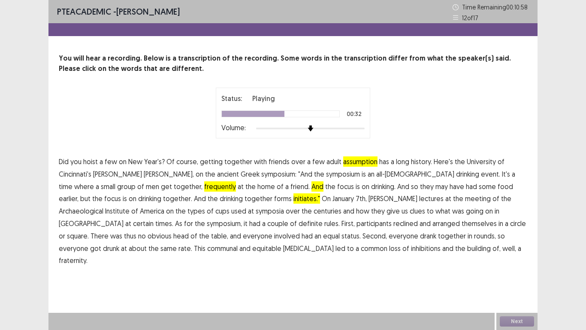
click at [256, 211] on span "symposia" at bounding box center [270, 211] width 28 height 10
click at [154, 218] on span "certain" at bounding box center [143, 223] width 21 height 10
click at [283, 251] on span "[MEDICAL_DATA]" at bounding box center [308, 248] width 51 height 10
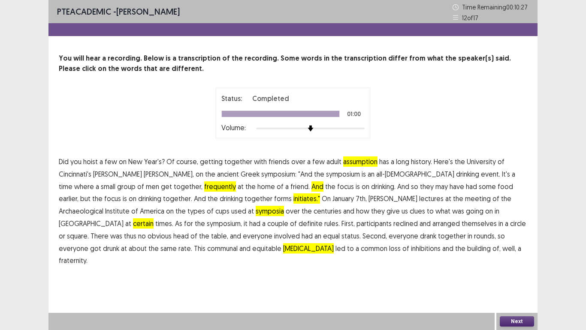
click at [290, 187] on span "friend." at bounding box center [299, 186] width 19 height 10
click at [312, 187] on span "And" at bounding box center [318, 186] width 12 height 10
click at [312, 184] on span "And" at bounding box center [318, 186] width 12 height 10
click at [290, 186] on span "friend." at bounding box center [299, 186] width 19 height 10
click at [312, 184] on span "And" at bounding box center [318, 186] width 12 height 10
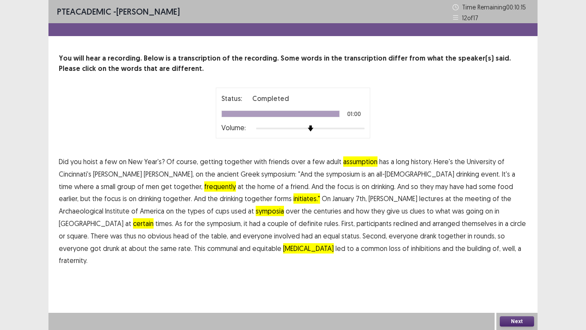
click at [525, 271] on button "Next" at bounding box center [517, 321] width 34 height 10
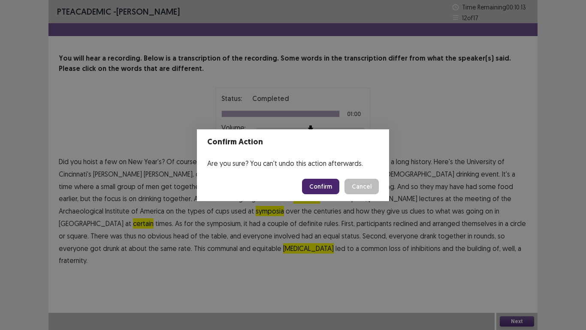
click at [327, 181] on button "Confirm" at bounding box center [320, 185] width 37 height 15
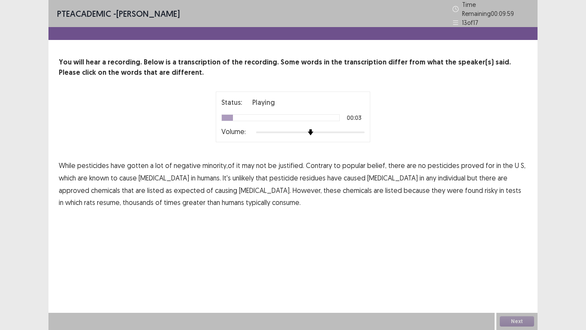
click at [214, 165] on span "minority,of" at bounding box center [219, 165] width 32 height 10
click at [208, 164] on span "minority,of" at bounding box center [219, 165] width 32 height 10
click at [121, 197] on span "resume," at bounding box center [109, 202] width 24 height 10
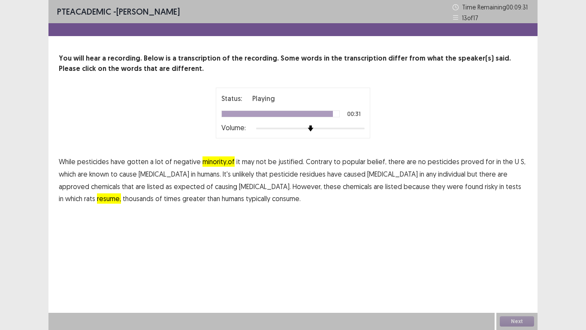
click at [154, 193] on span "thousands" at bounding box center [138, 198] width 31 height 10
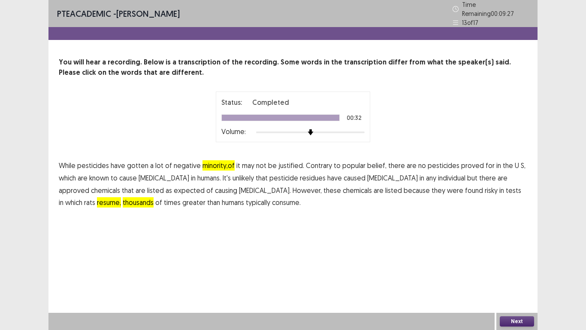
click at [182, 197] on span "greater" at bounding box center [193, 202] width 23 height 10
click at [514, 271] on button "Next" at bounding box center [517, 321] width 34 height 10
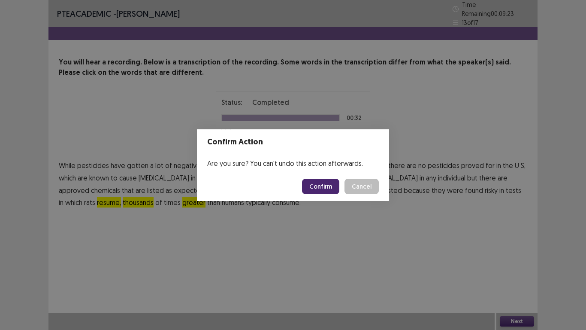
click at [330, 188] on button "Confirm" at bounding box center [320, 185] width 37 height 15
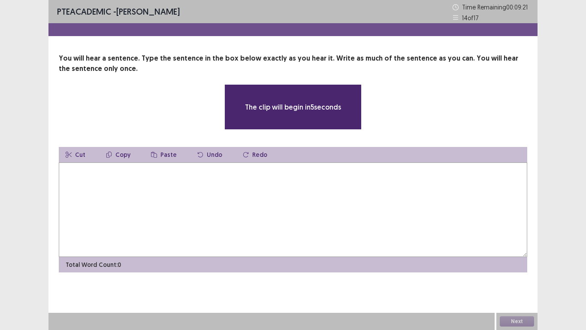
click at [98, 191] on textarea at bounding box center [293, 209] width 469 height 94
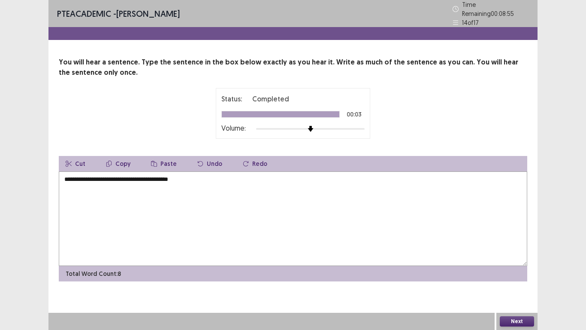
type textarea "**********"
click at [511, 271] on button "Next" at bounding box center [517, 321] width 34 height 10
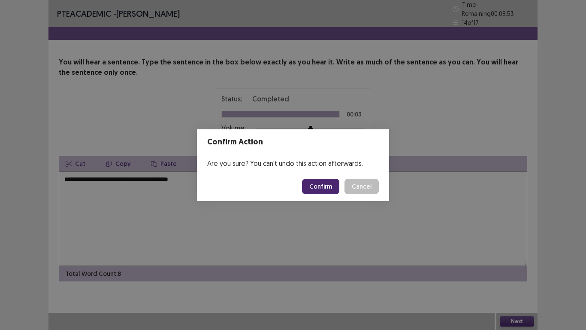
click at [511, 271] on div "Confirm Action Are you sure? You can't undo this action afterwards. Confirm Can…" at bounding box center [293, 165] width 586 height 330
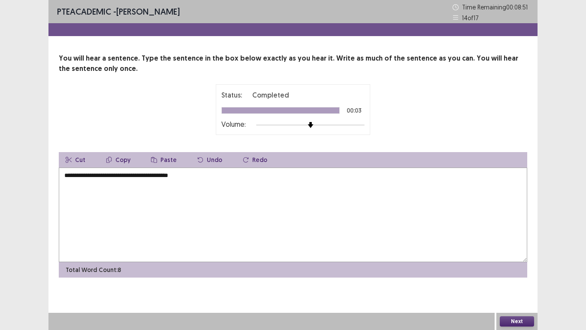
click at [520, 271] on button "Next" at bounding box center [517, 321] width 34 height 10
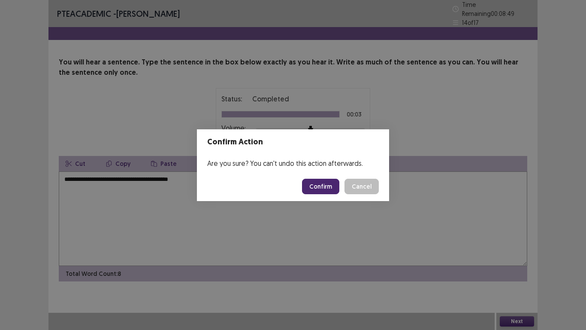
click at [320, 190] on button "Confirm" at bounding box center [320, 185] width 37 height 15
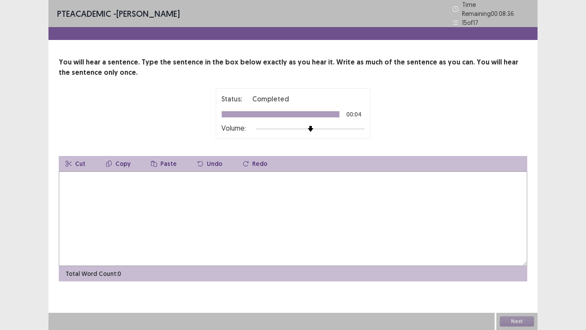
click at [69, 180] on textarea at bounding box center [293, 218] width 469 height 94
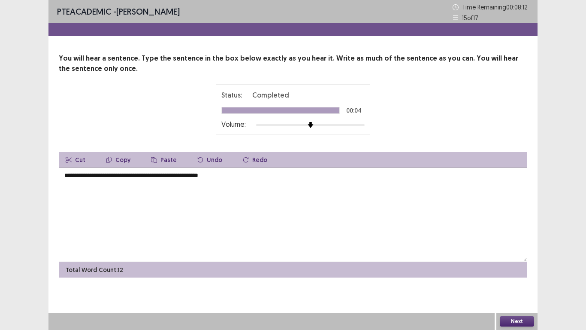
type textarea "**********"
click at [526, 271] on button "Next" at bounding box center [517, 321] width 34 height 10
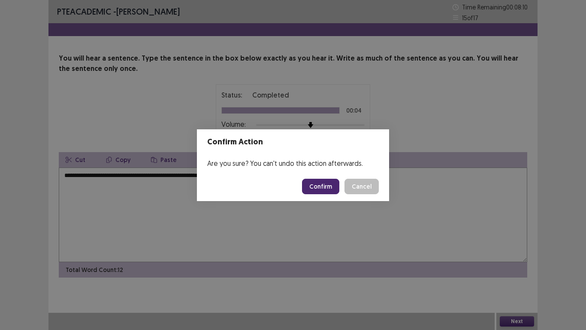
click at [336, 191] on button "Confirm" at bounding box center [320, 185] width 37 height 15
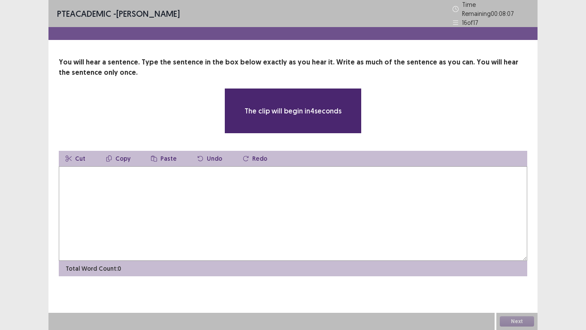
click at [80, 175] on textarea at bounding box center [293, 213] width 469 height 94
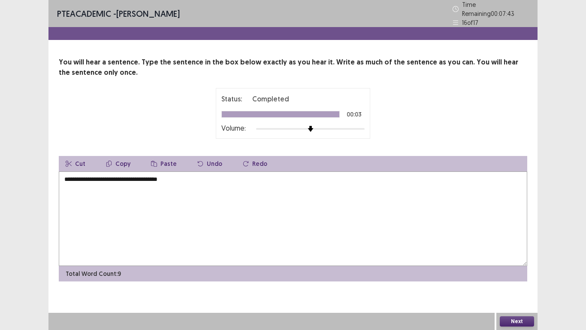
type textarea "**********"
click at [513, 271] on button "Next" at bounding box center [517, 321] width 34 height 10
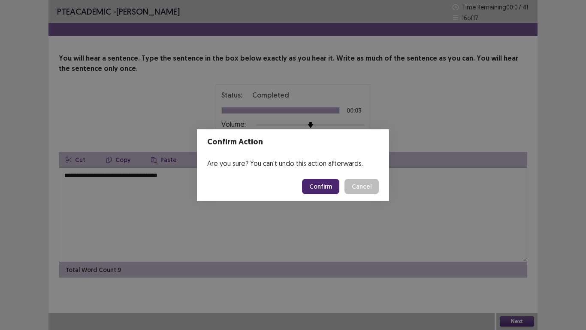
click at [330, 181] on button "Confirm" at bounding box center [320, 185] width 37 height 15
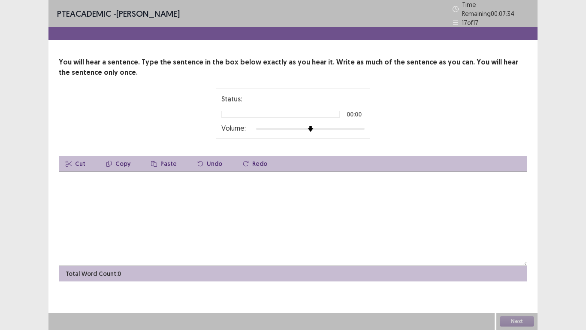
click at [65, 173] on textarea at bounding box center [293, 218] width 469 height 94
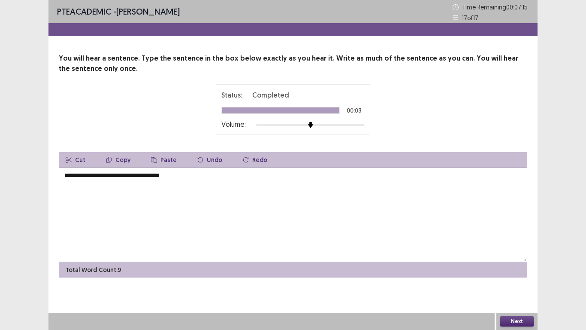
type textarea "**********"
click at [516, 271] on button "Next" at bounding box center [517, 321] width 34 height 10
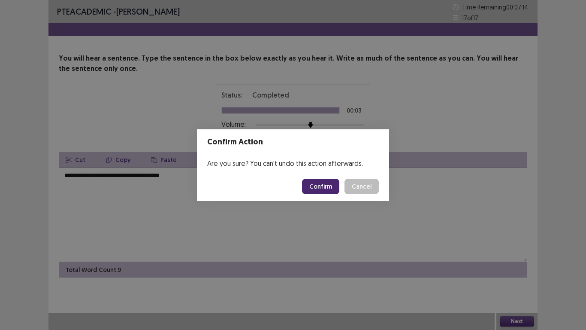
click at [328, 189] on button "Confirm" at bounding box center [320, 185] width 37 height 15
